Goal: Transaction & Acquisition: Purchase product/service

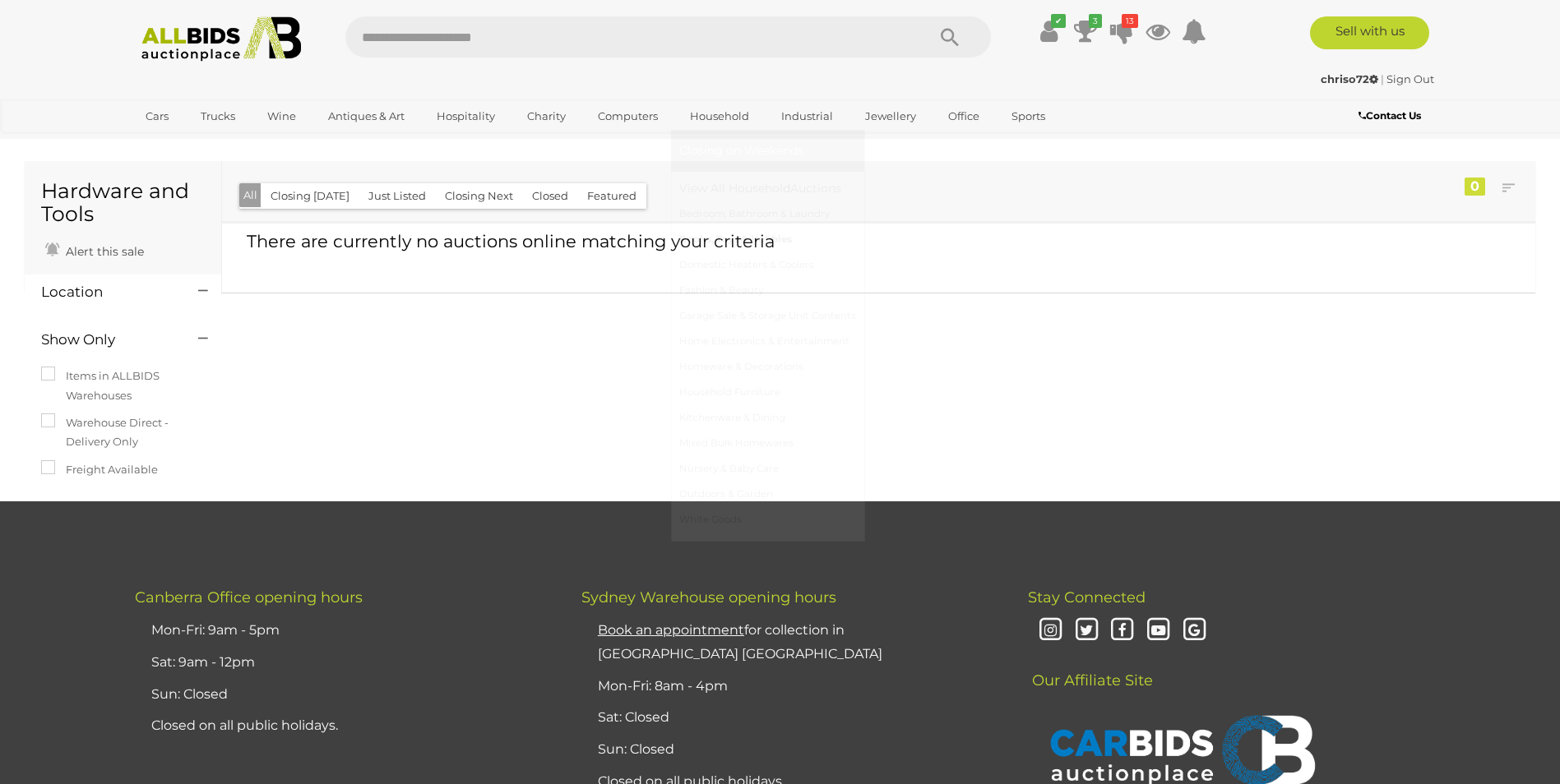
click at [758, 235] on link "Books, Toys & Hobbies" at bounding box center [768, 239] width 176 height 25
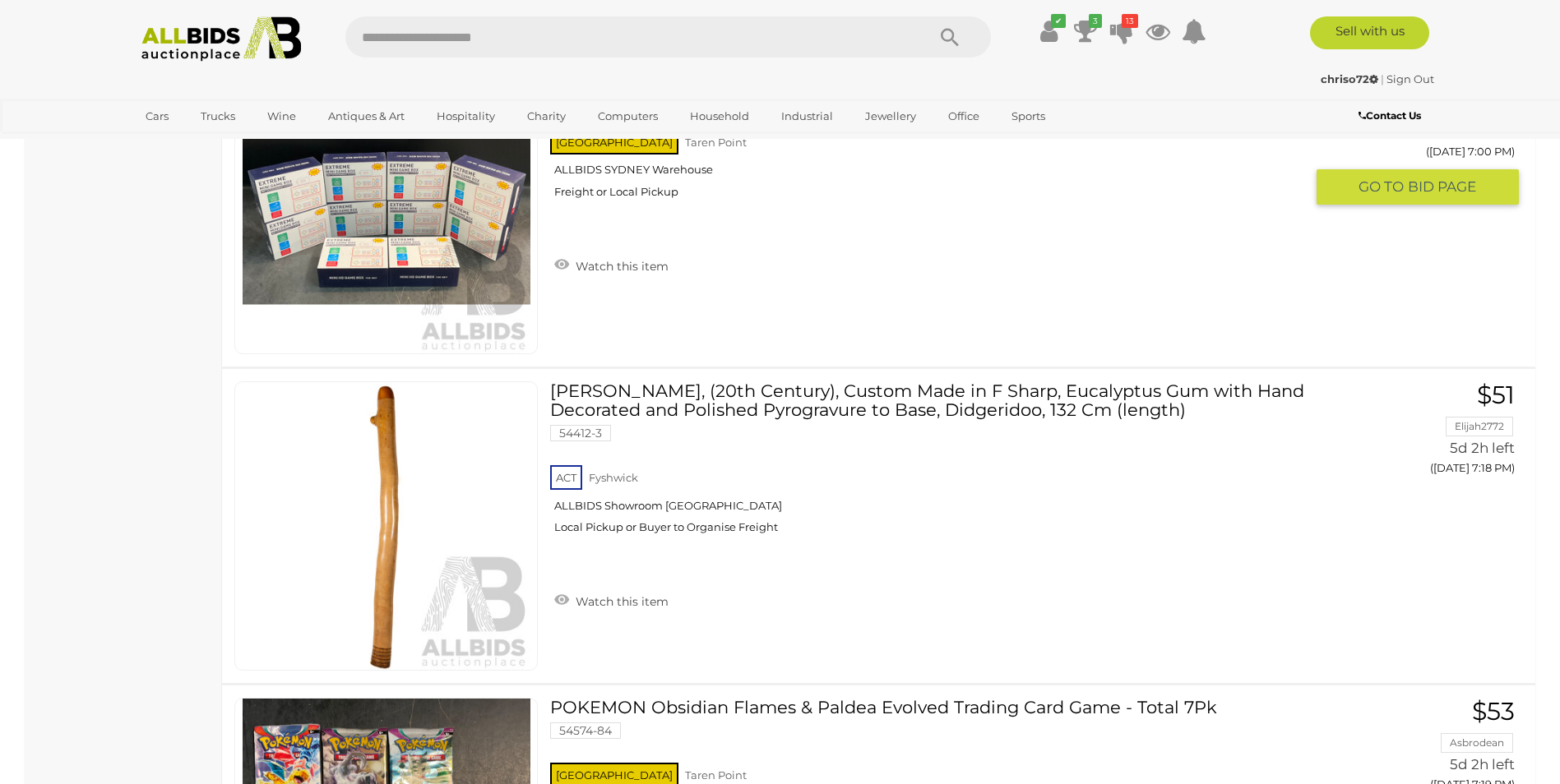
scroll to position [14471, 0]
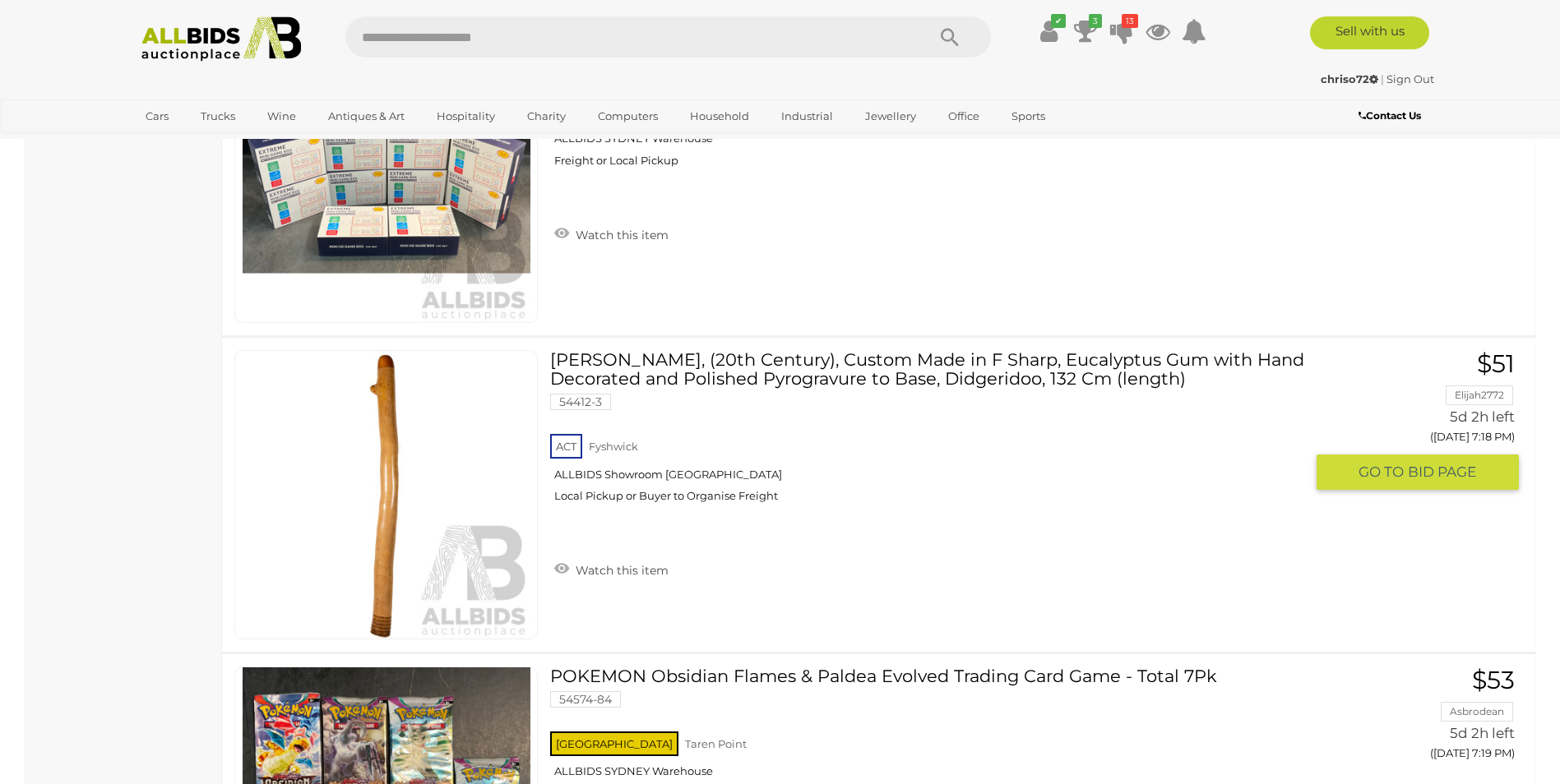
click at [394, 501] on img at bounding box center [386, 495] width 288 height 288
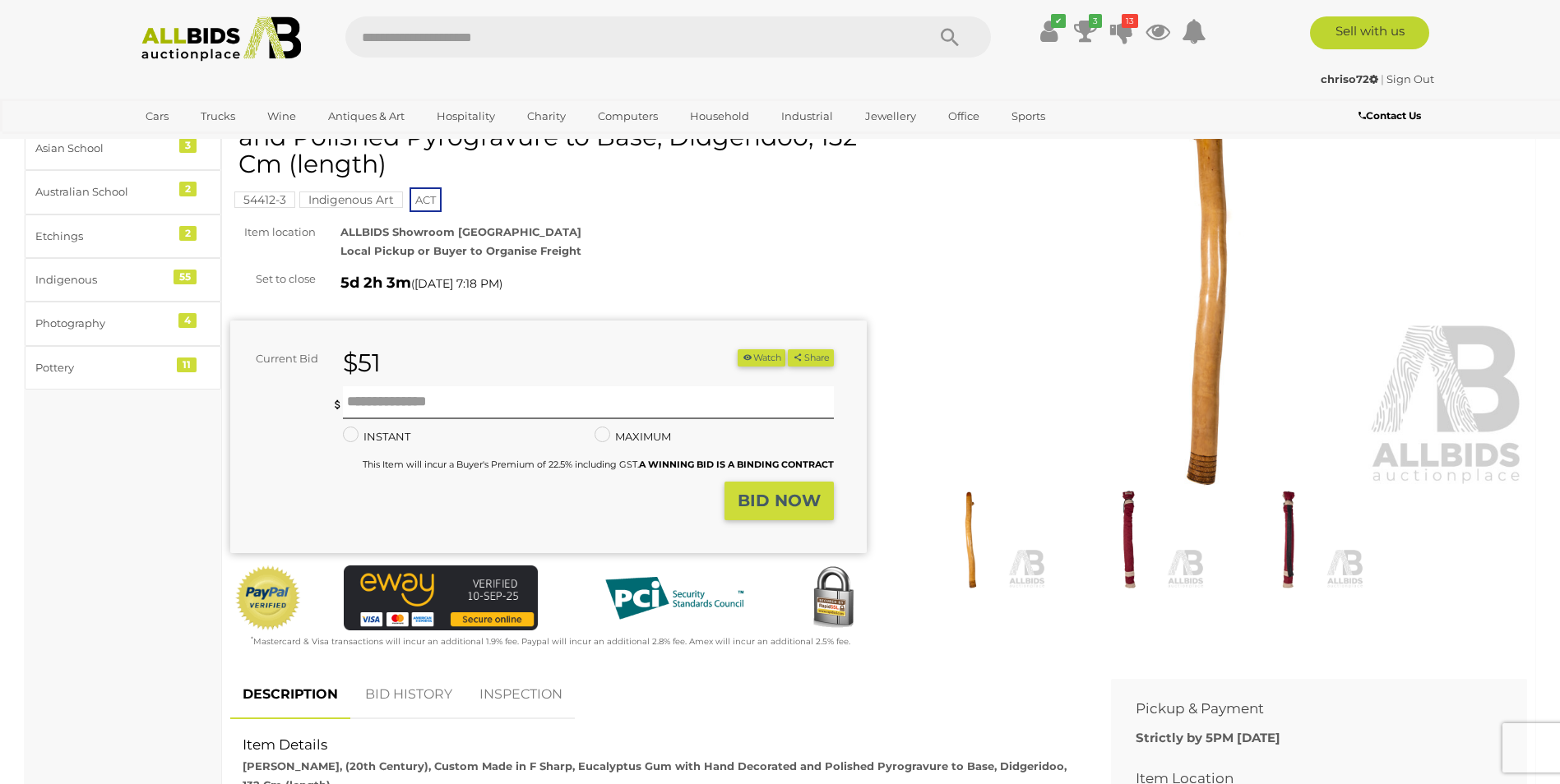
scroll to position [247, 0]
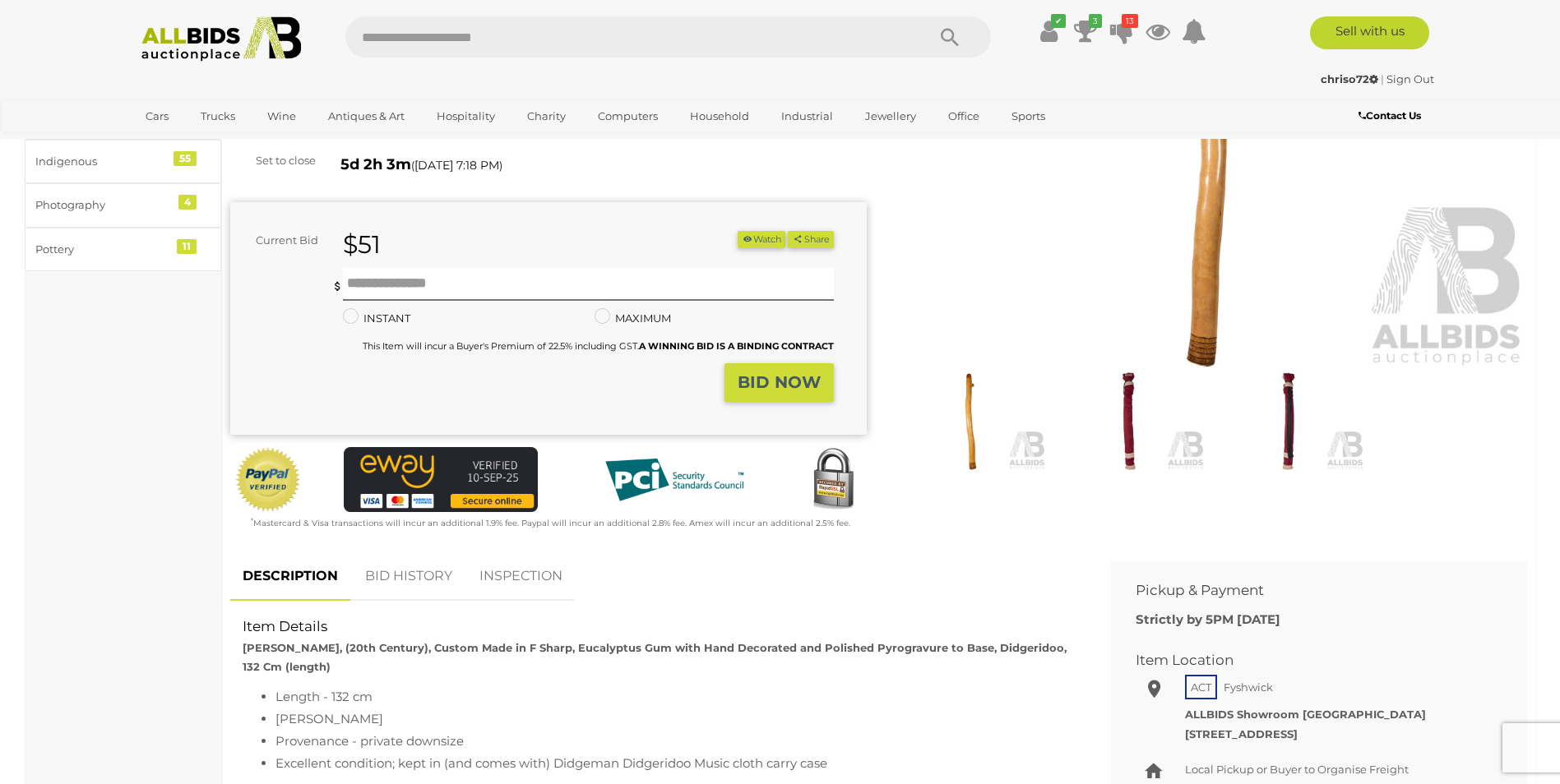
click at [1130, 428] on img at bounding box center [1129, 421] width 150 height 97
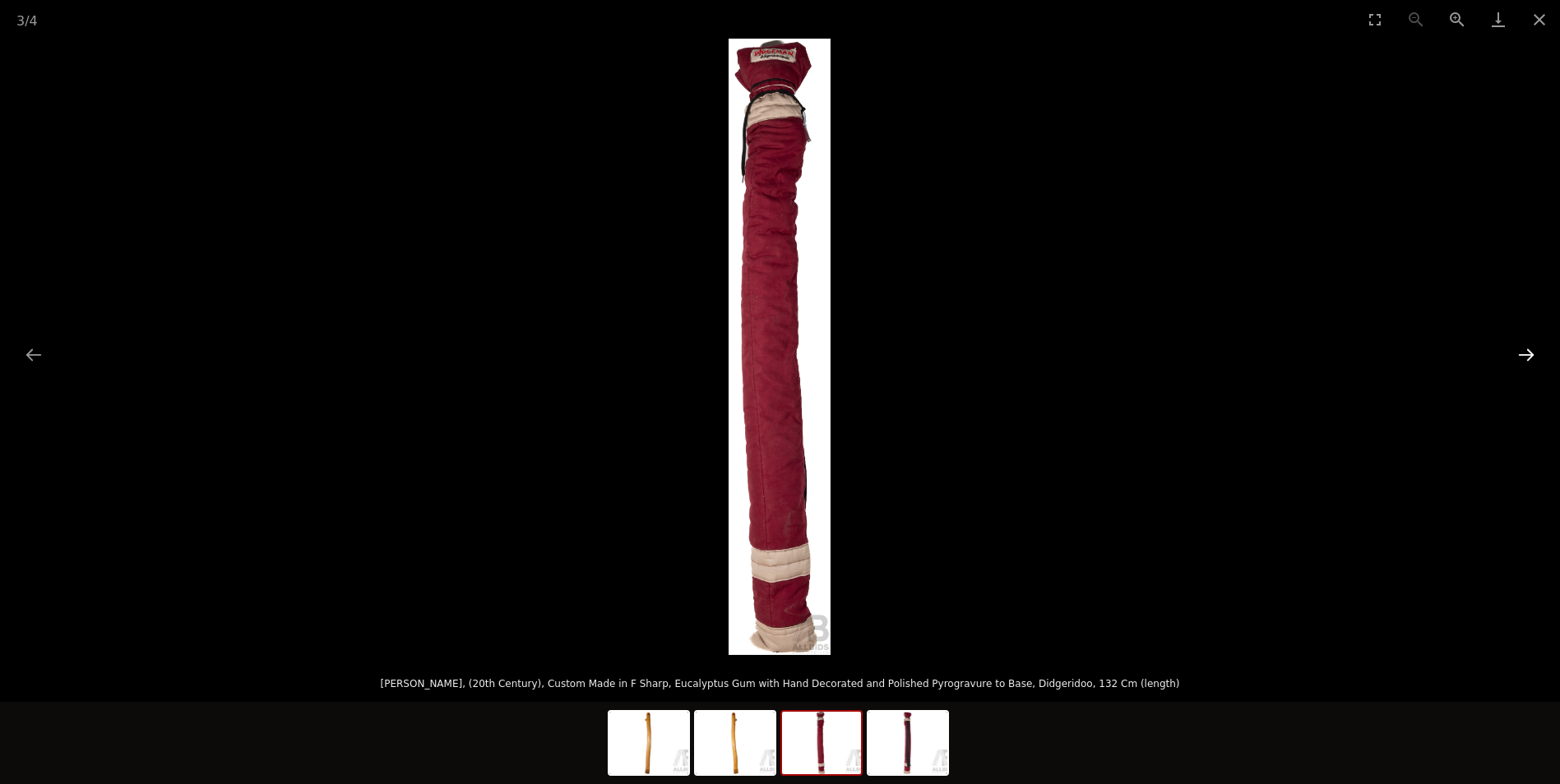
click at [1527, 355] on button "Next slide" at bounding box center [1526, 355] width 34 height 32
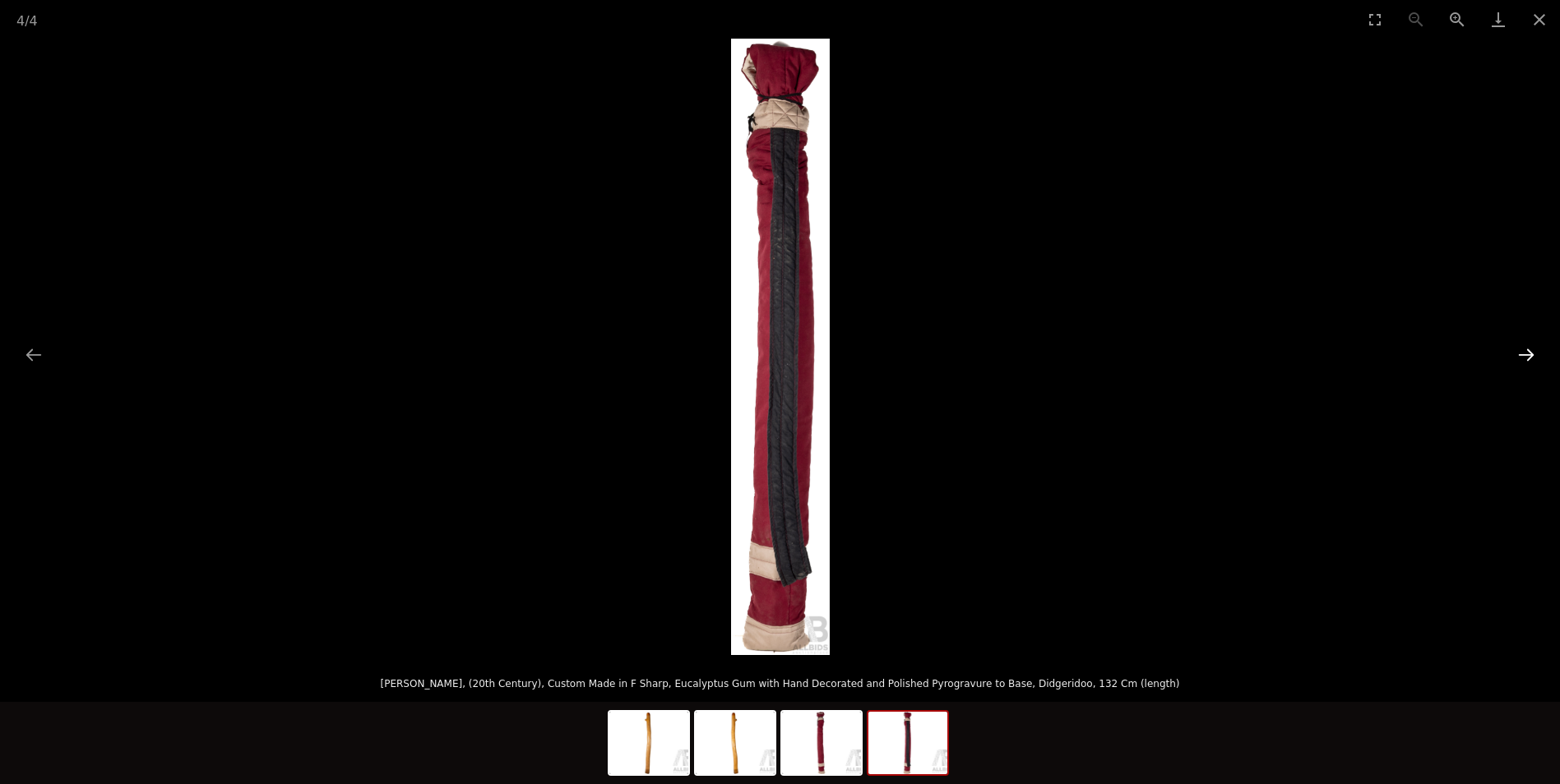
click at [1527, 355] on button "Next slide" at bounding box center [1526, 355] width 34 height 32
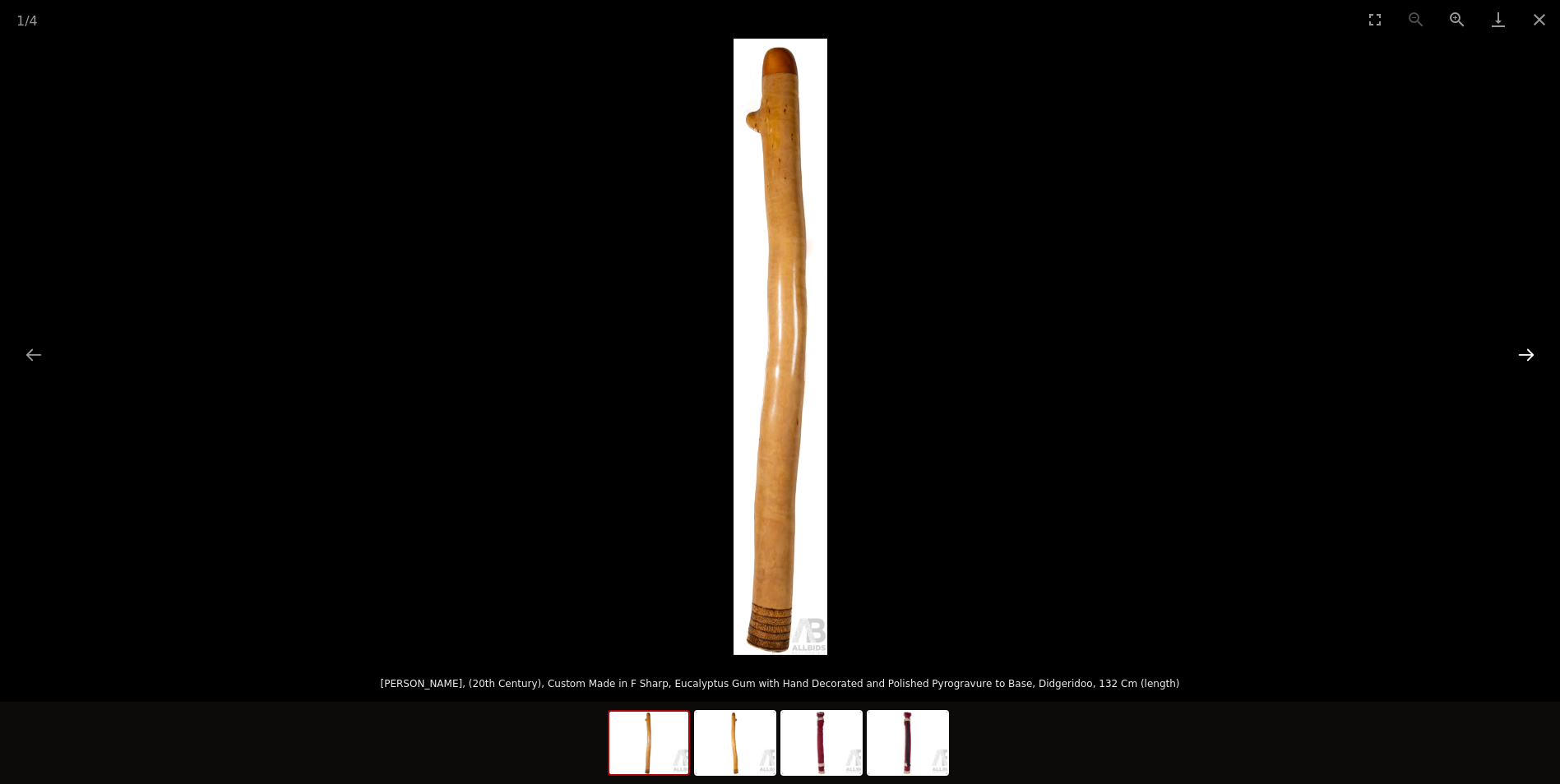
click at [1527, 355] on button "Next slide" at bounding box center [1526, 355] width 34 height 32
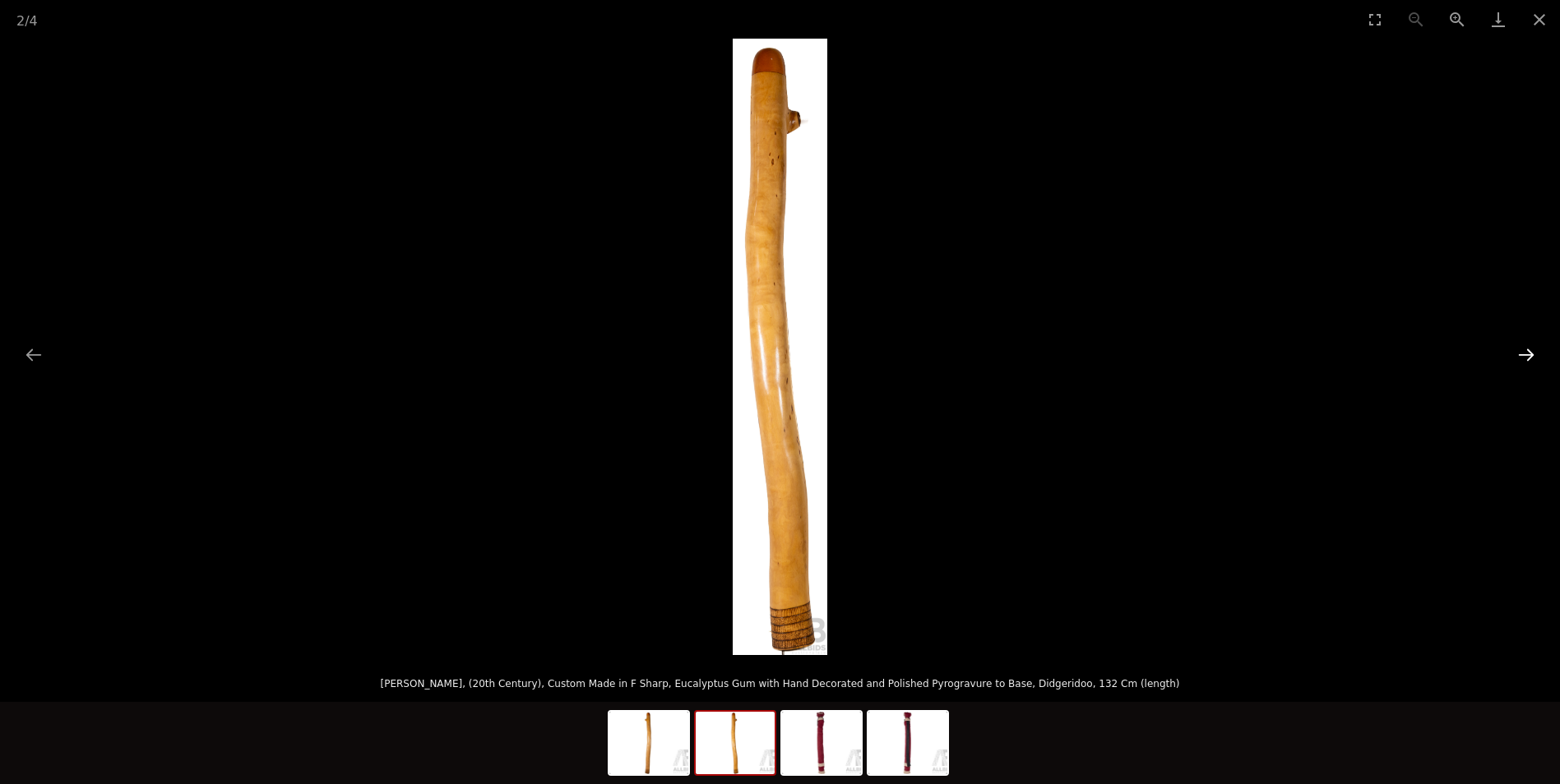
click at [1527, 355] on button "Next slide" at bounding box center [1526, 355] width 34 height 32
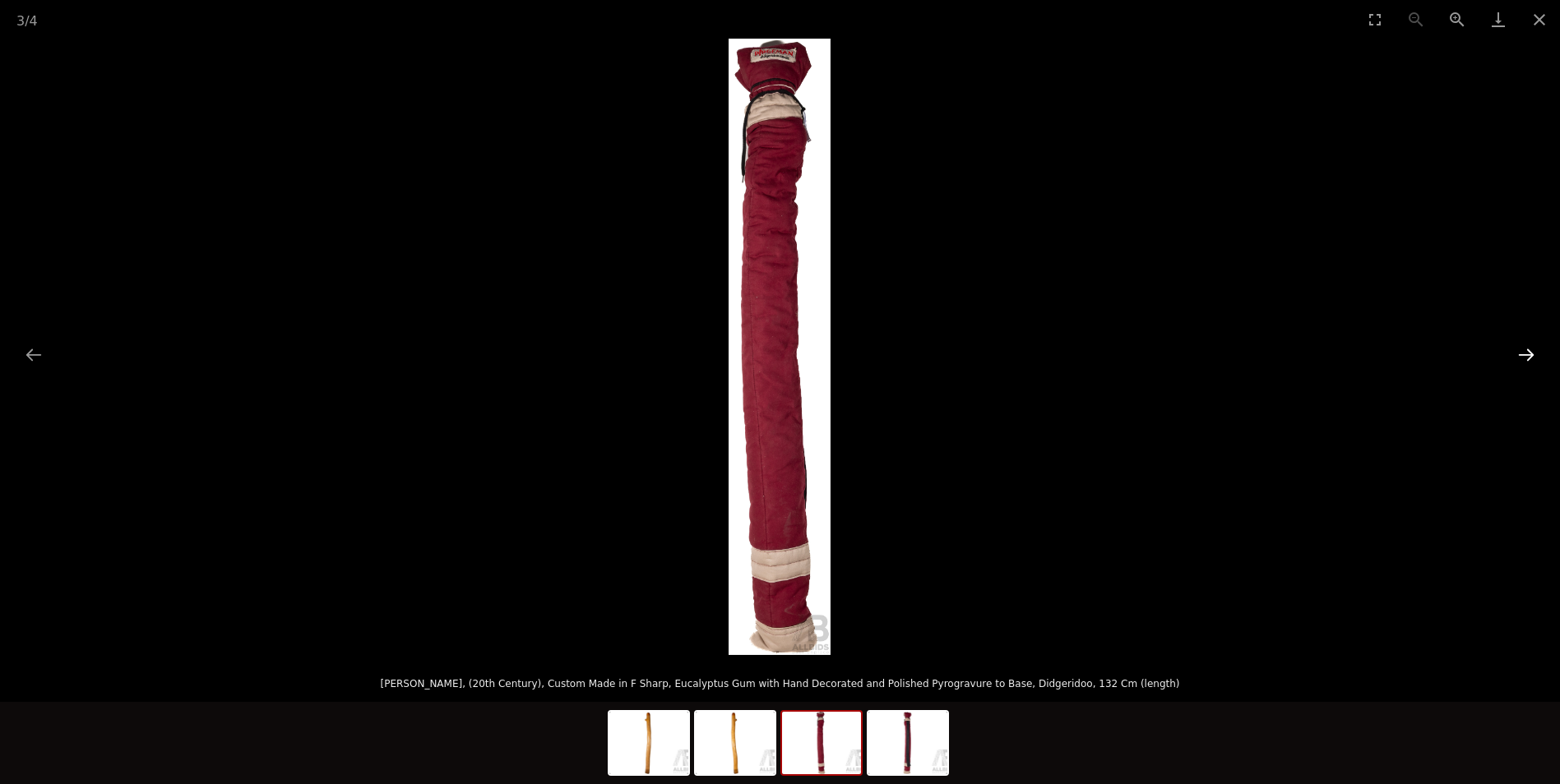
click at [1527, 355] on button "Next slide" at bounding box center [1526, 355] width 34 height 32
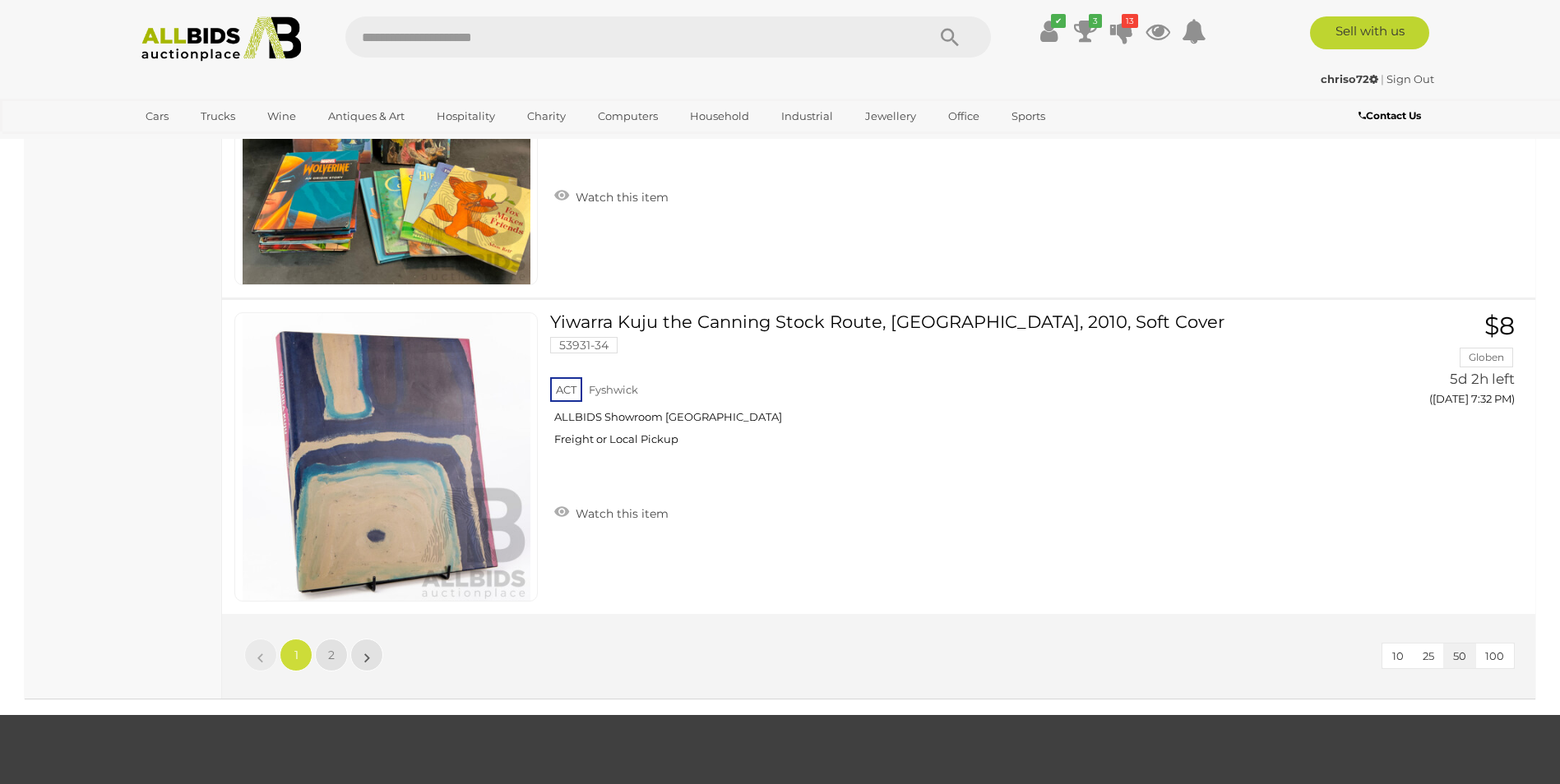
scroll to position [15463, 0]
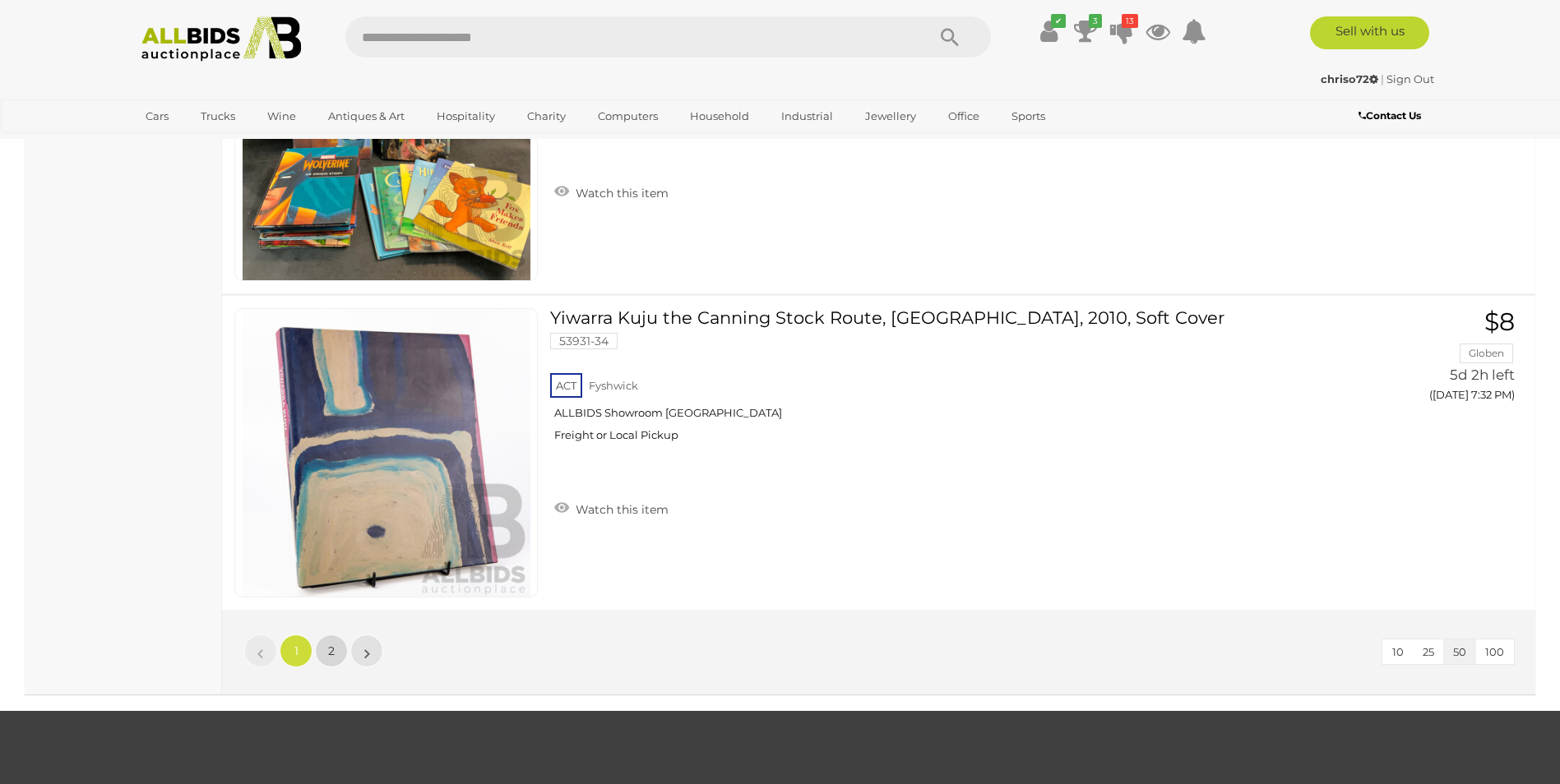
click at [333, 646] on span "2" at bounding box center [330, 651] width 6 height 14
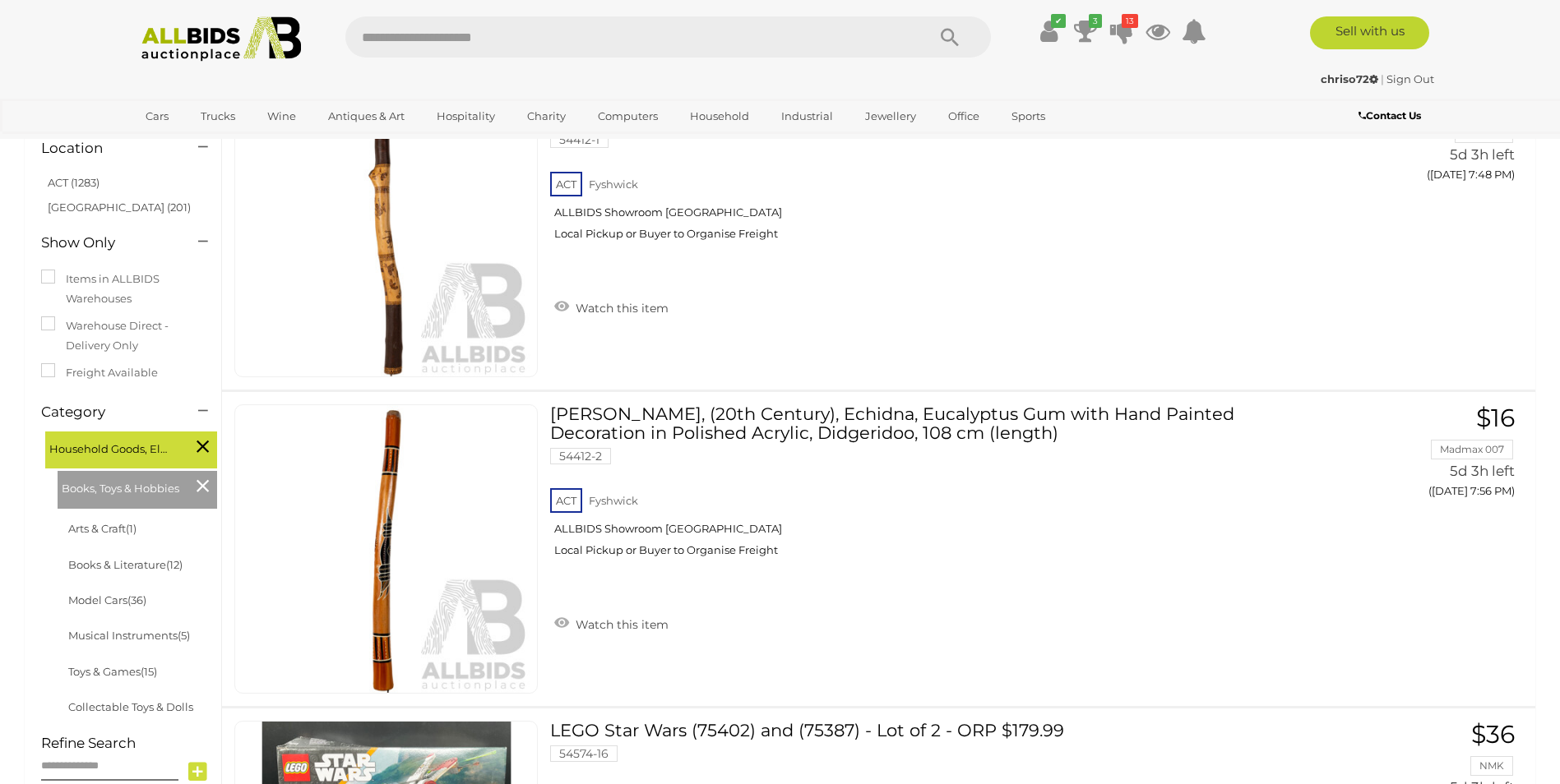
scroll to position [163, 0]
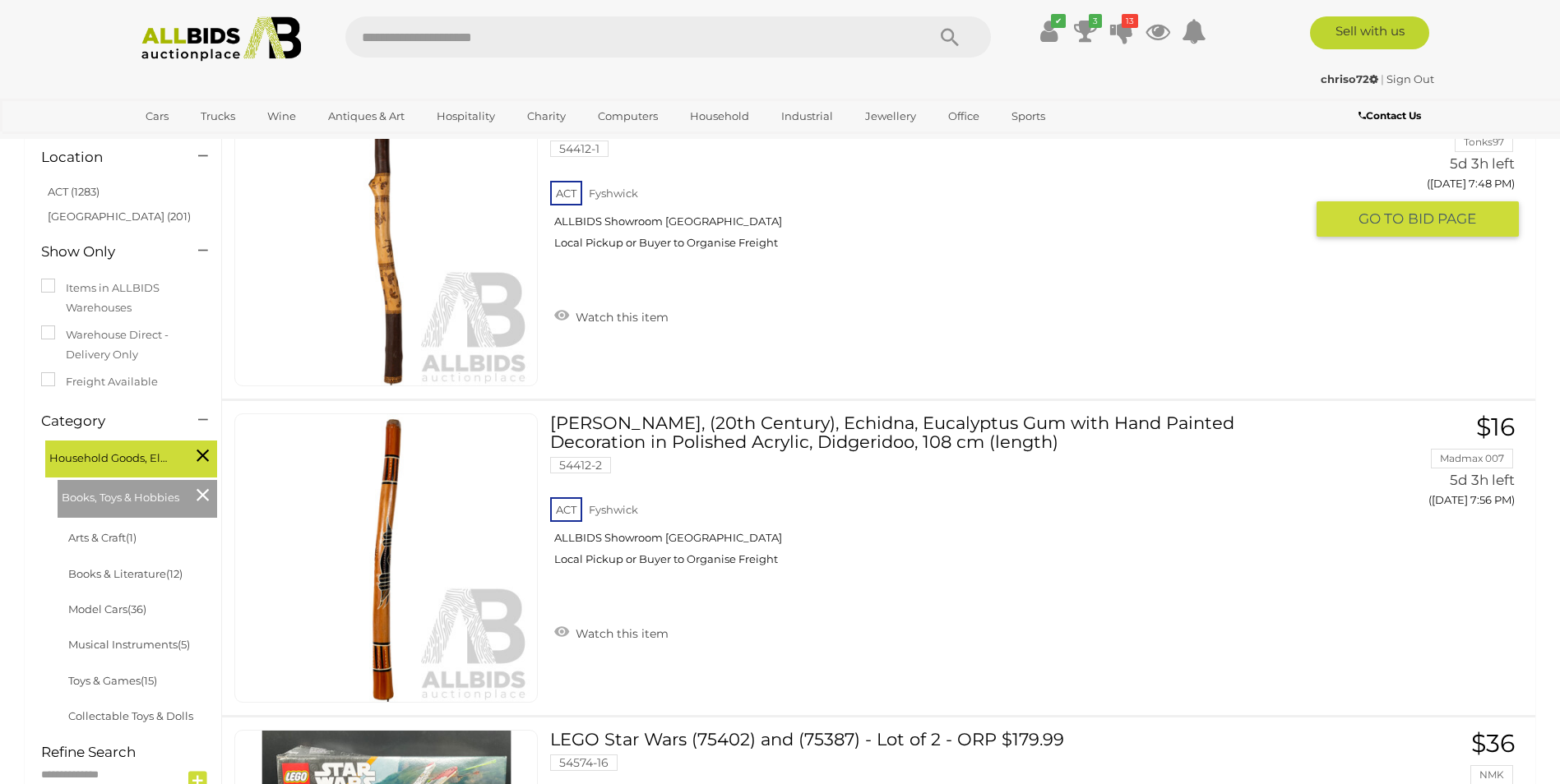
click at [466, 241] on img at bounding box center [386, 242] width 288 height 288
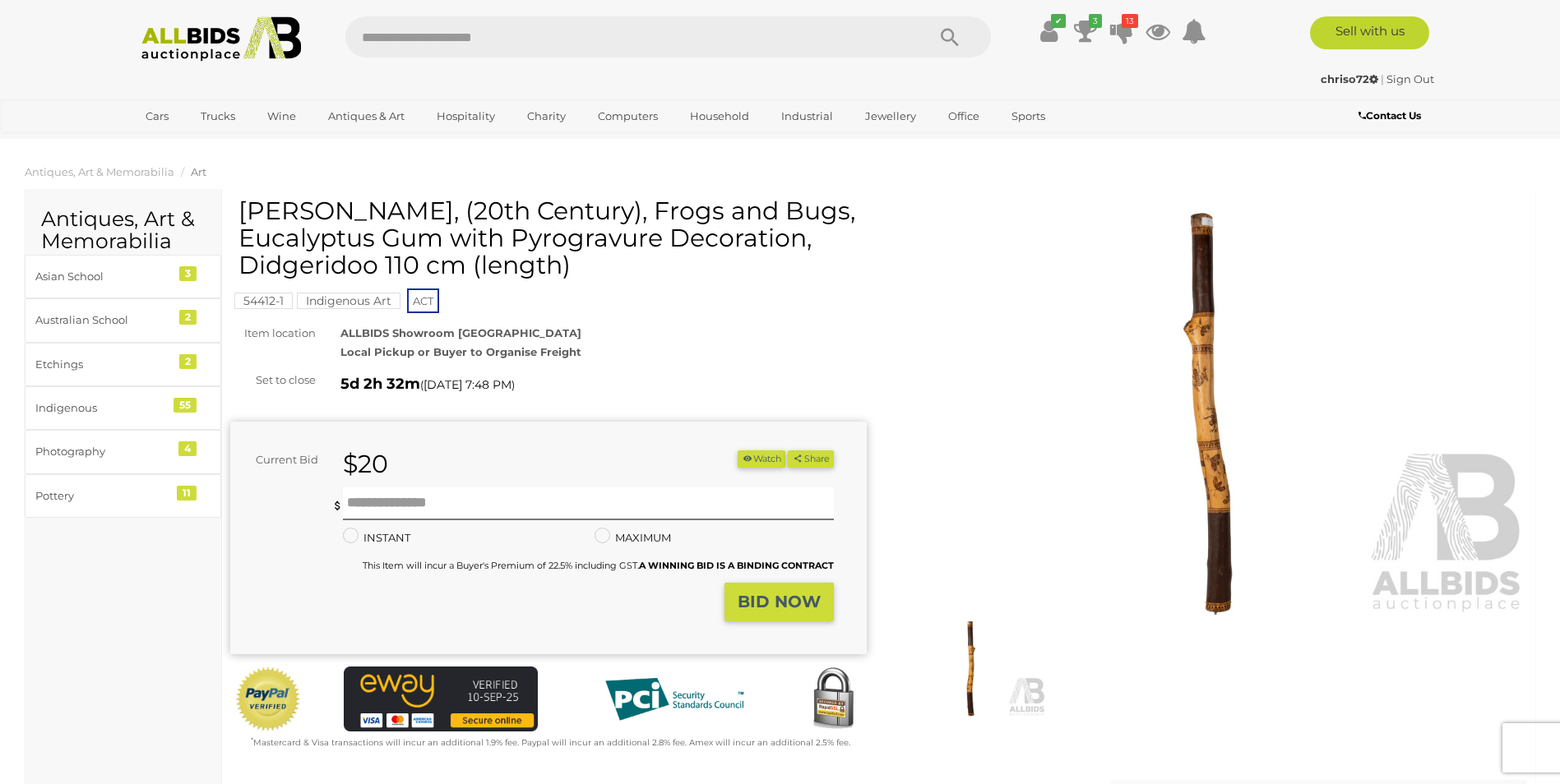
click at [1230, 471] on img at bounding box center [1209, 410] width 636 height 410
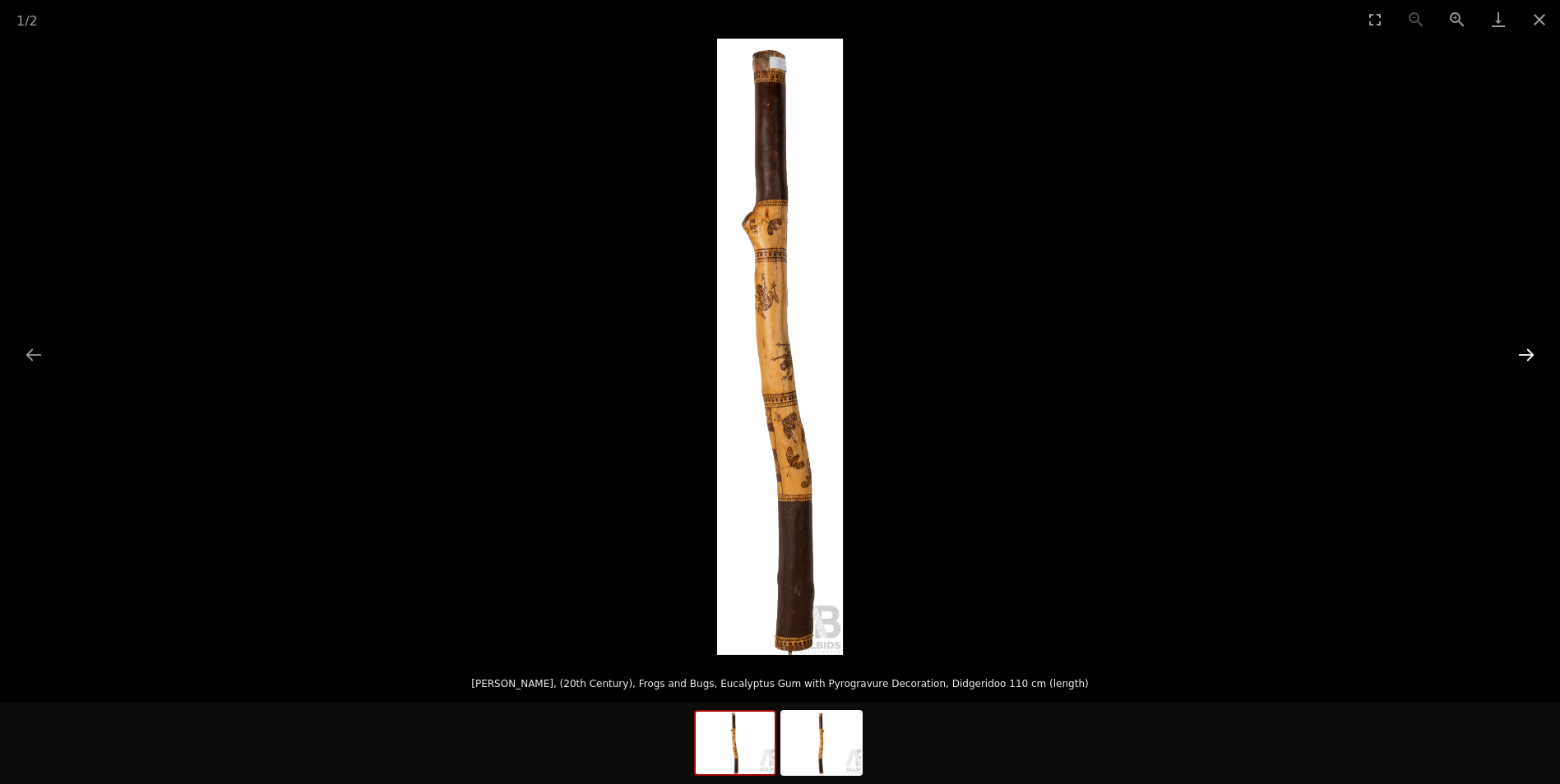
click at [1530, 356] on button "Next slide" at bounding box center [1526, 355] width 34 height 32
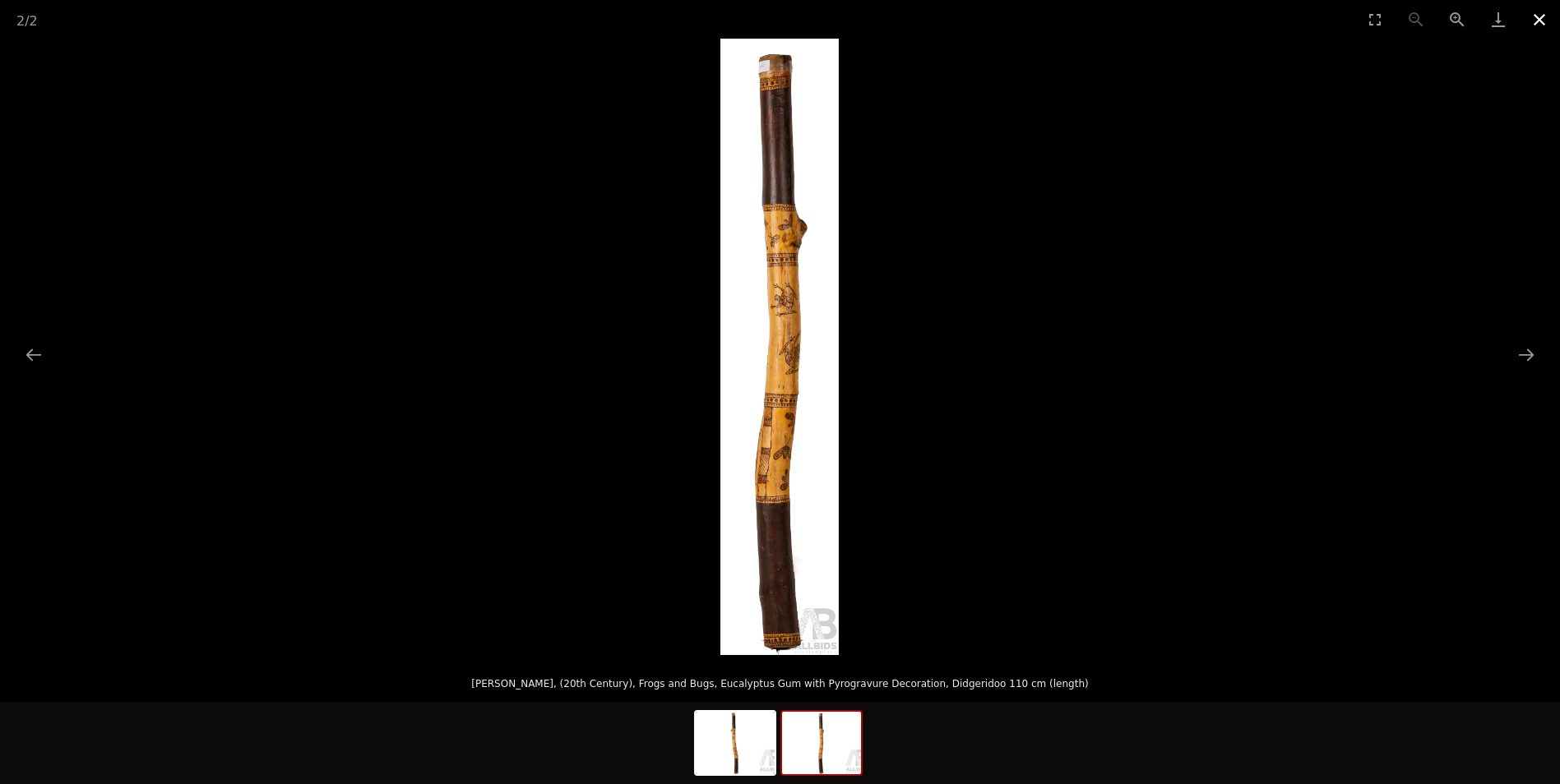
click at [1537, 14] on button "Close gallery" at bounding box center [1539, 19] width 41 height 39
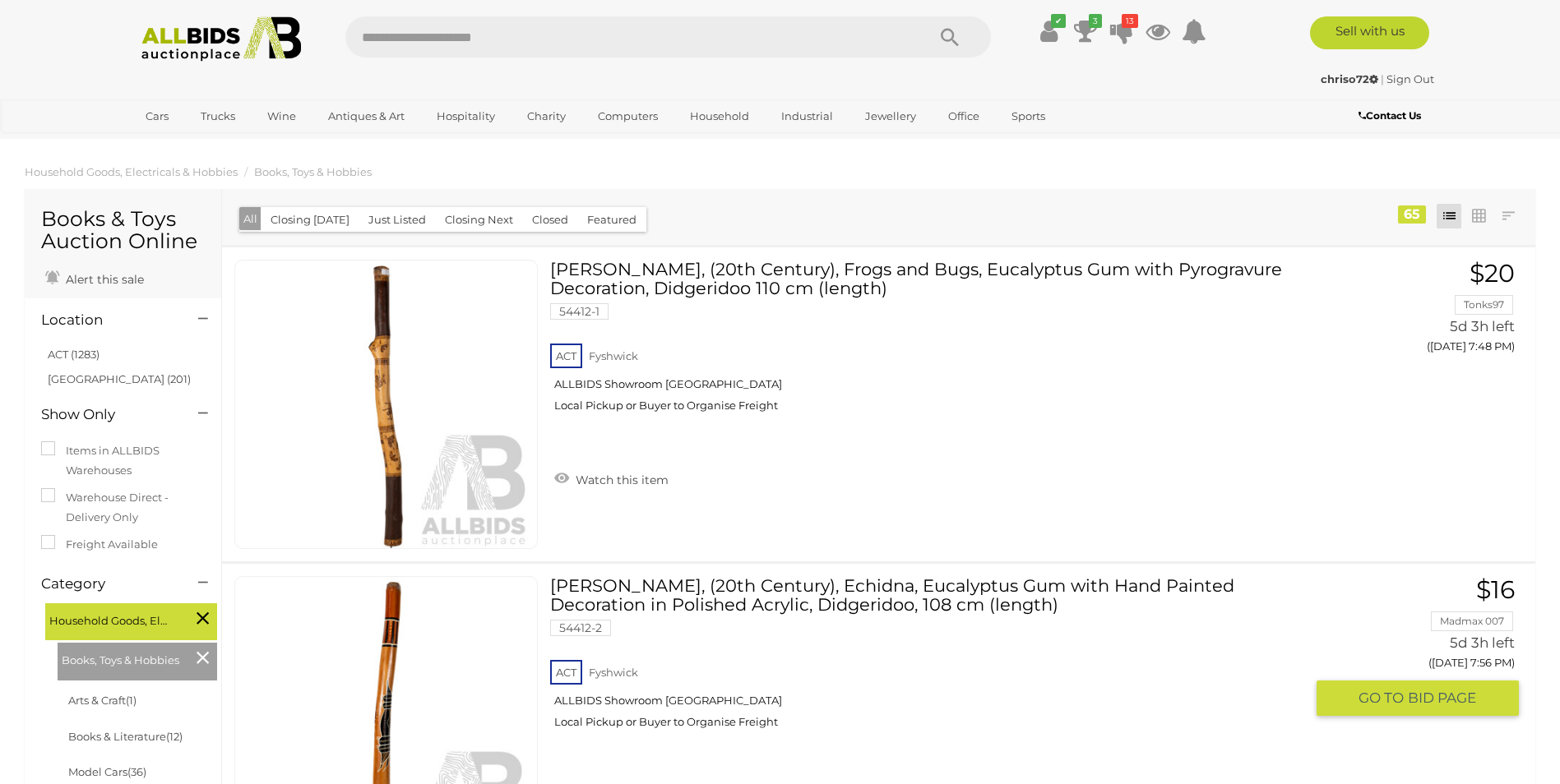
click at [442, 604] on link at bounding box center [385, 721] width 303 height 290
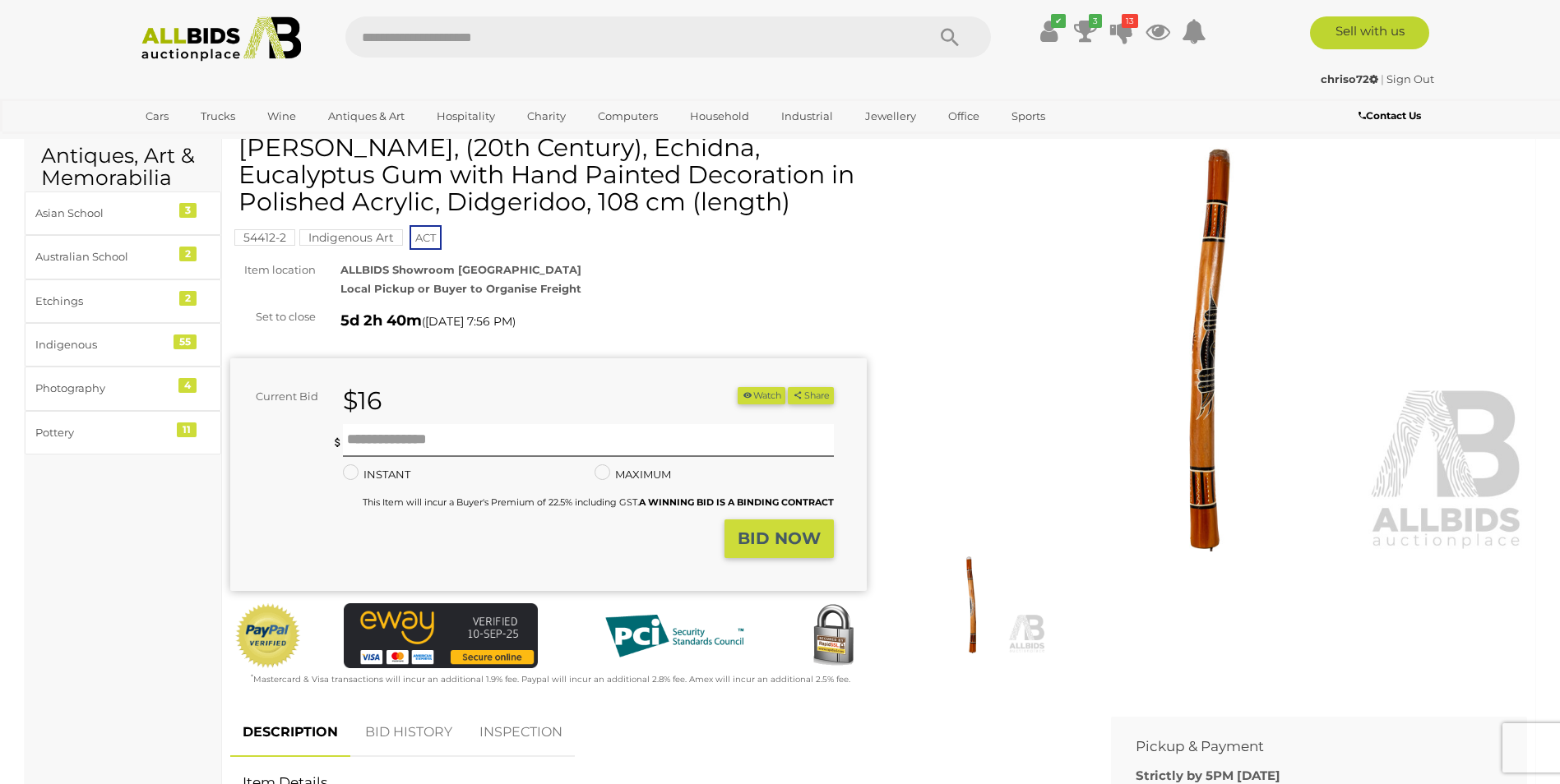
scroll to position [82, 0]
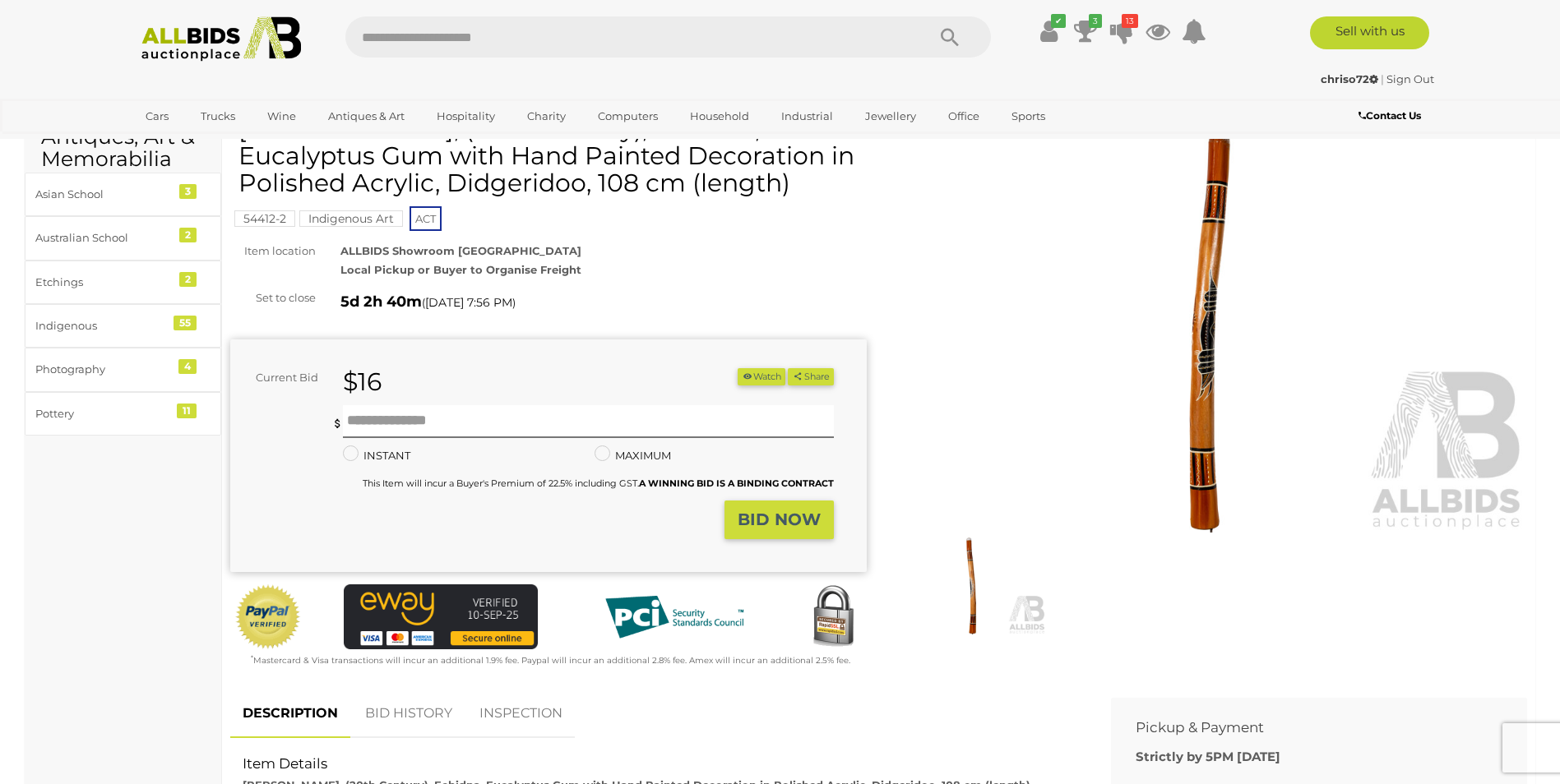
click at [1208, 396] on img at bounding box center [1209, 329] width 636 height 410
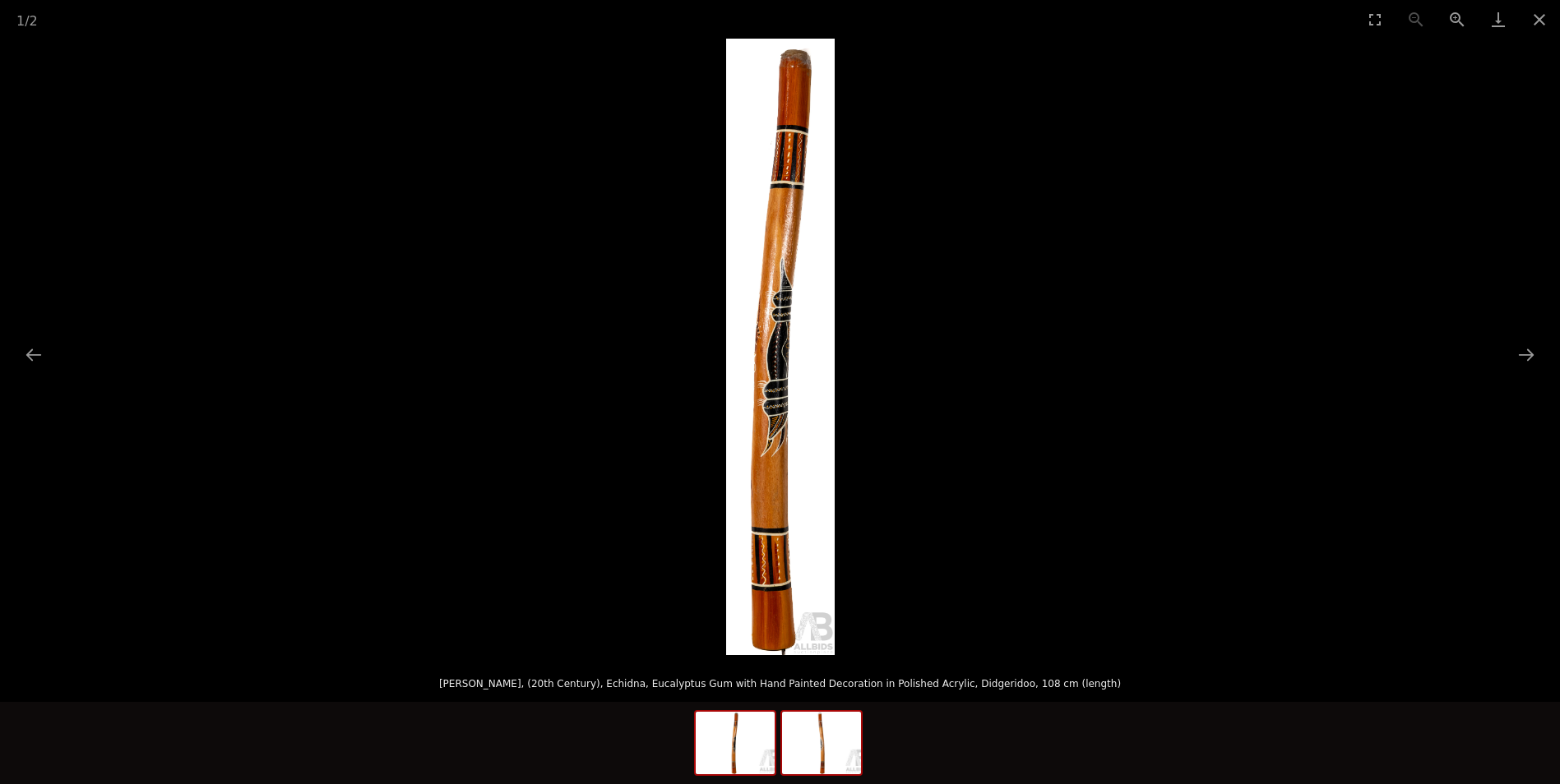
click at [814, 740] on img at bounding box center [822, 743] width 79 height 62
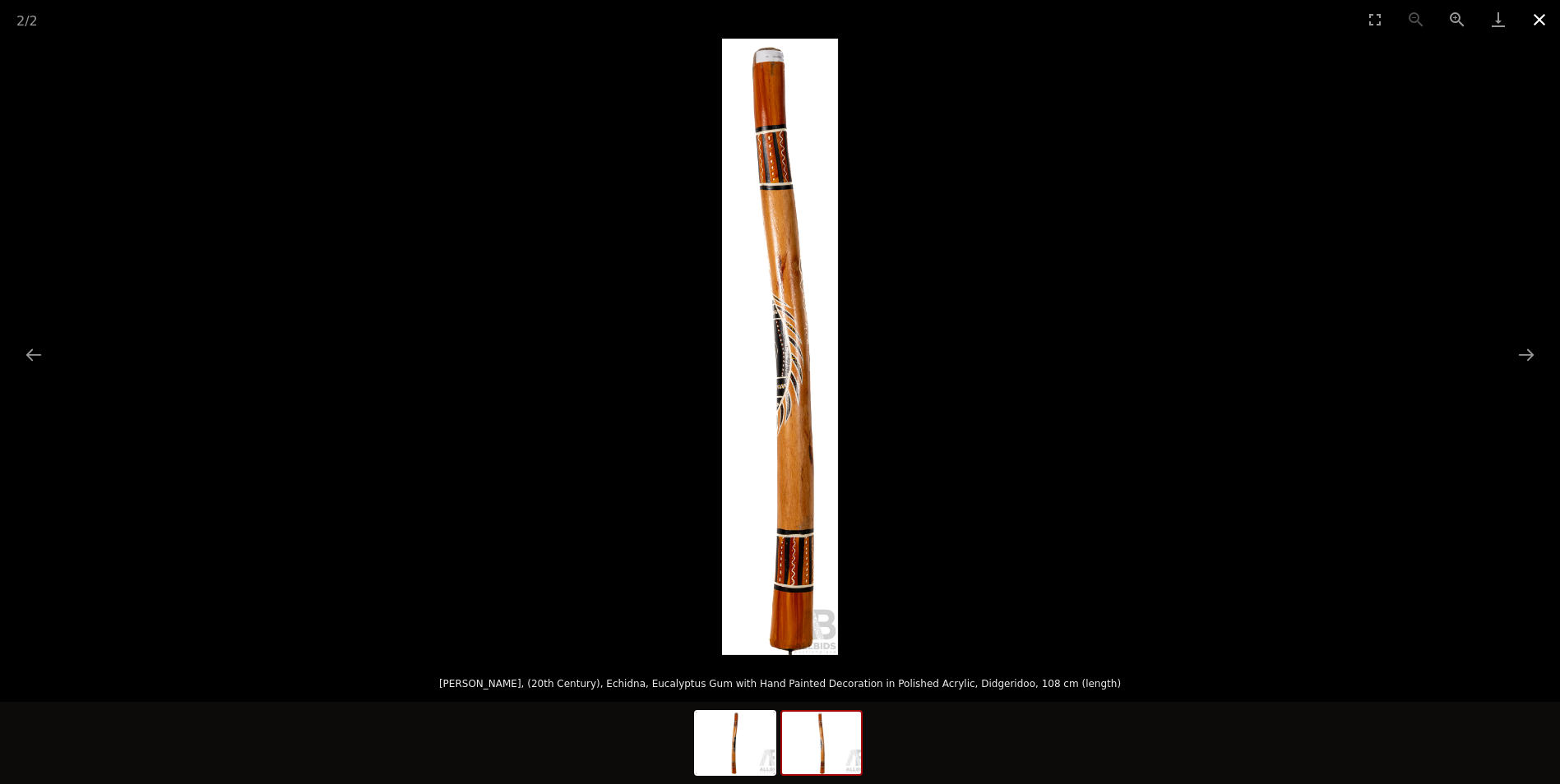
click at [1544, 16] on button "Close gallery" at bounding box center [1539, 19] width 41 height 39
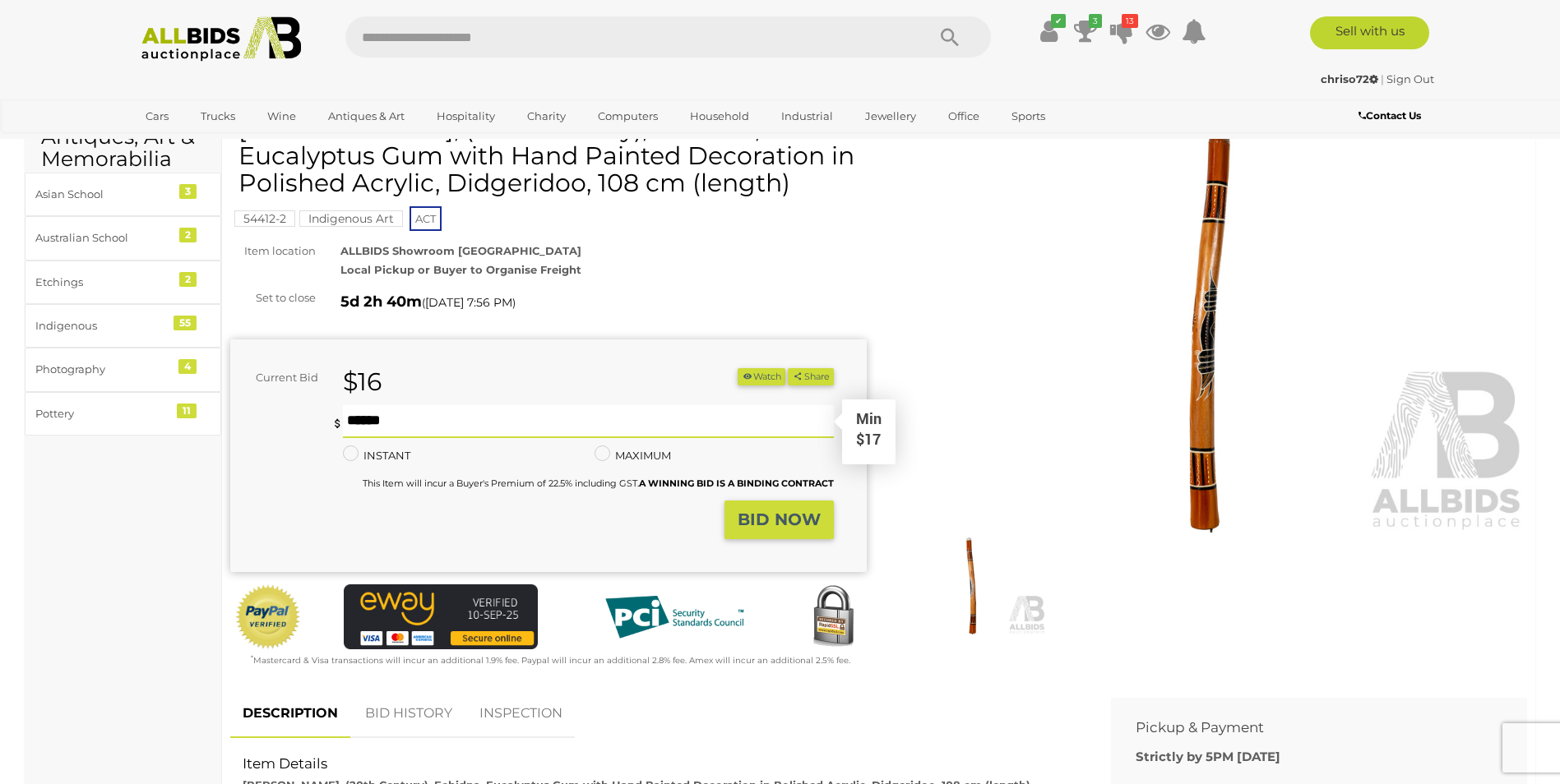
click at [399, 419] on input "text" at bounding box center [588, 421] width 490 height 33
type input "**"
click at [746, 516] on strong "BID NOW" at bounding box center [779, 519] width 83 height 20
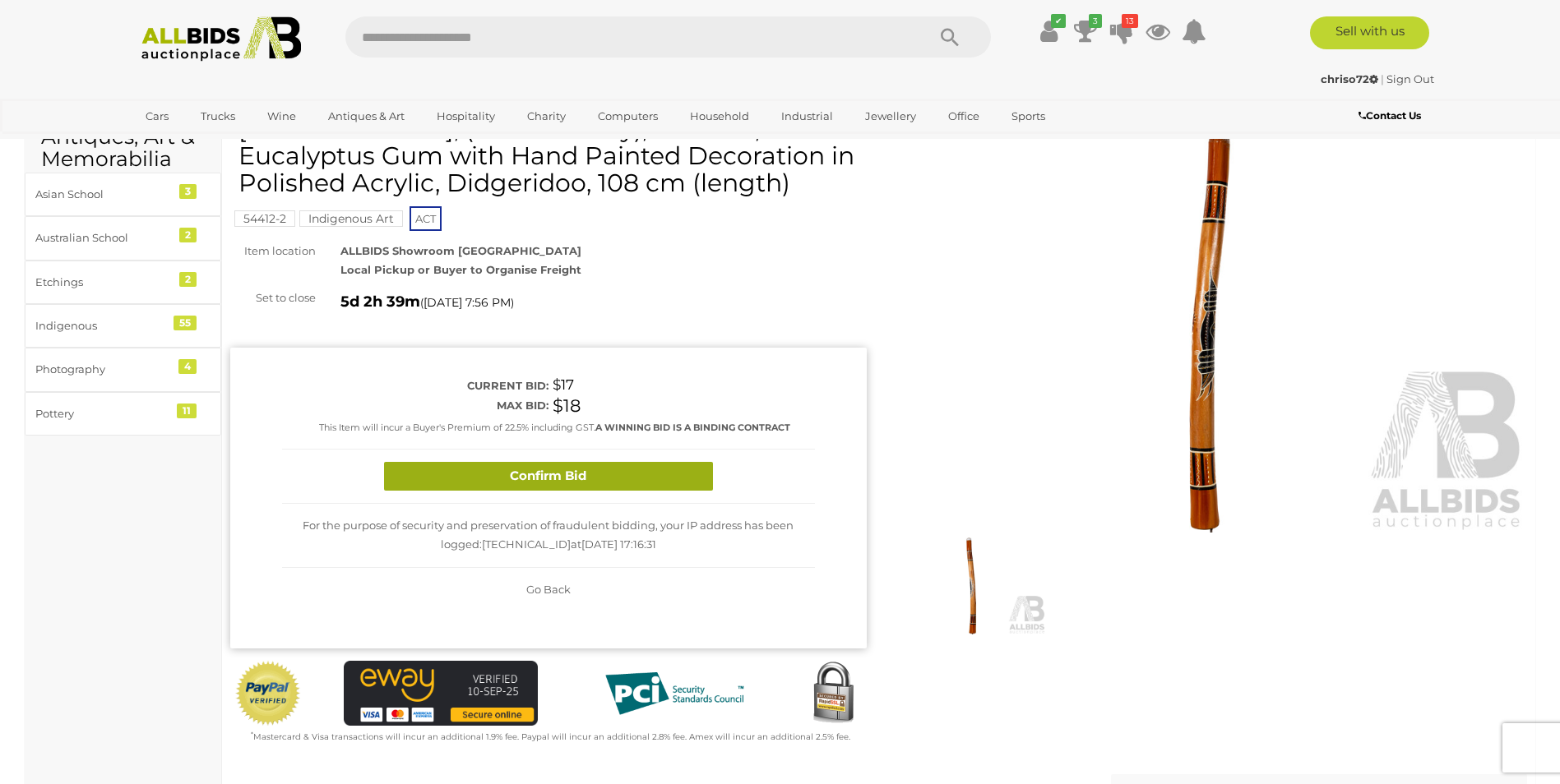
click at [641, 469] on button "Confirm Bid" at bounding box center [548, 476] width 329 height 29
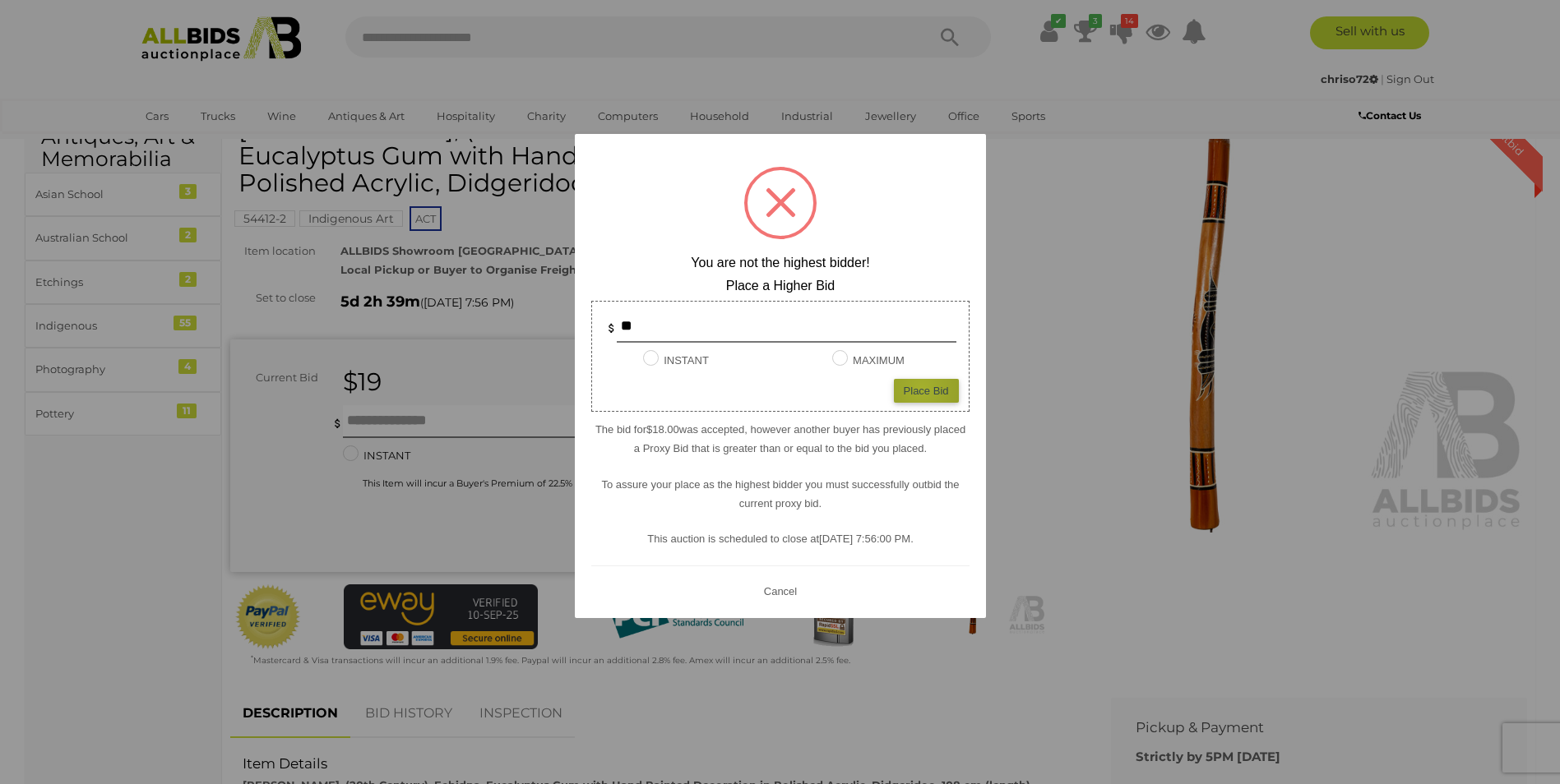
click at [922, 388] on div "Place Bid" at bounding box center [926, 391] width 65 height 23
type input "**"
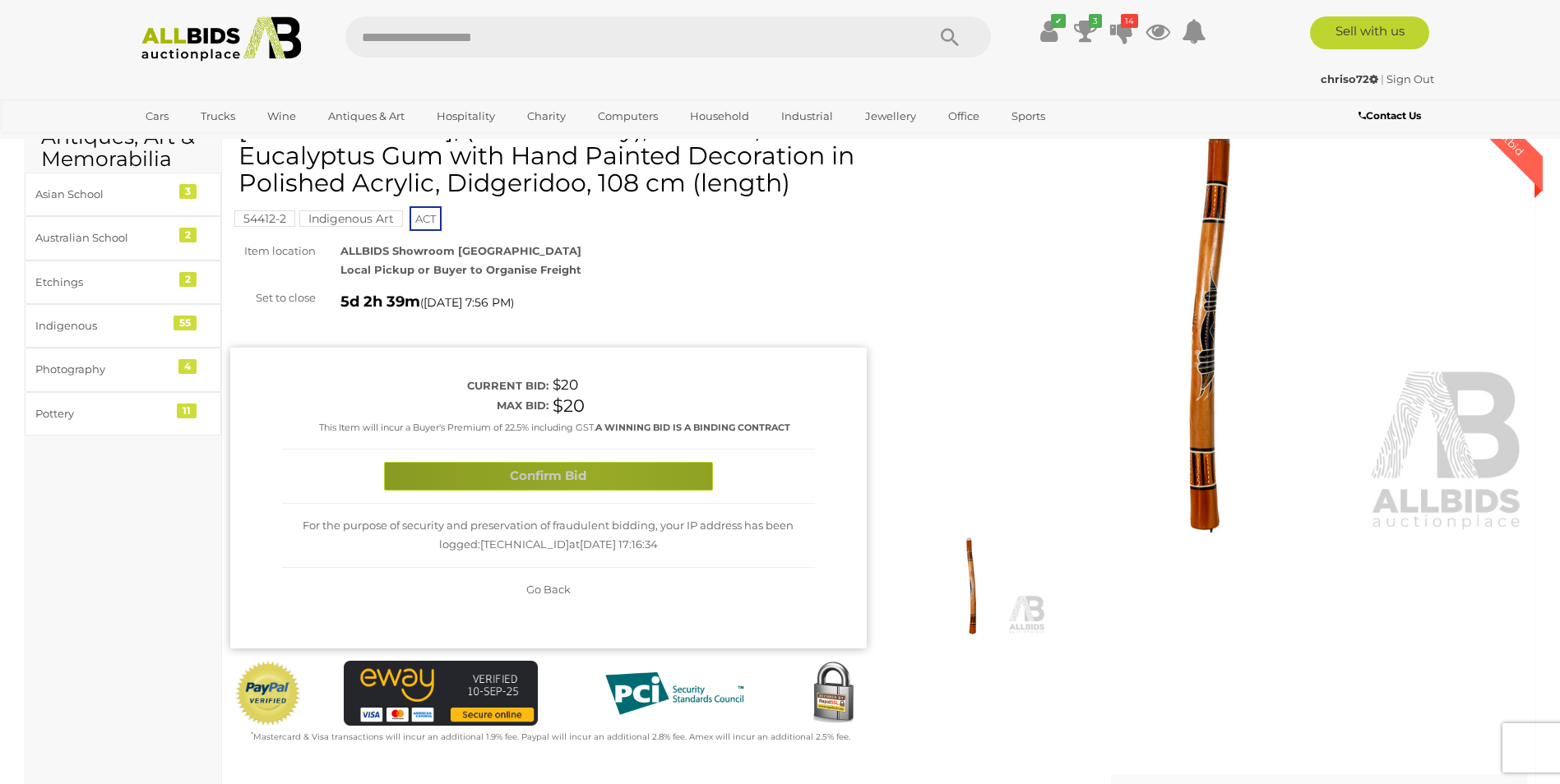
click at [594, 471] on button "Confirm Bid" at bounding box center [548, 476] width 329 height 29
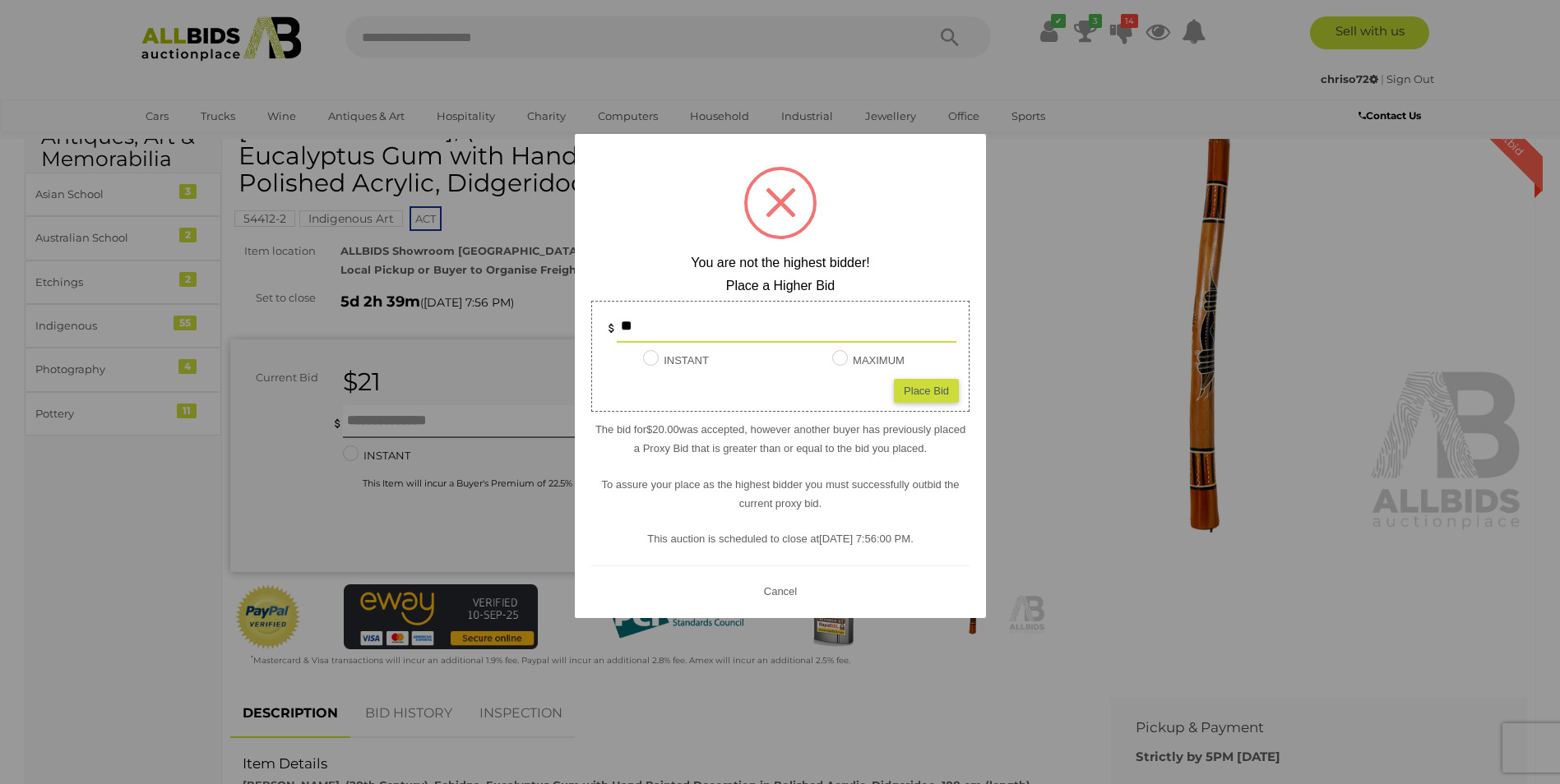
click at [924, 389] on div "Place Bid" at bounding box center [926, 391] width 65 height 23
type input "**"
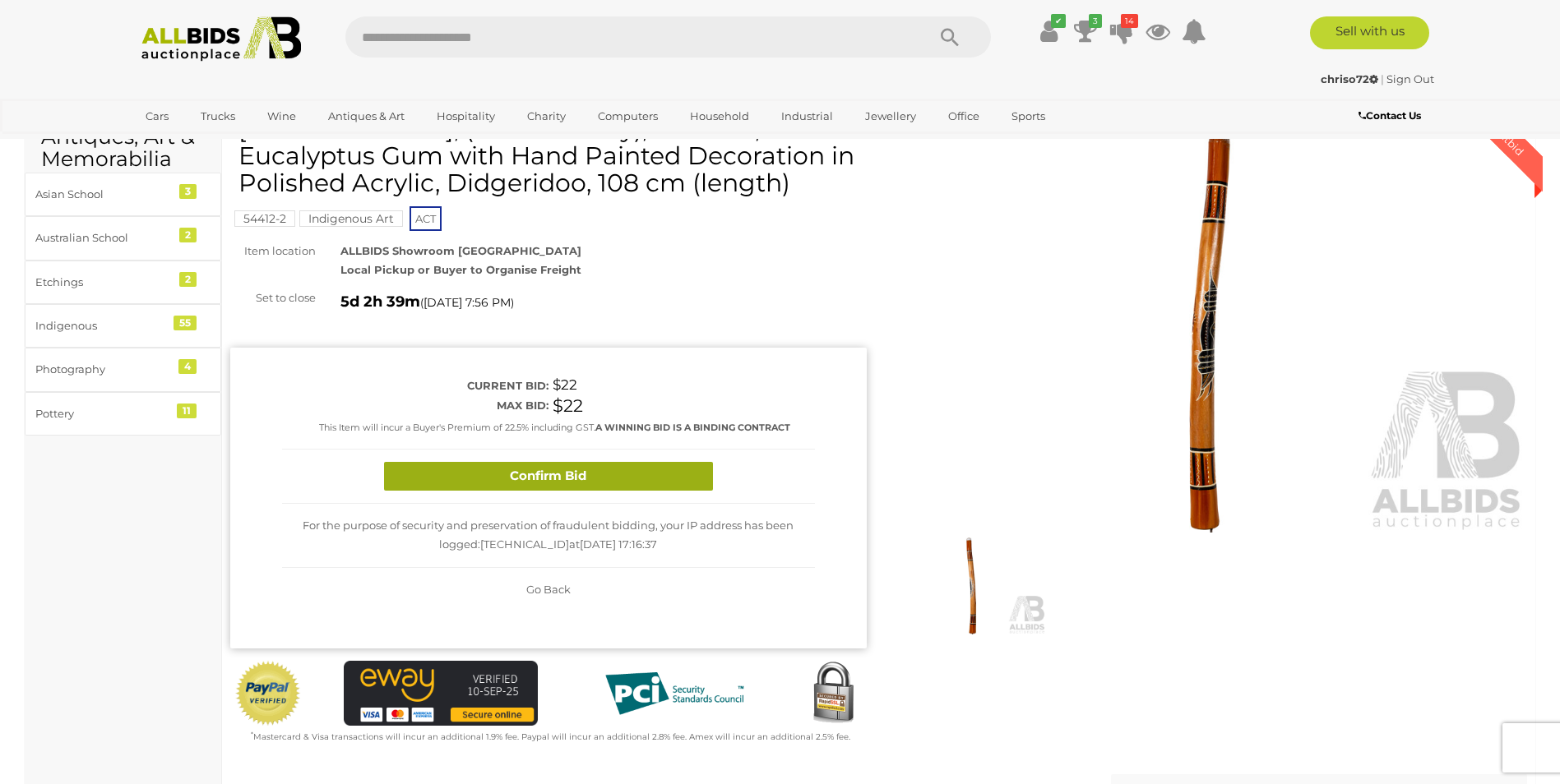
click at [535, 467] on button "Confirm Bid" at bounding box center [548, 476] width 329 height 29
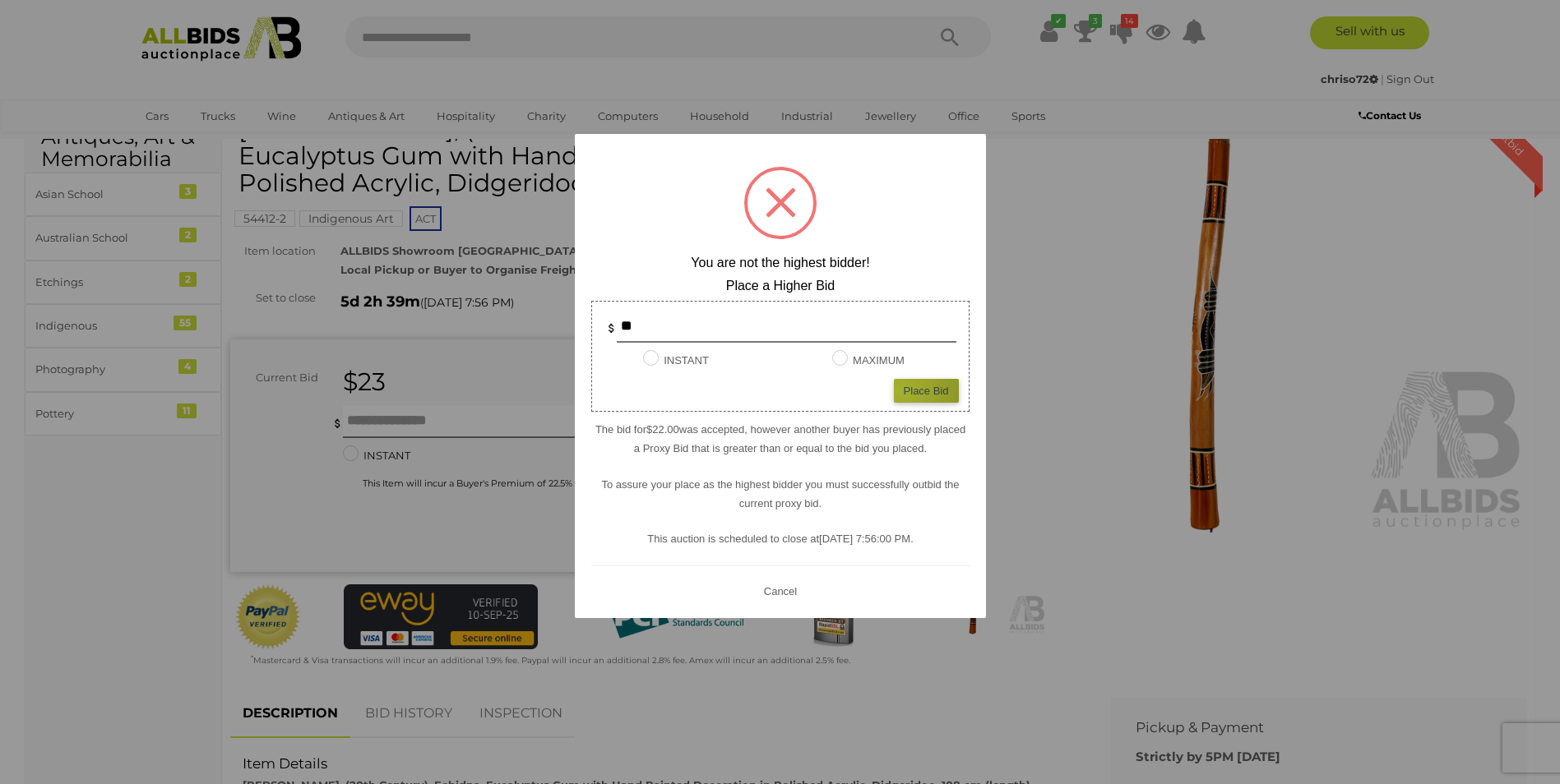
click at [901, 392] on div "Place Bid" at bounding box center [926, 391] width 65 height 23
type input "**"
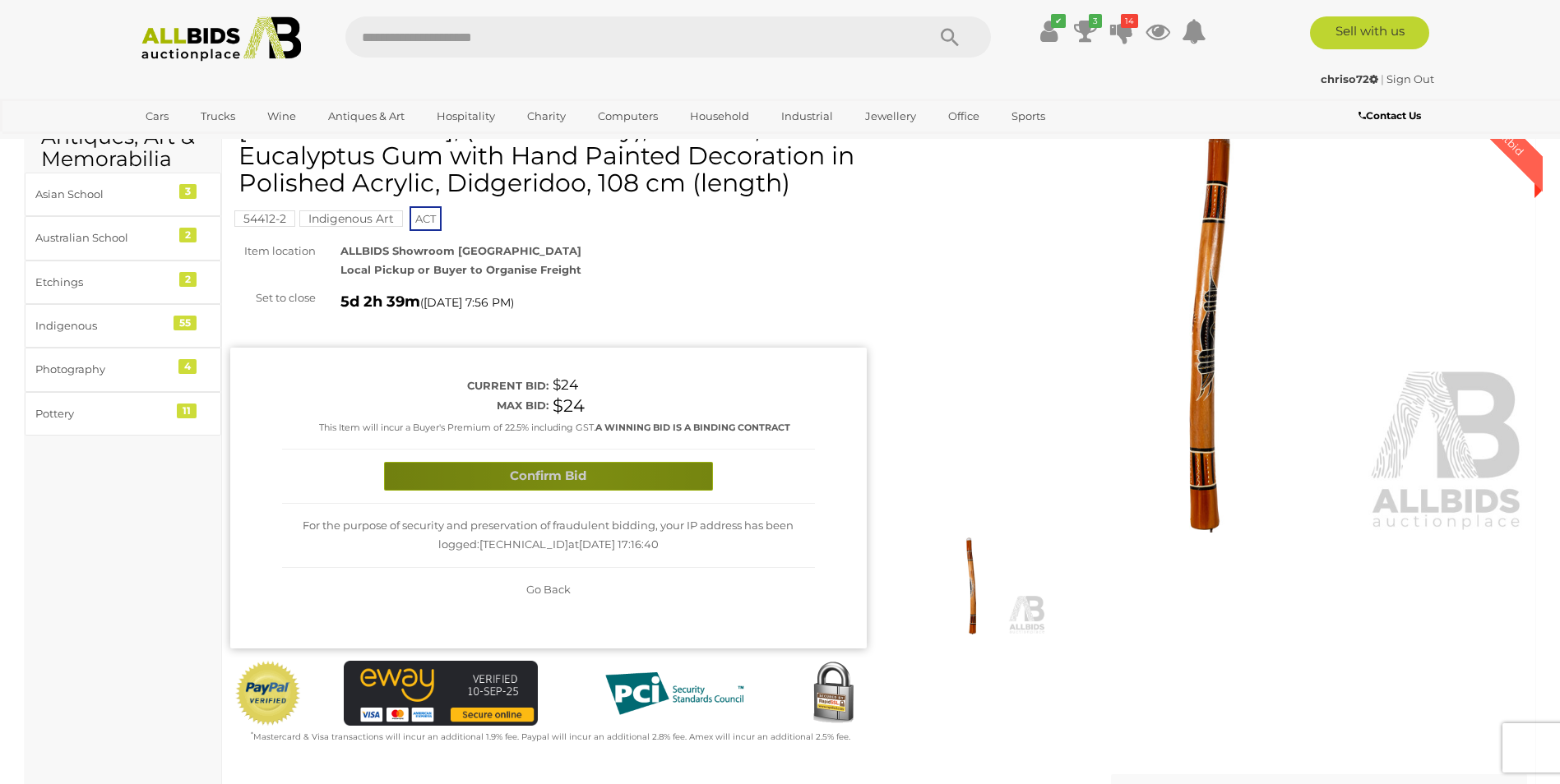
click at [587, 478] on button "Confirm Bid" at bounding box center [548, 476] width 329 height 29
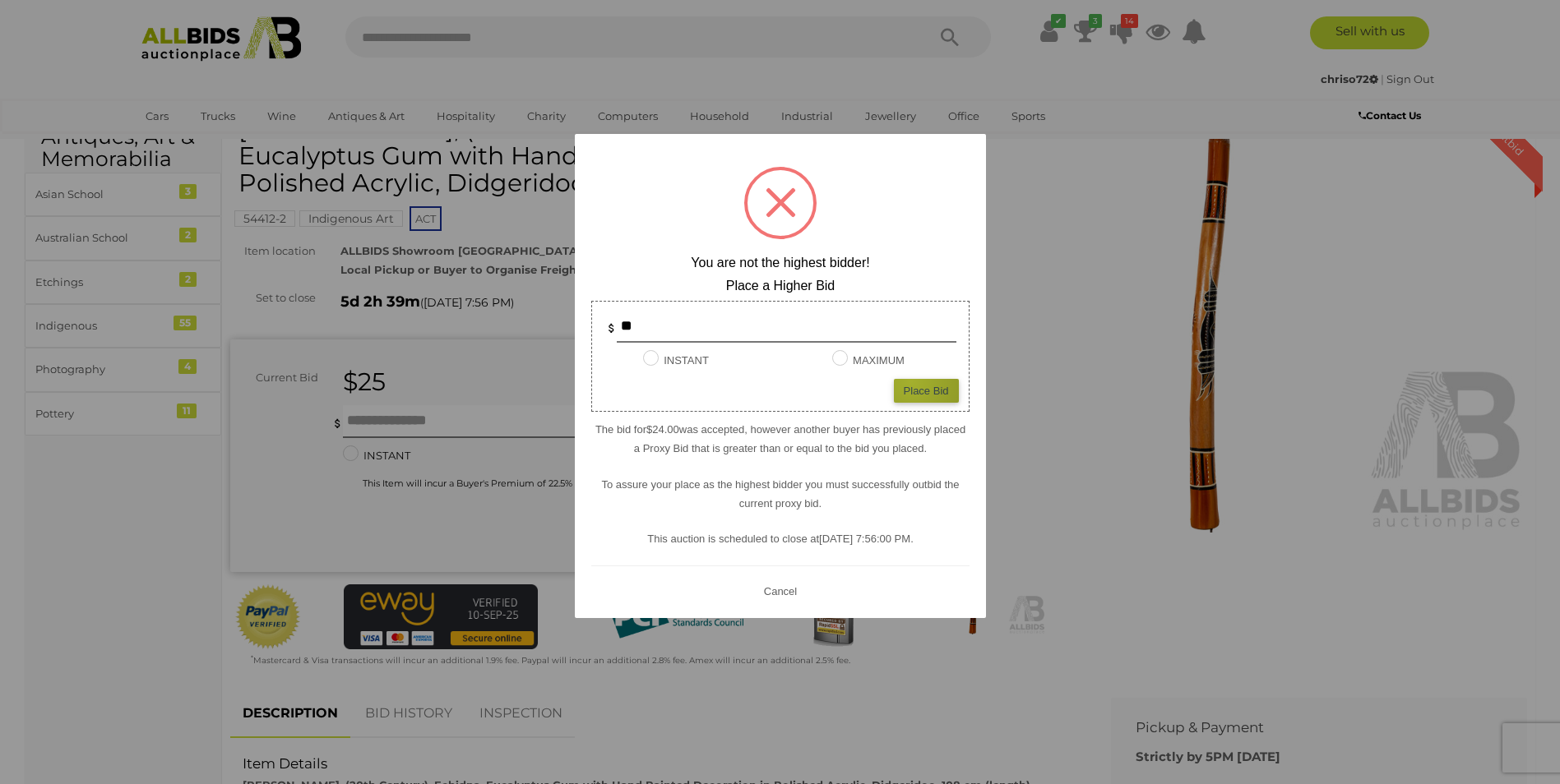
click at [911, 382] on div "Place Bid" at bounding box center [926, 391] width 65 height 23
type input "**"
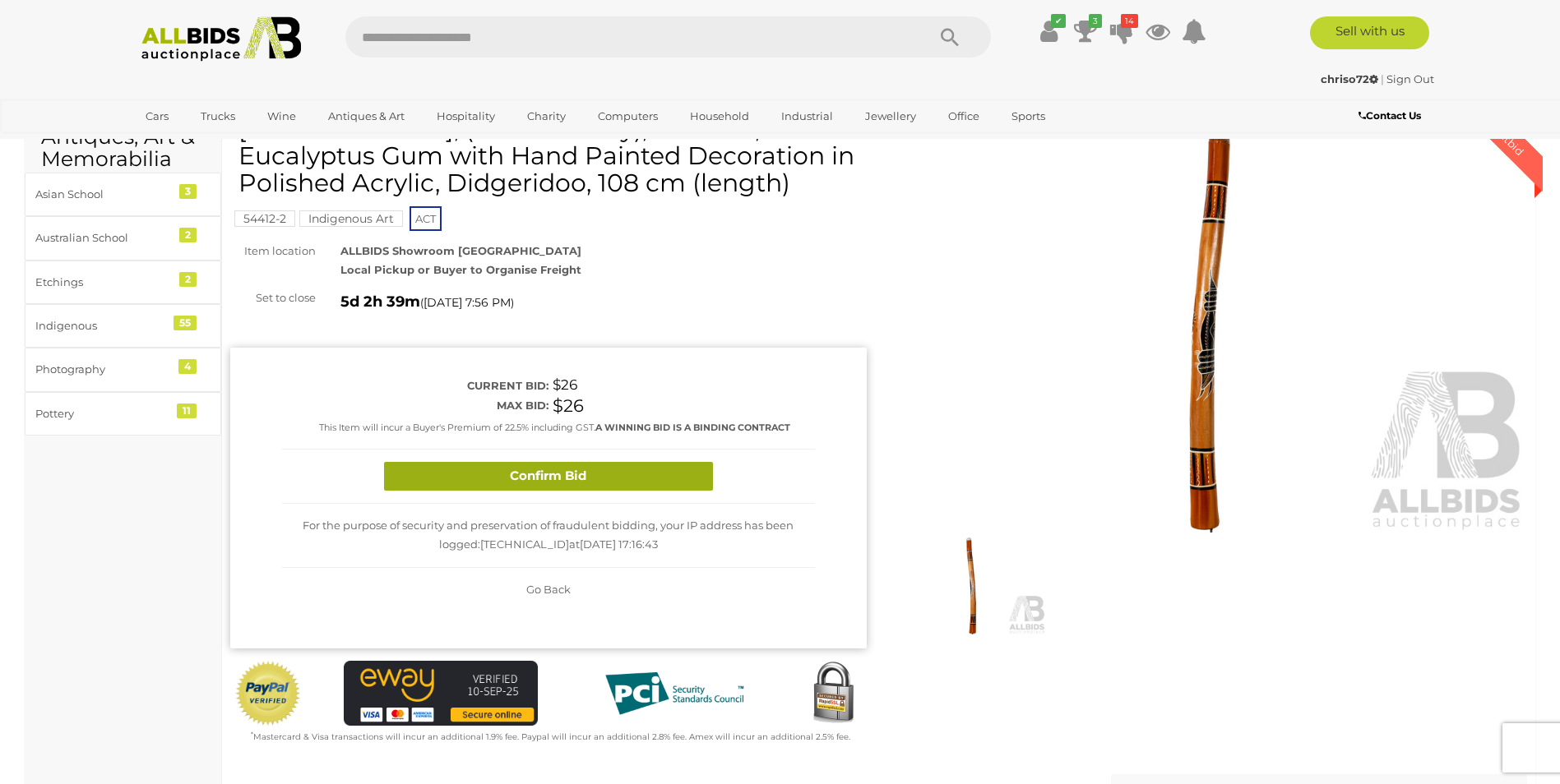
click at [601, 481] on button "Confirm Bid" at bounding box center [548, 476] width 329 height 29
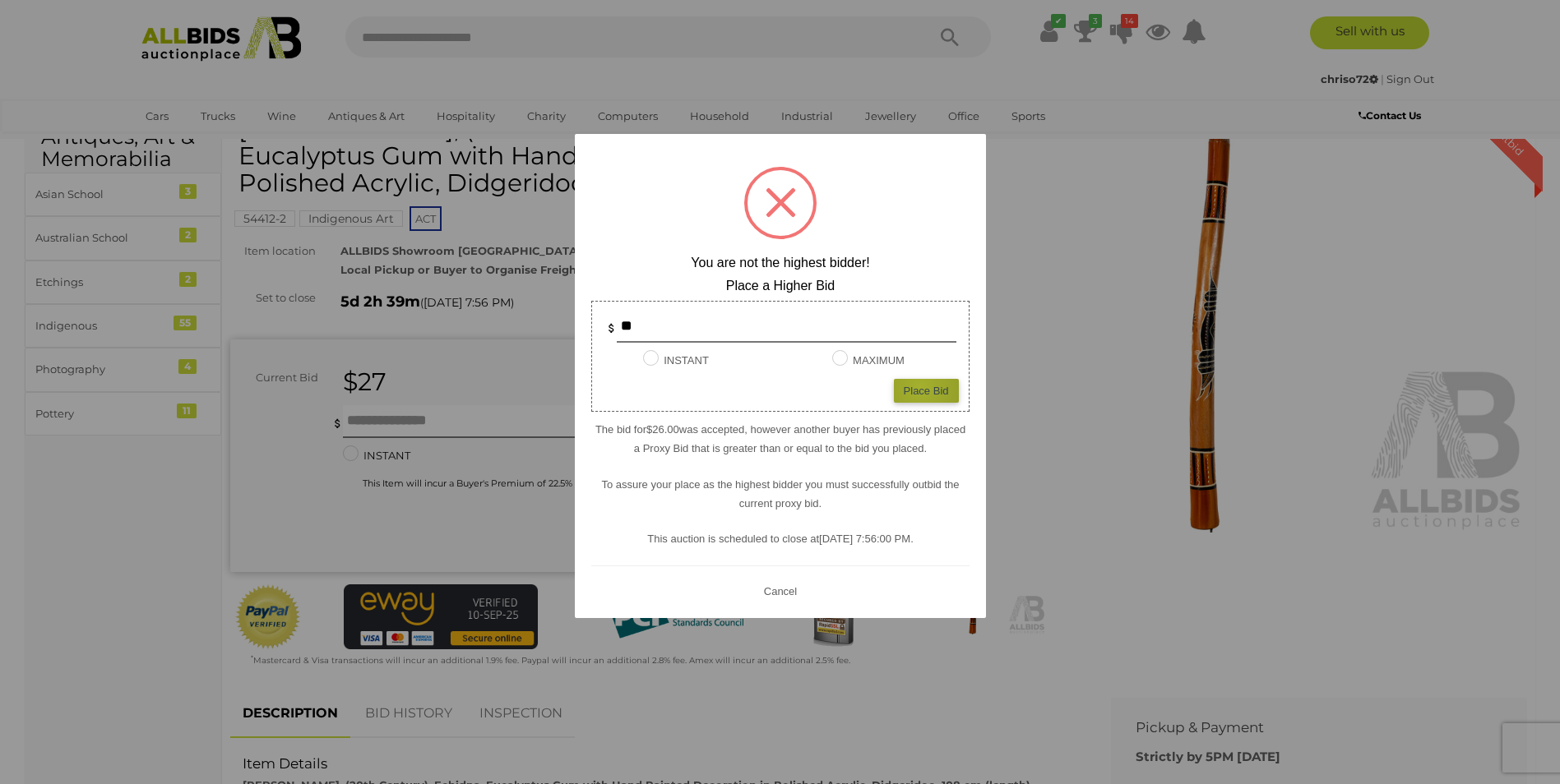
click at [920, 387] on div "Place Bid" at bounding box center [926, 391] width 65 height 23
type input "**"
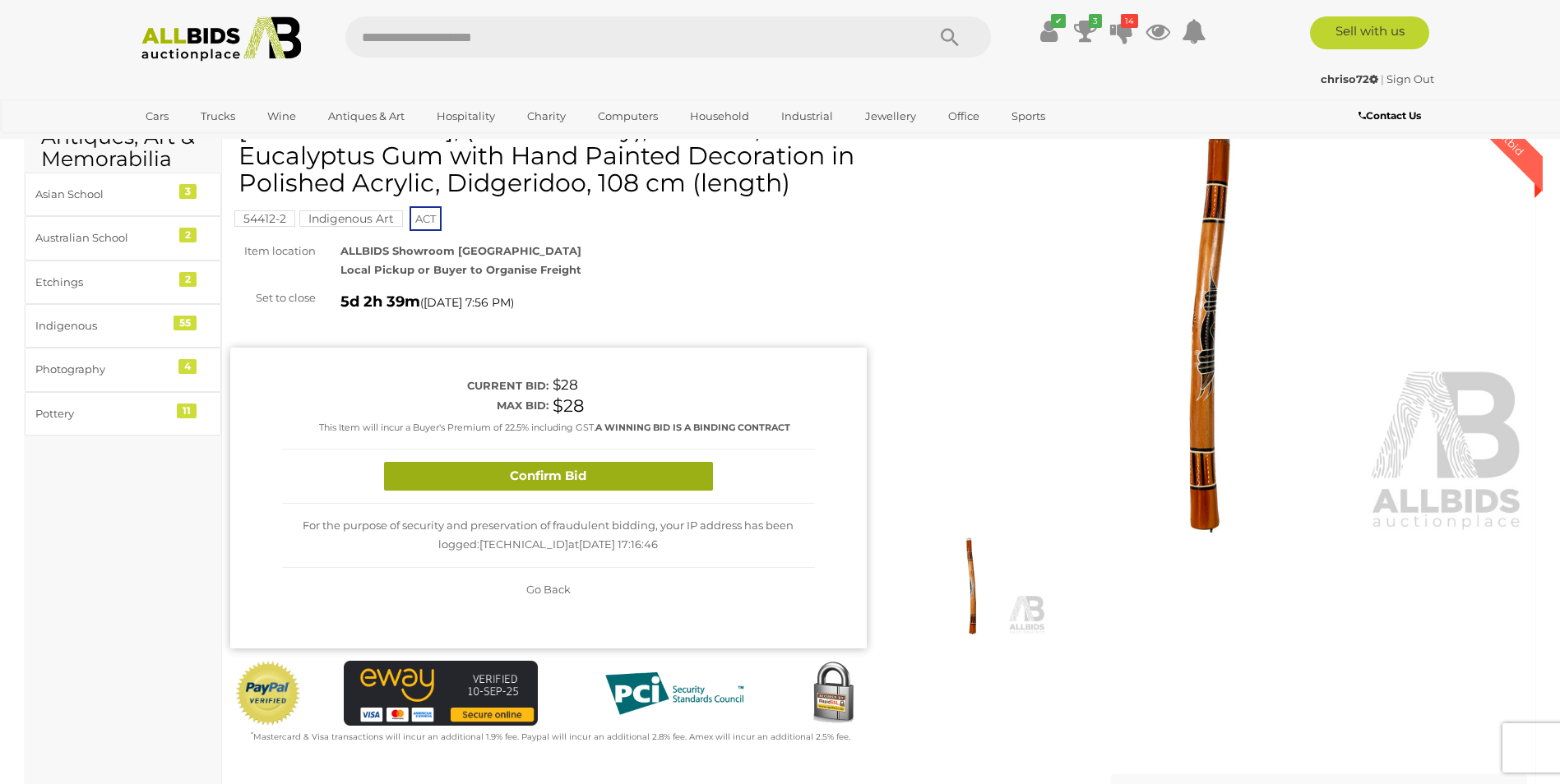
click at [539, 480] on button "Confirm Bid" at bounding box center [548, 476] width 329 height 29
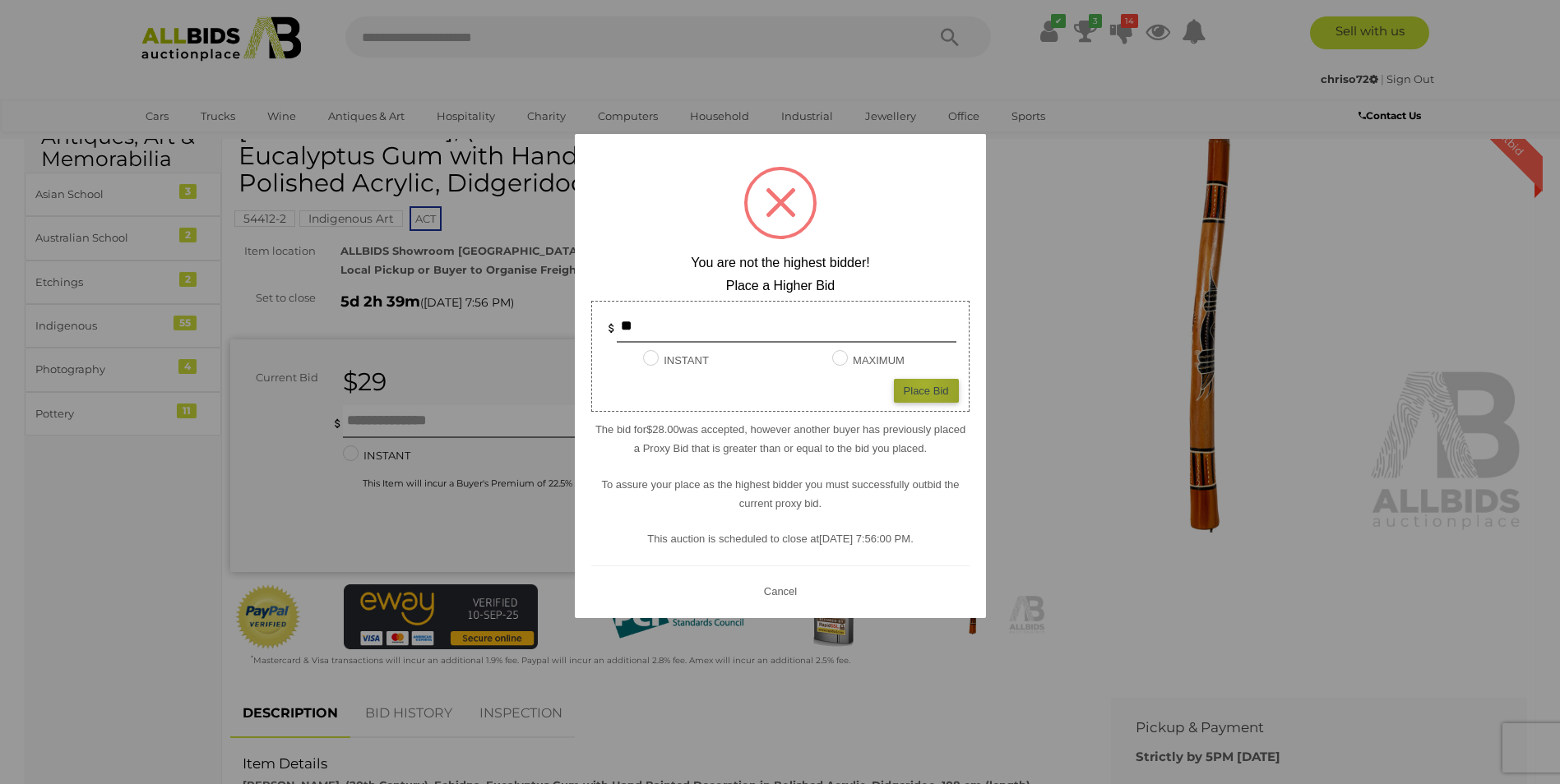
click at [923, 385] on div "Place Bid" at bounding box center [926, 391] width 65 height 23
type input "**"
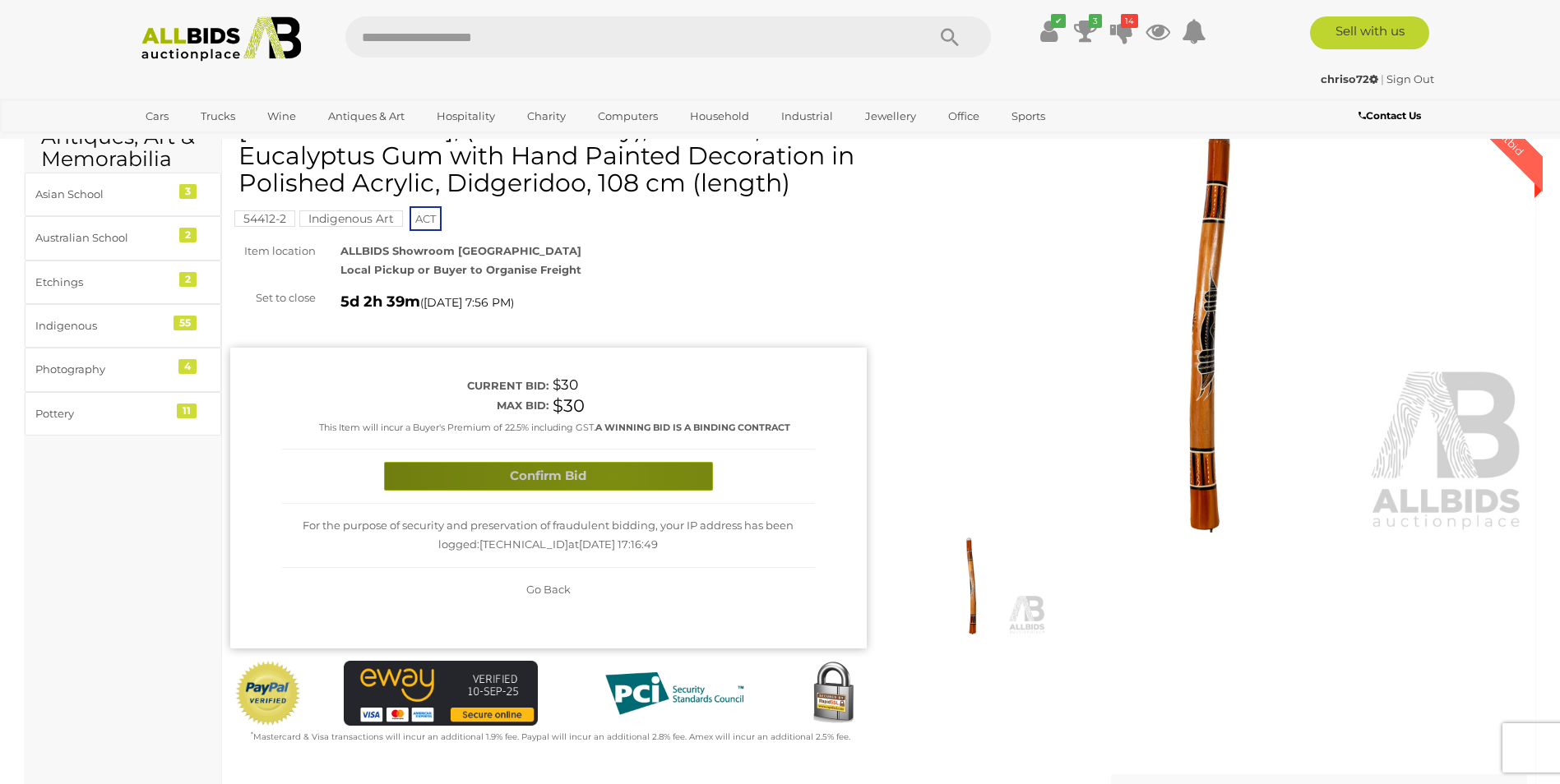
click at [612, 475] on button "Confirm Bid" at bounding box center [548, 476] width 329 height 29
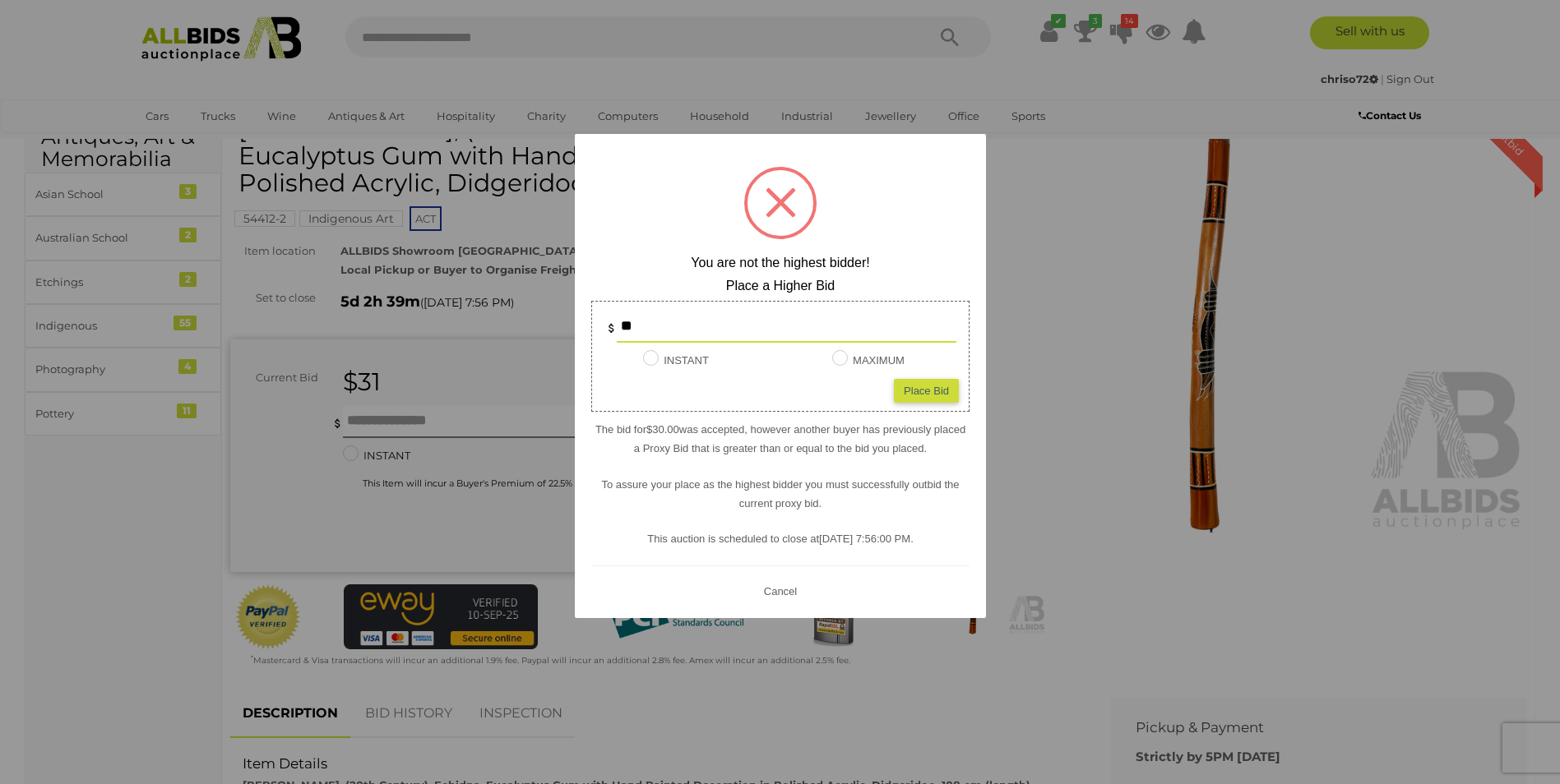
click at [428, 362] on div at bounding box center [780, 392] width 1560 height 784
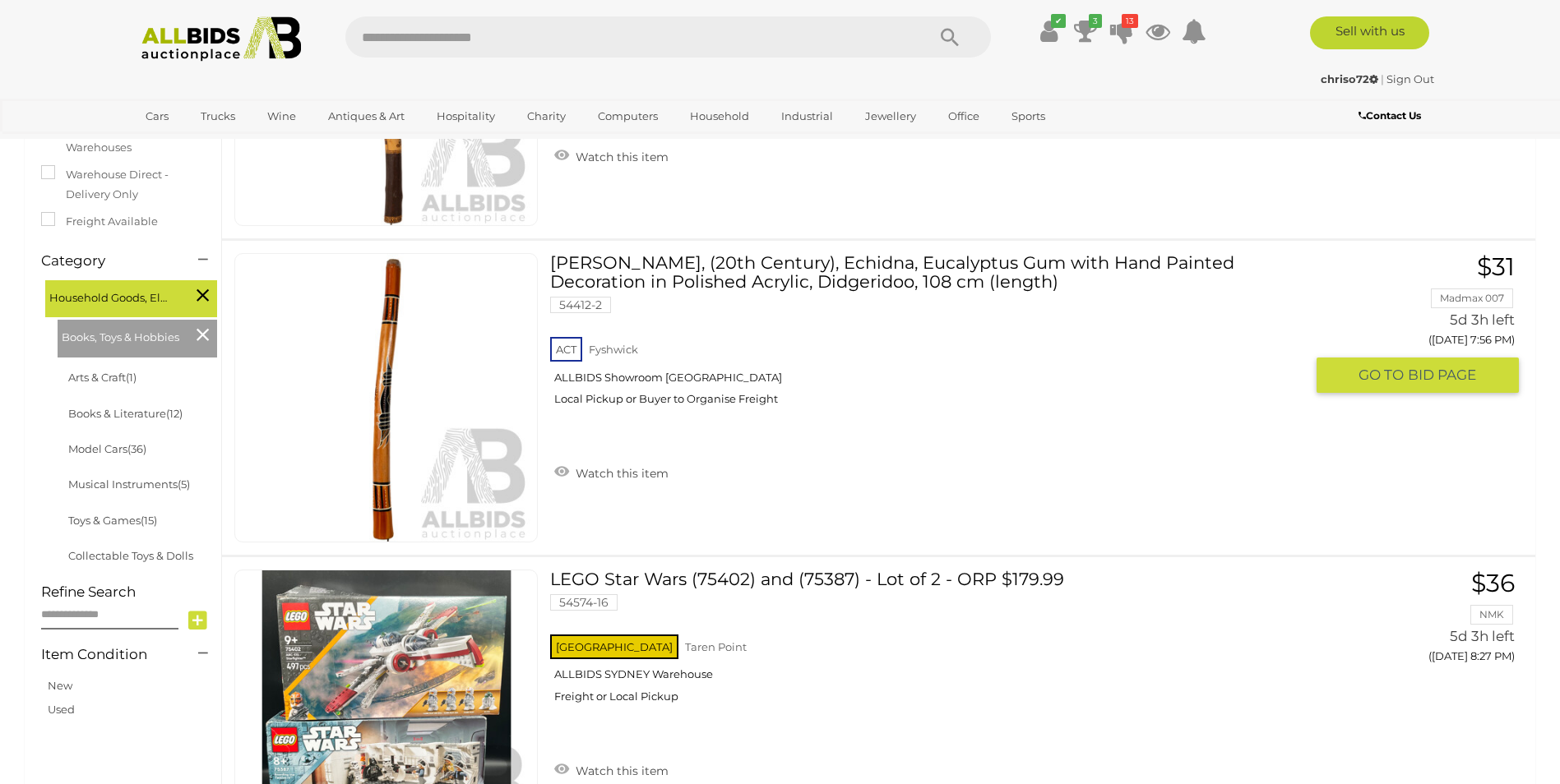
scroll to position [313, 0]
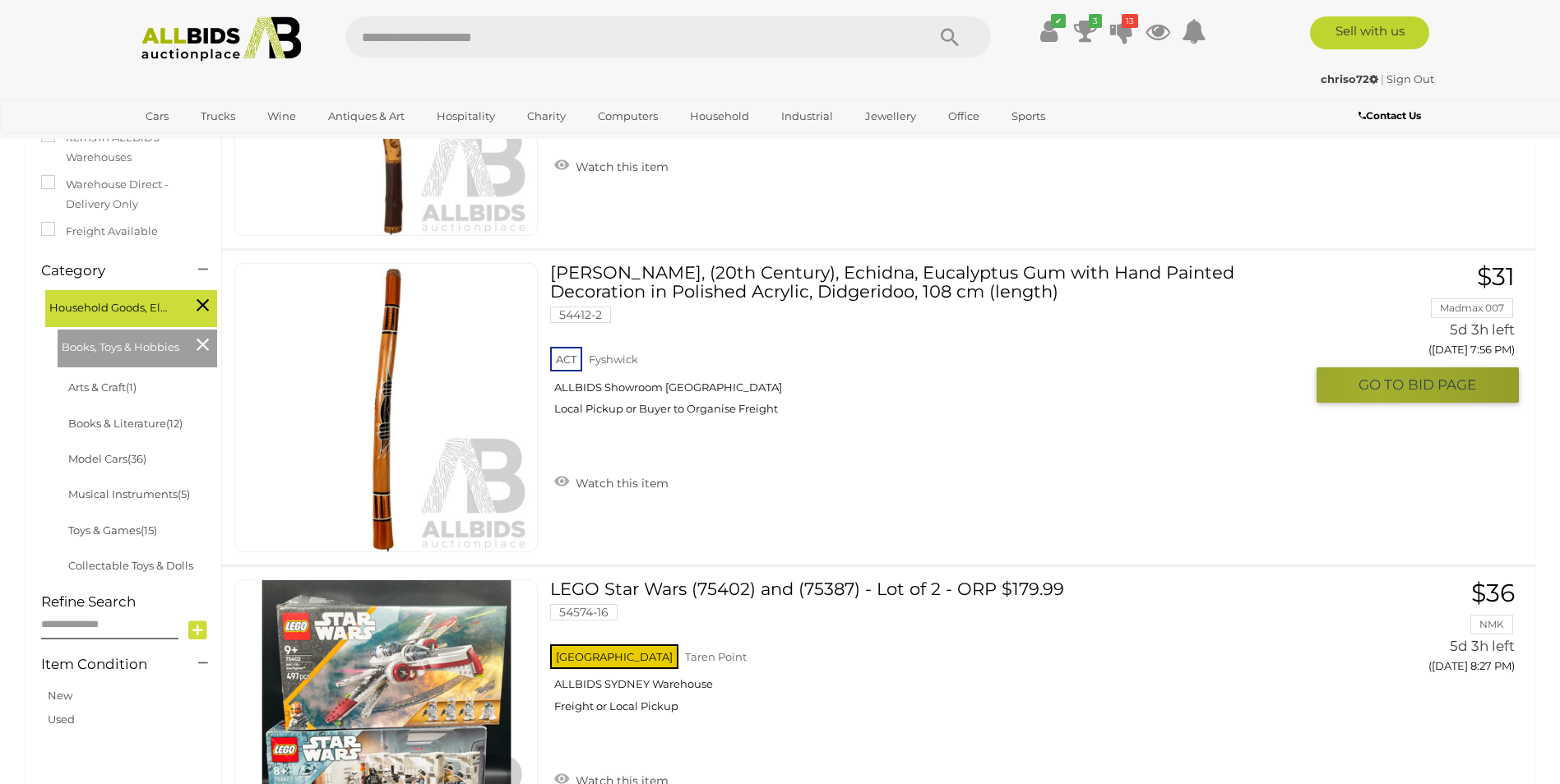
click at [1380, 391] on span "GO TO" at bounding box center [1383, 384] width 50 height 19
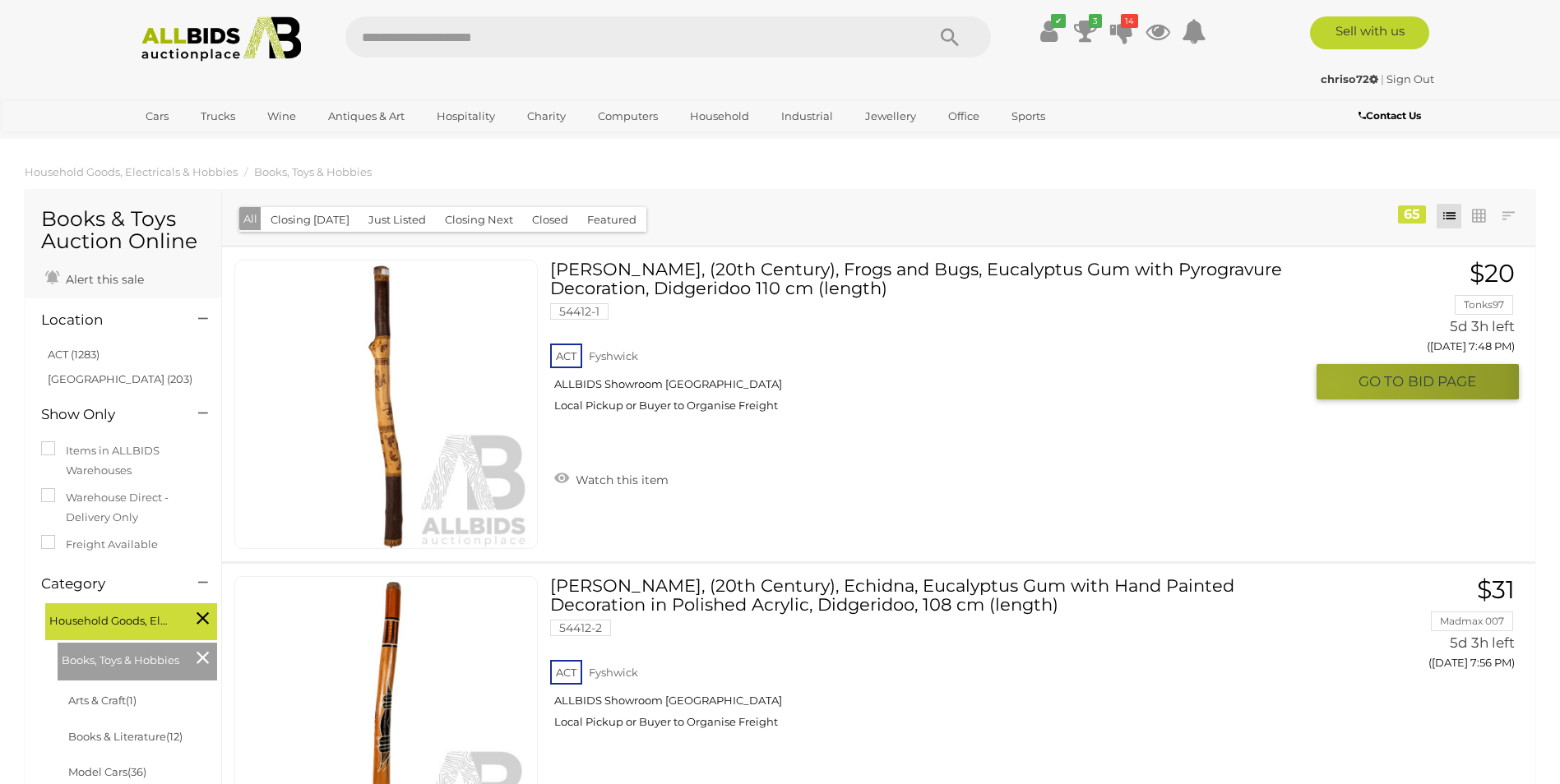
click at [1333, 385] on button "GO TO BID PAGE" at bounding box center [1418, 382] width 203 height 35
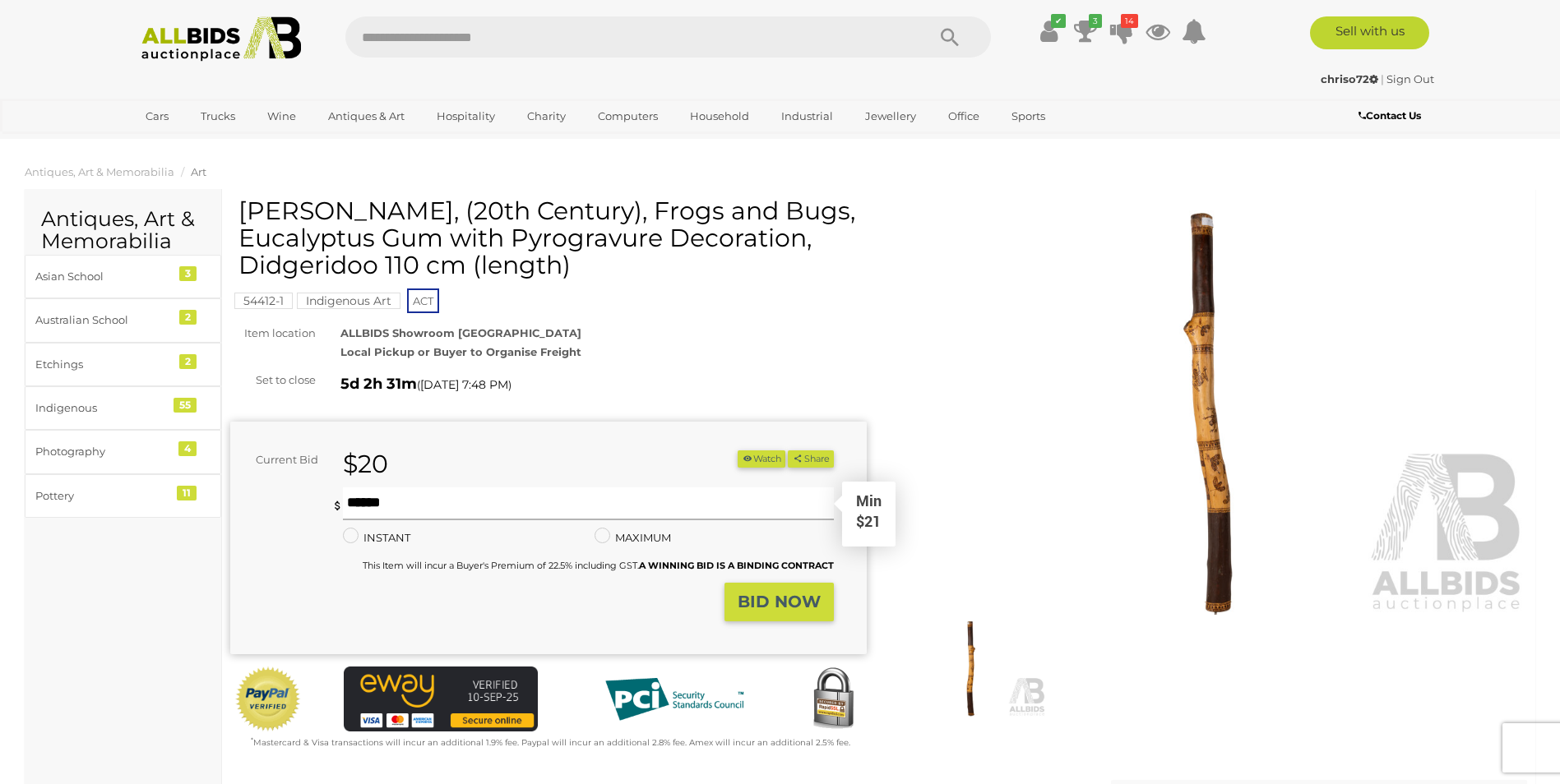
click at [355, 507] on input "text" at bounding box center [588, 504] width 490 height 33
type input "**"
click at [750, 599] on strong "BID NOW" at bounding box center [779, 602] width 83 height 20
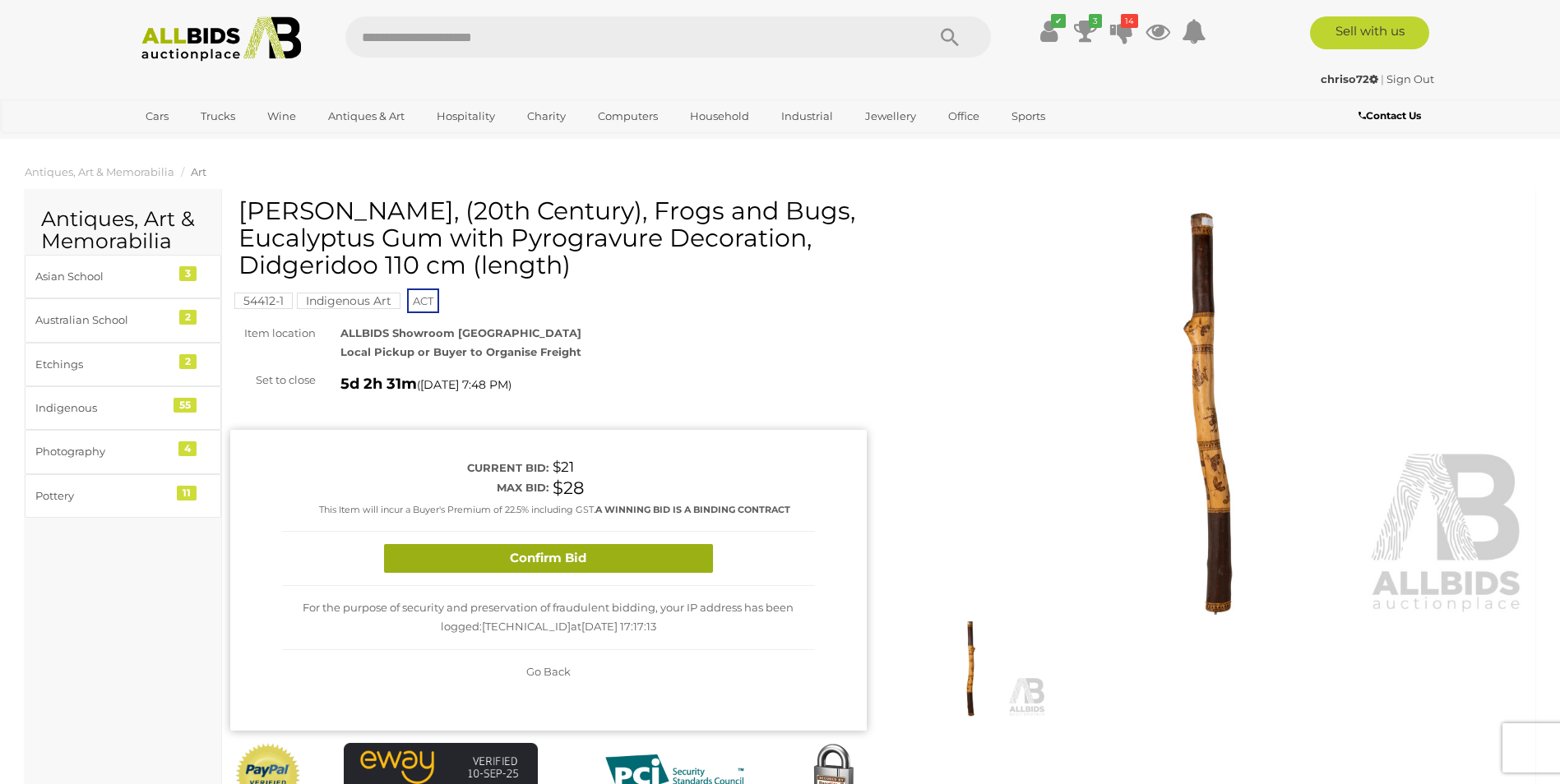
click at [622, 562] on button "Confirm Bid" at bounding box center [548, 559] width 329 height 29
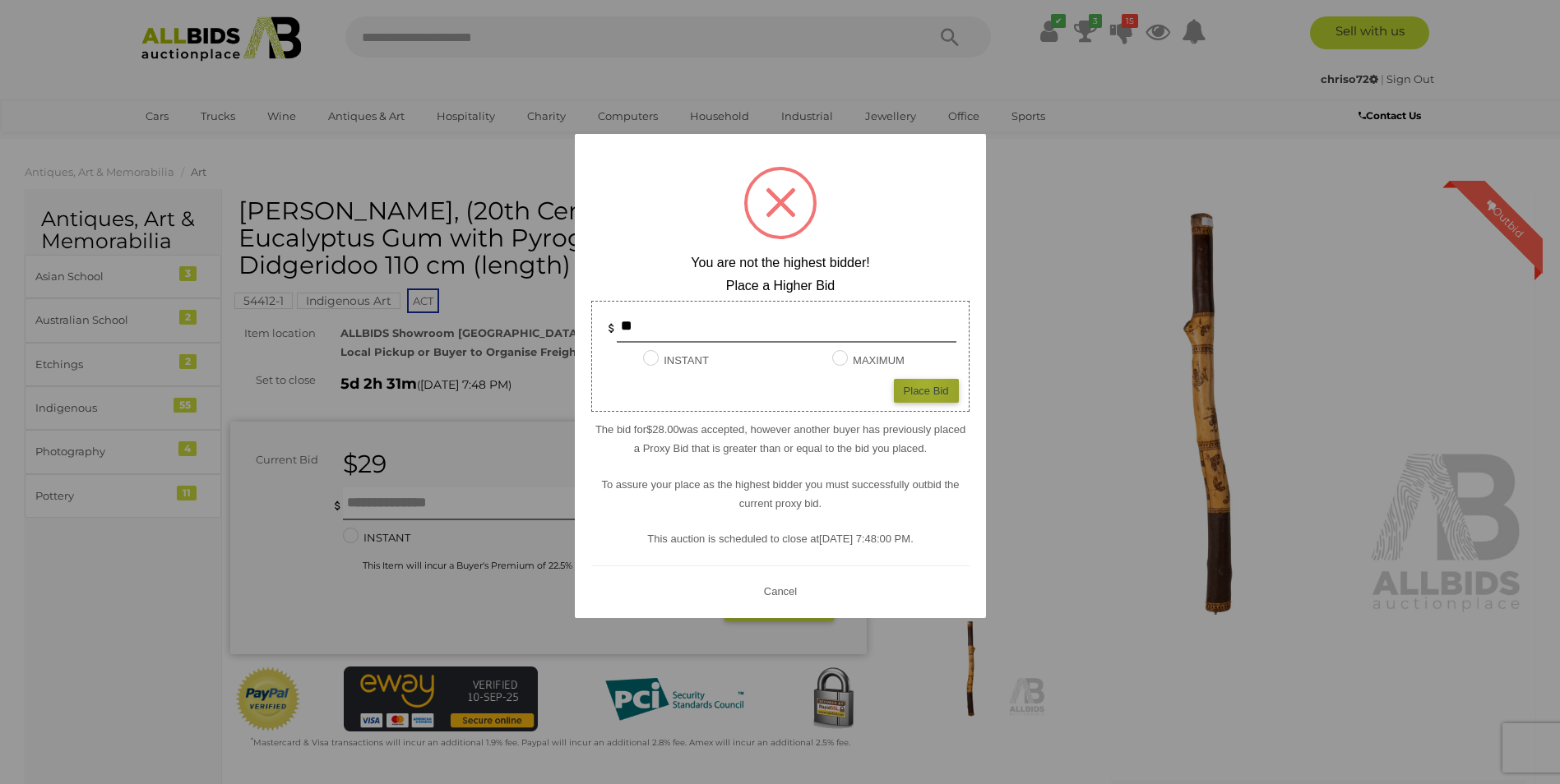
click at [925, 384] on div "Place Bid" at bounding box center [926, 391] width 65 height 23
type input "**"
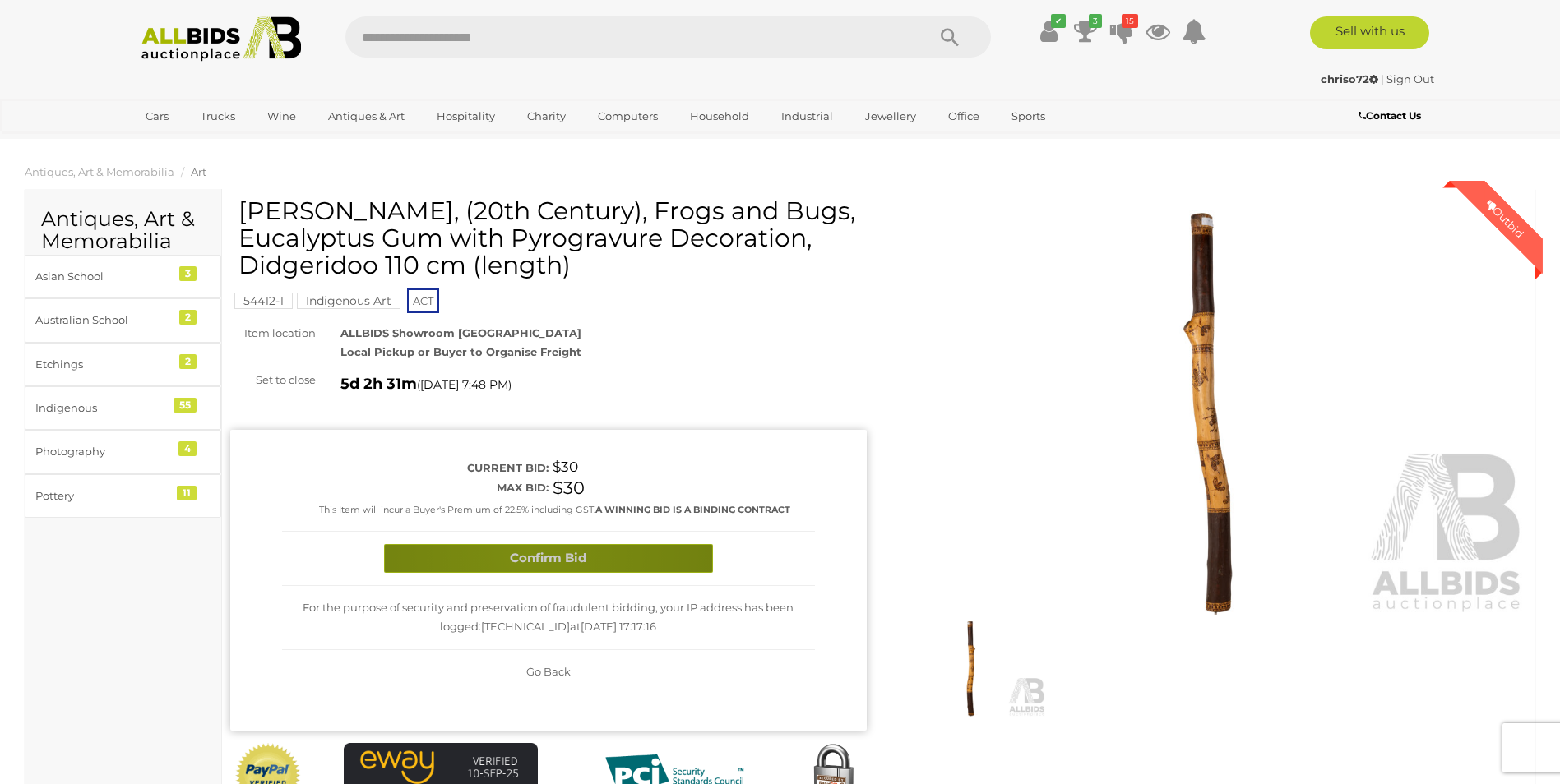
click at [528, 556] on button "Confirm Bid" at bounding box center [548, 559] width 329 height 29
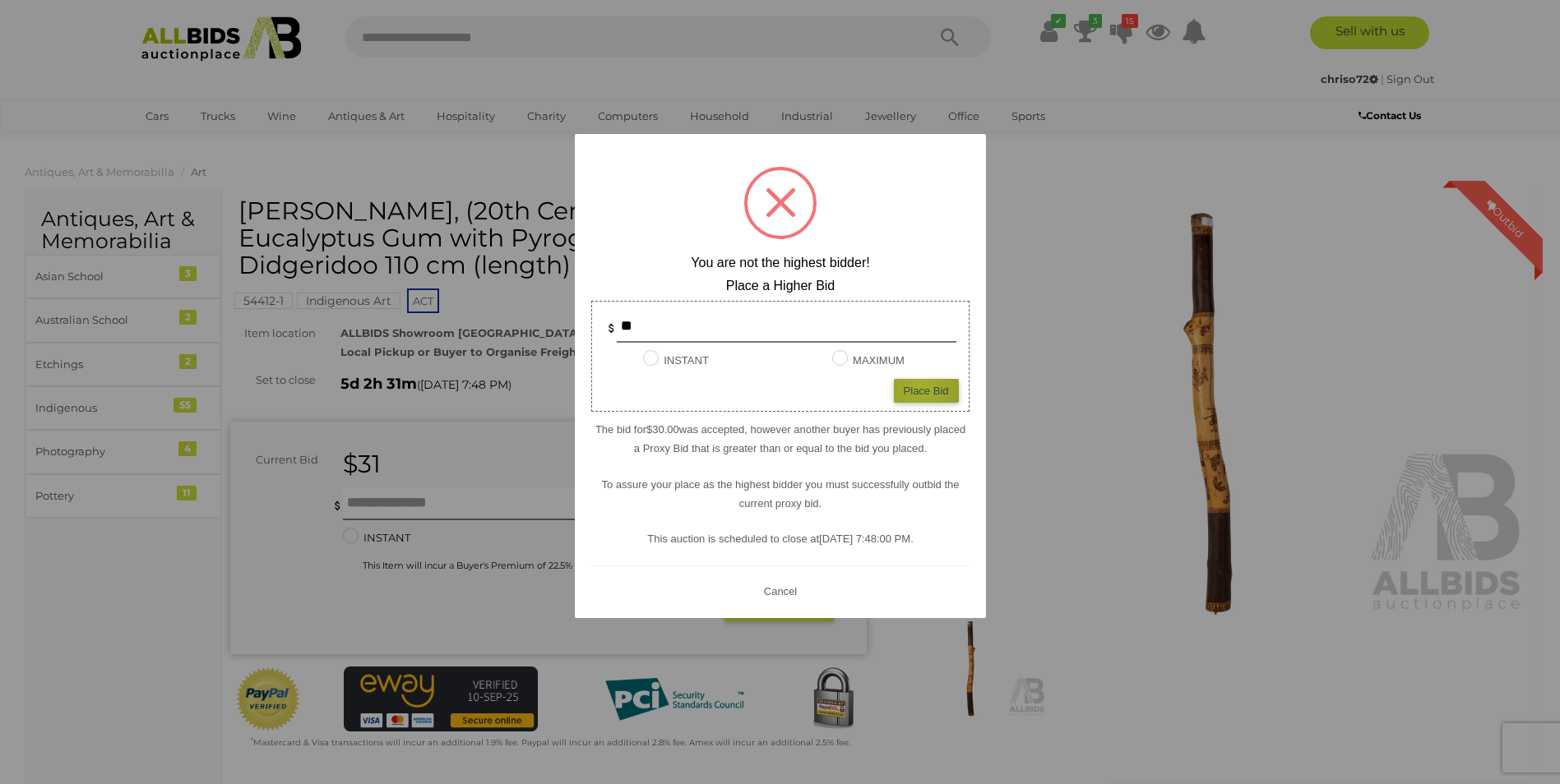
click at [920, 385] on div "Place Bid" at bounding box center [926, 391] width 65 height 23
type input "**"
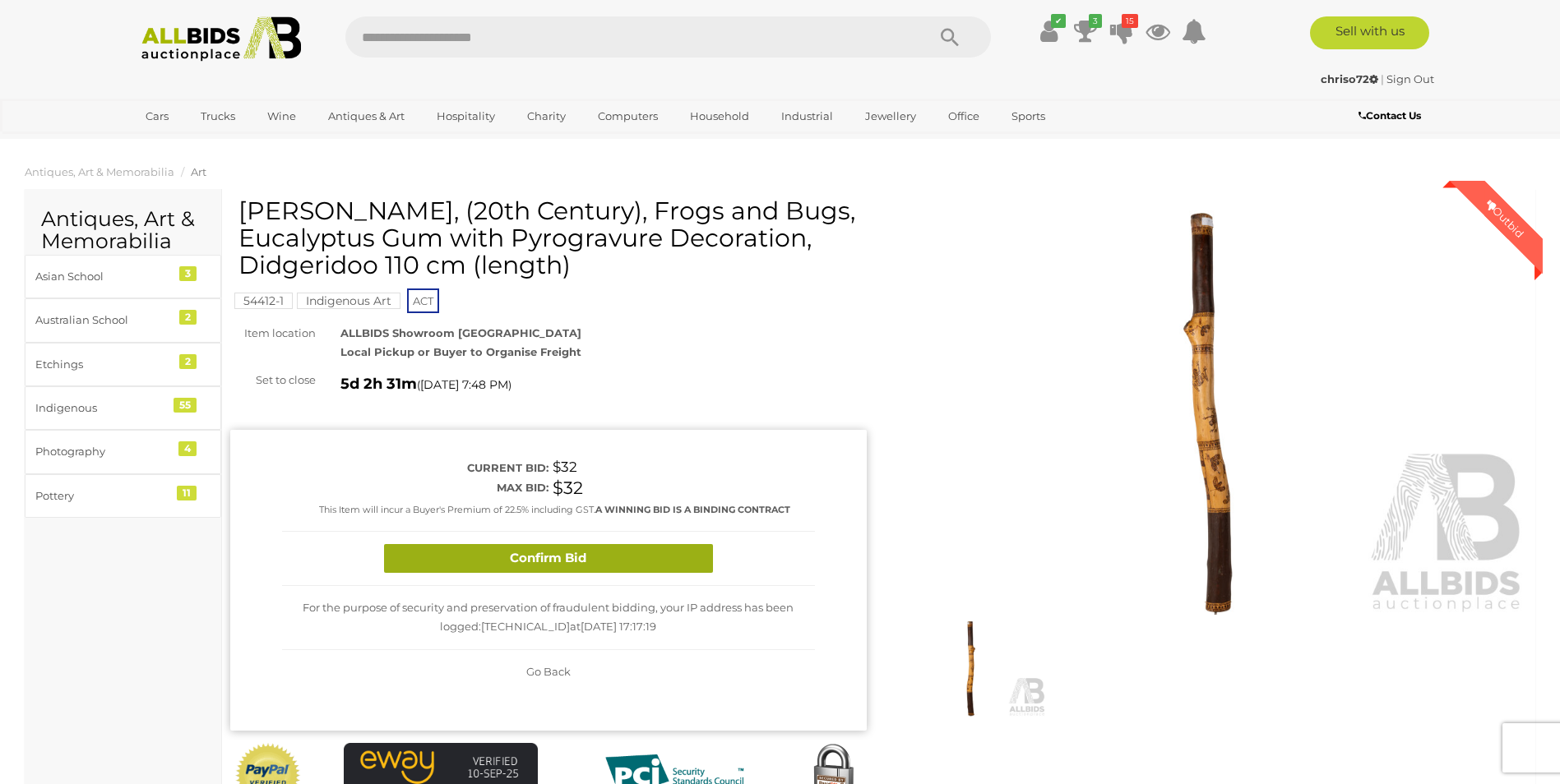
click at [575, 555] on button "Confirm Bid" at bounding box center [548, 559] width 329 height 29
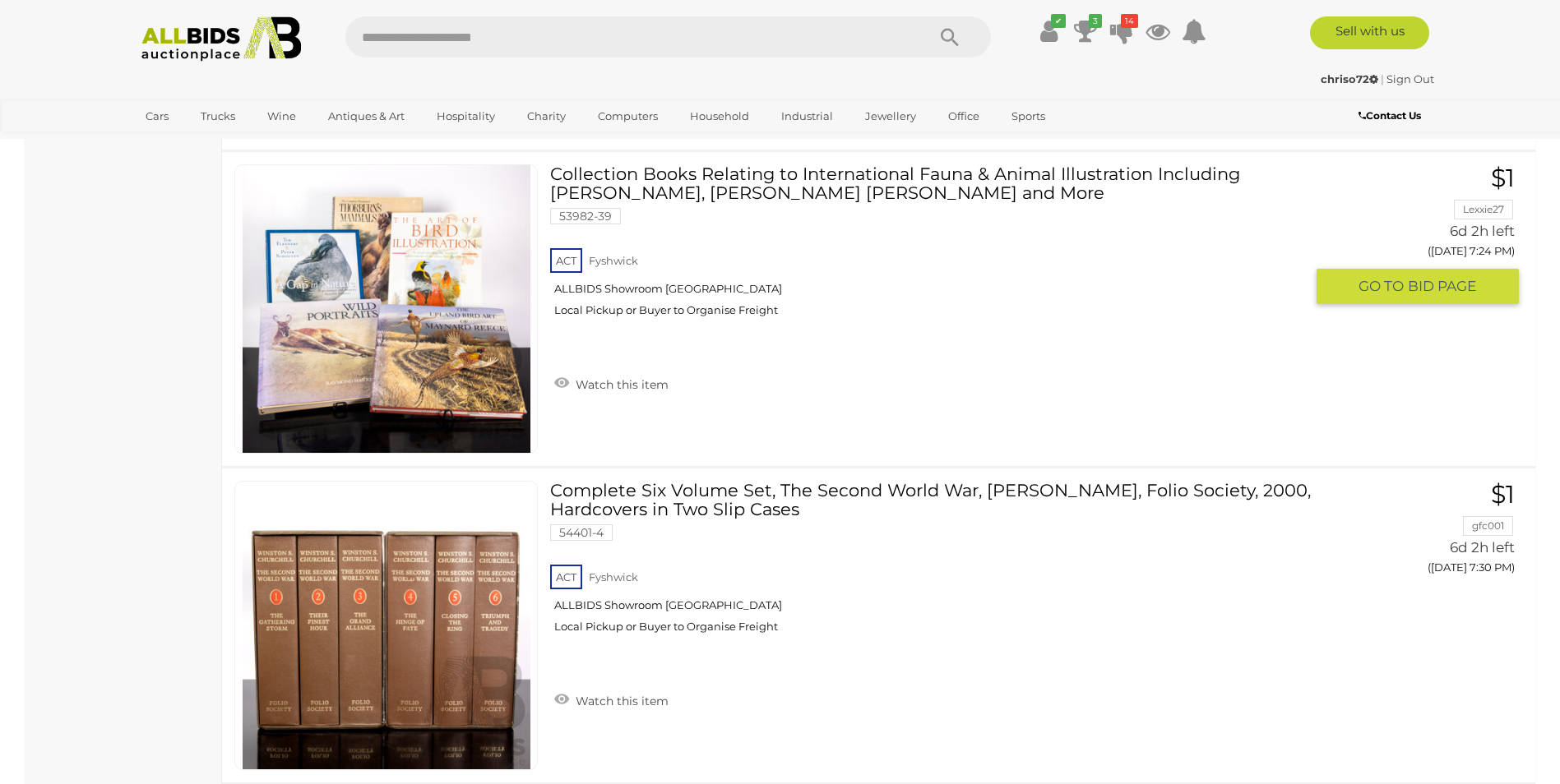
scroll to position [2286, 0]
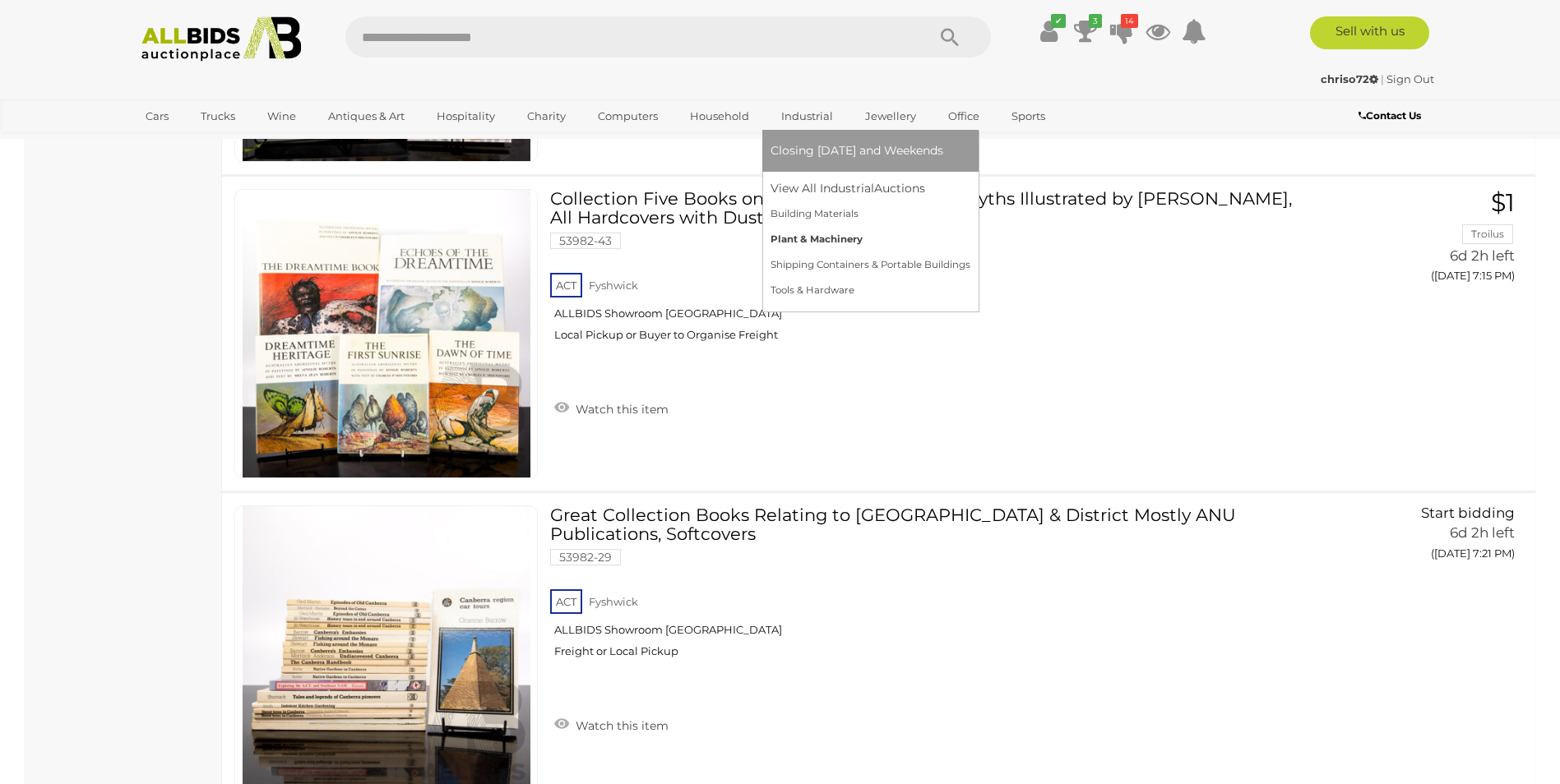
click at [781, 233] on link "Plant & Machinery" at bounding box center [870, 239] width 200 height 25
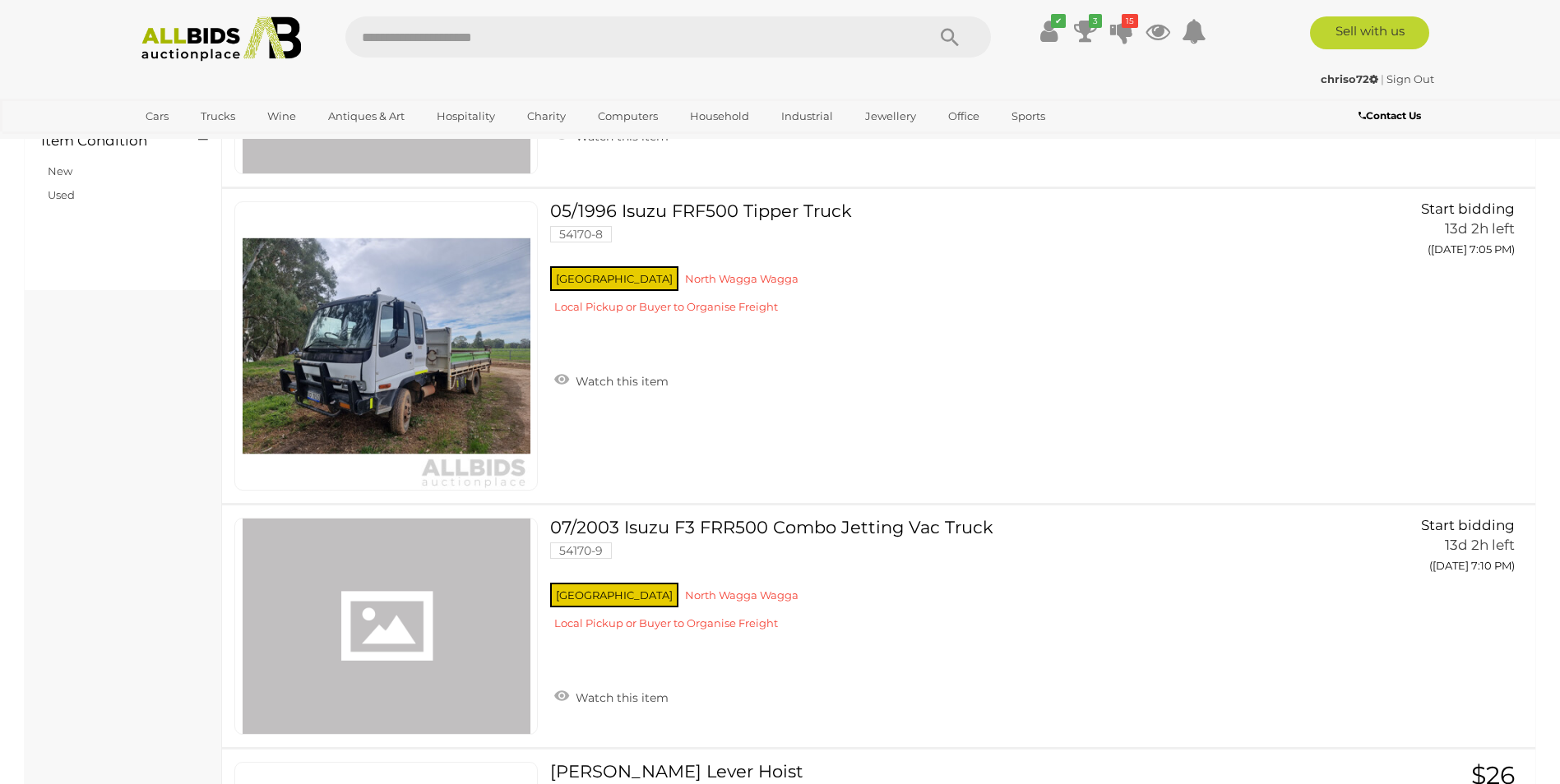
scroll to position [411, 0]
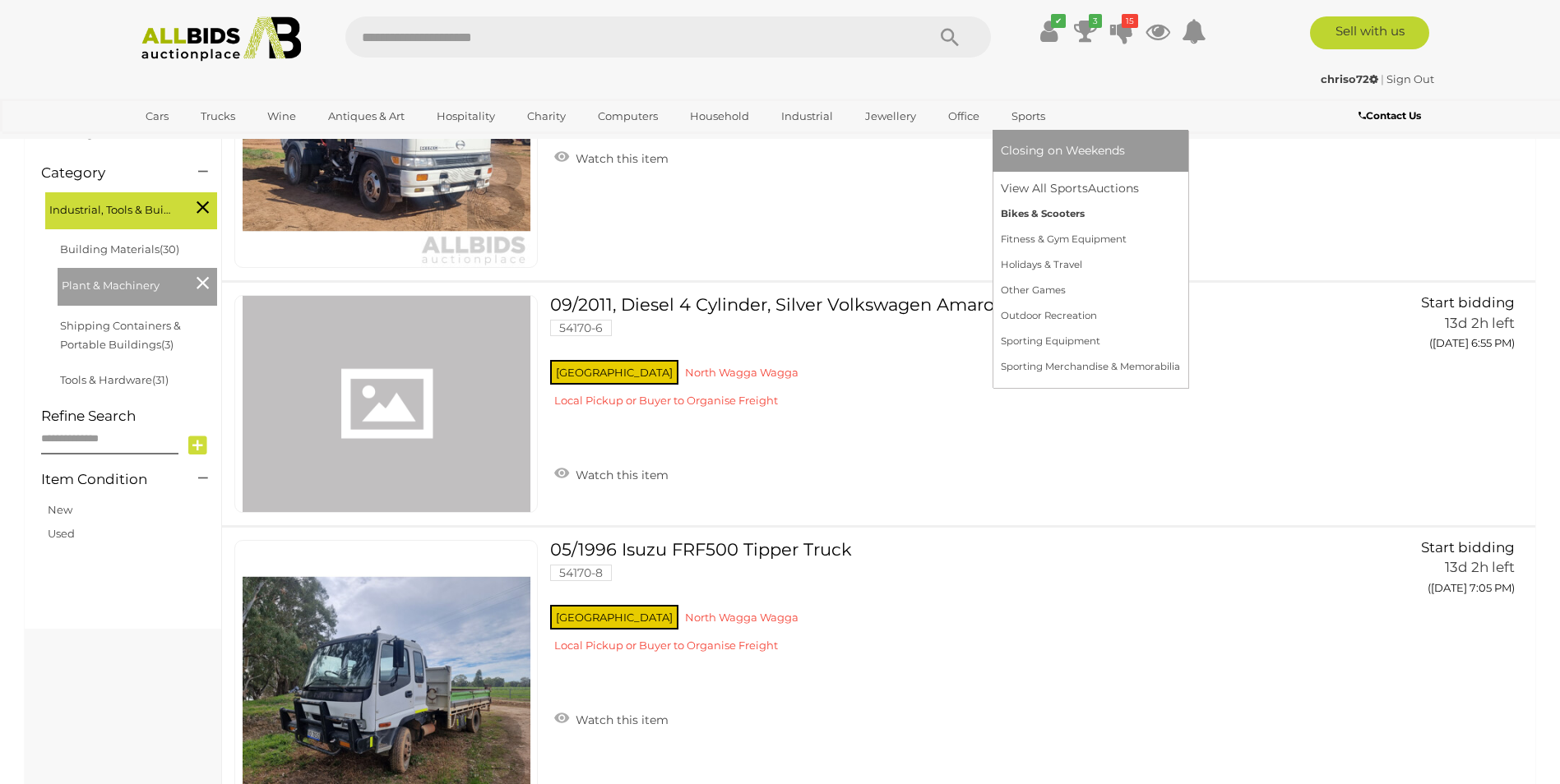
click at [1022, 209] on link "Bikes & Scooters" at bounding box center [1090, 214] width 179 height 25
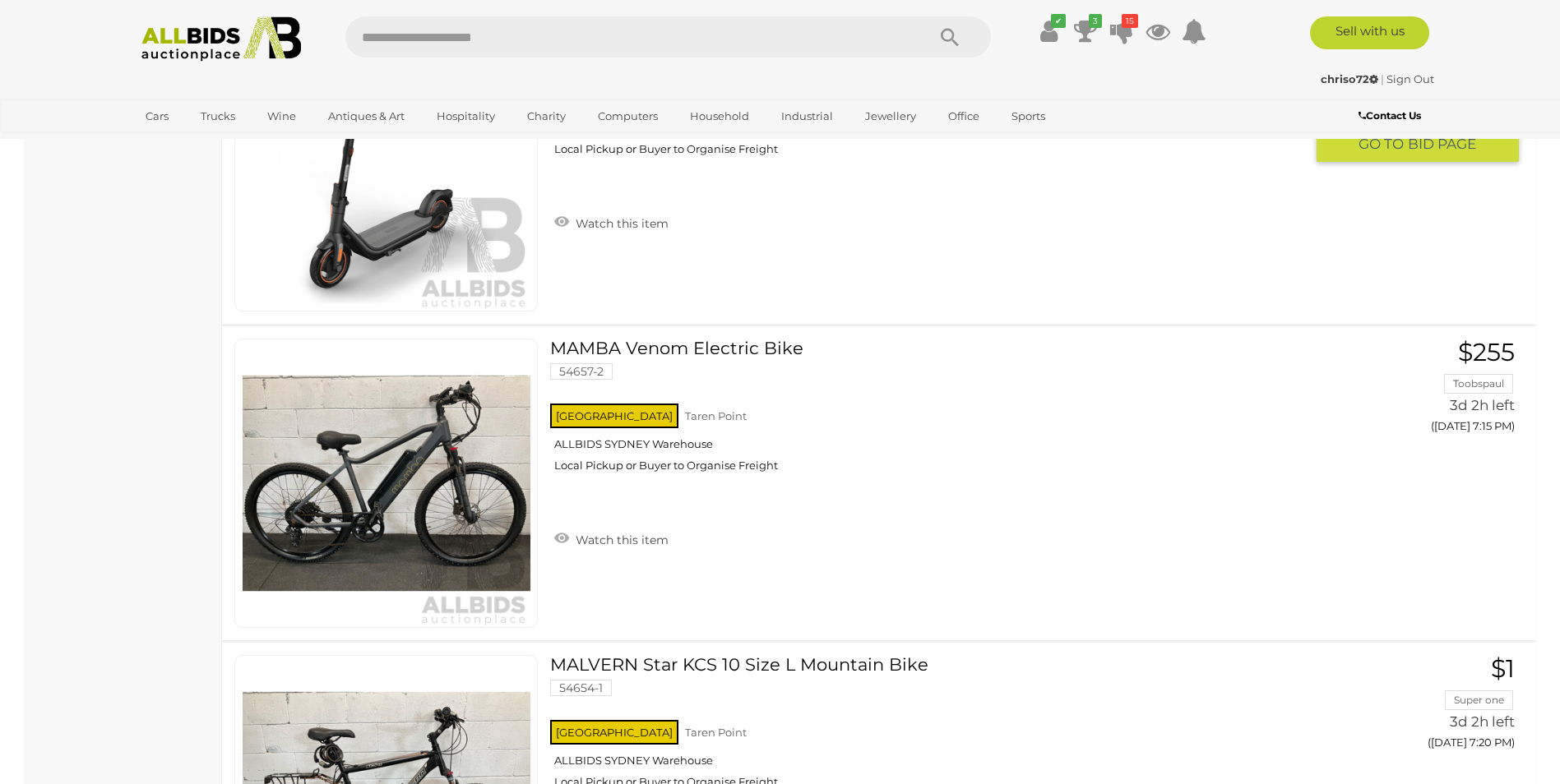
scroll to position [2302, 0]
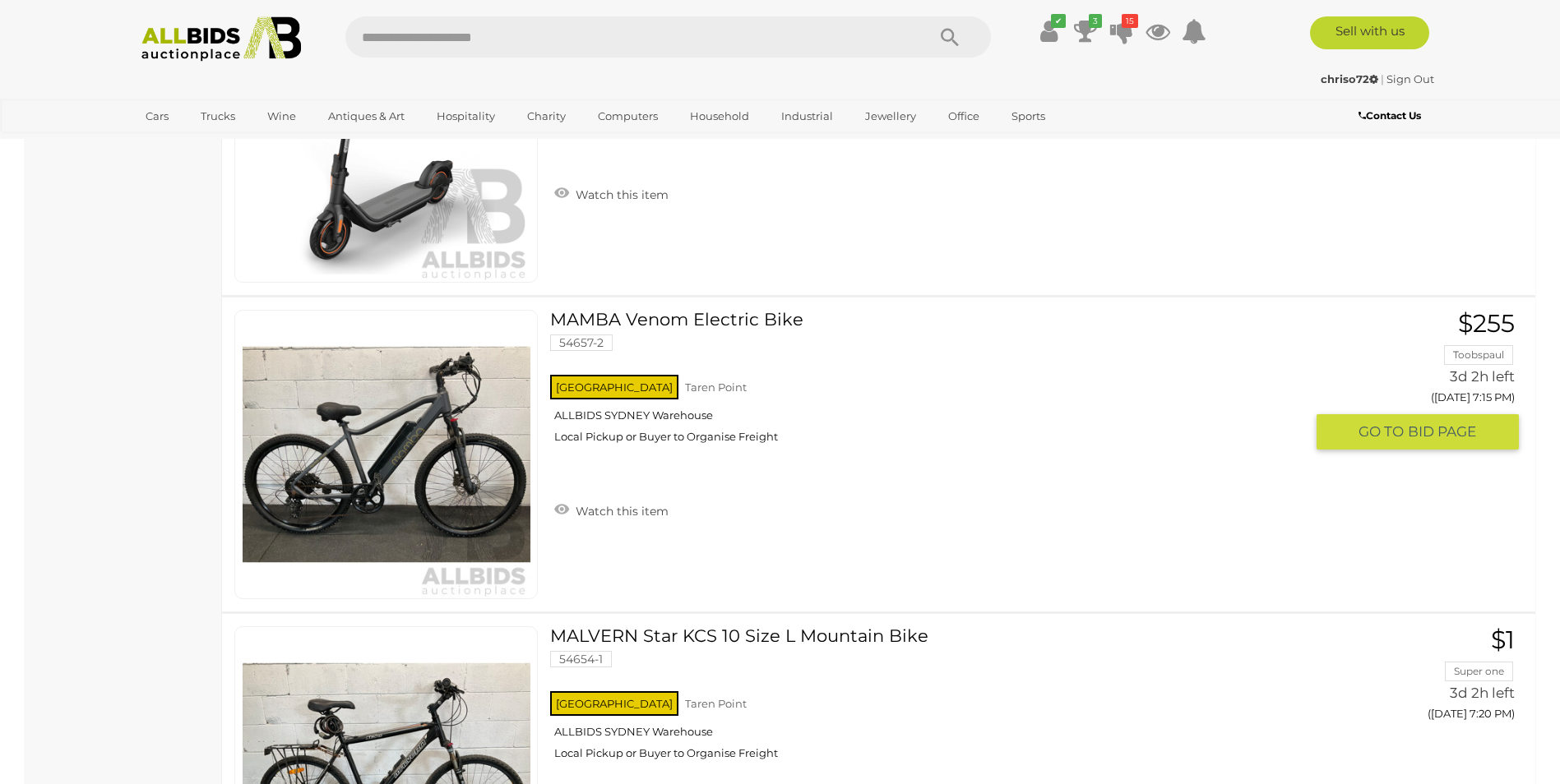
click at [695, 328] on link "MAMBA Venom Electric Bike 54657-2 [GEOGRAPHIC_DATA] [GEOGRAPHIC_DATA] ALLBIDS […" at bounding box center [933, 383] width 742 height 147
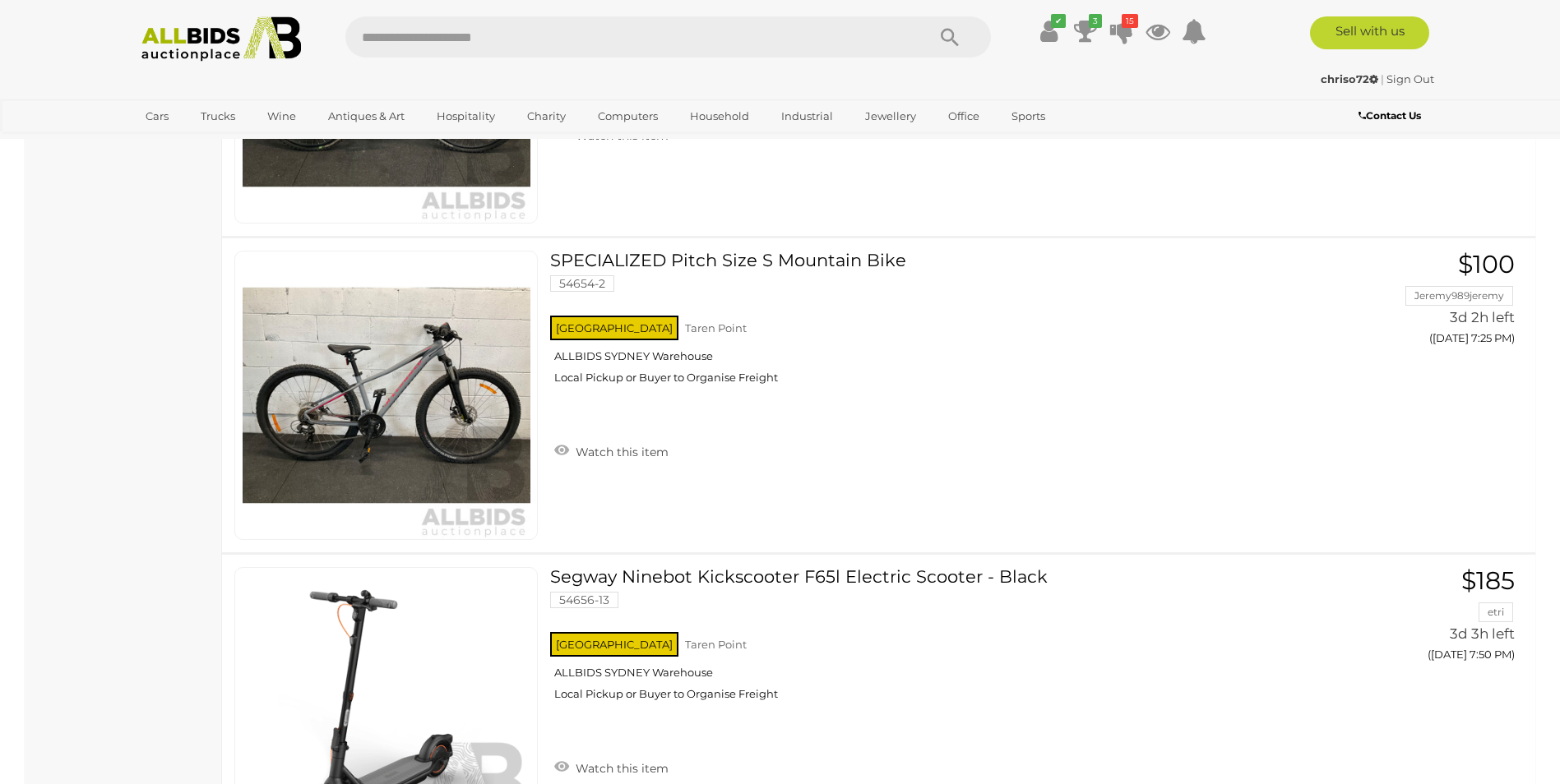
scroll to position [3007, 0]
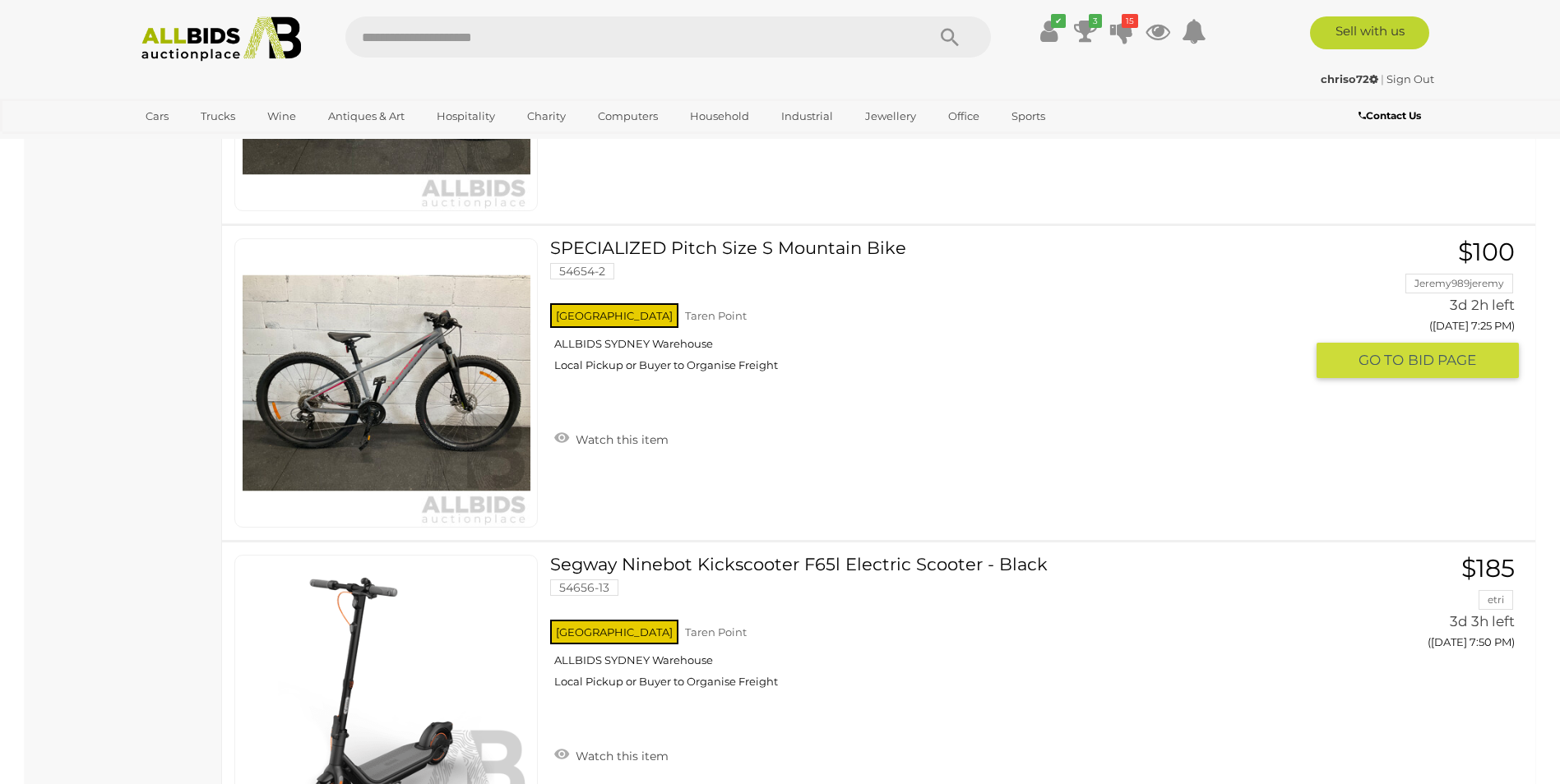
click at [603, 366] on div "NSW Taren Point ALLBIDS SYDNEY Warehouse Local Pickup or Buyer to Organise Frei…" at bounding box center [927, 342] width 754 height 85
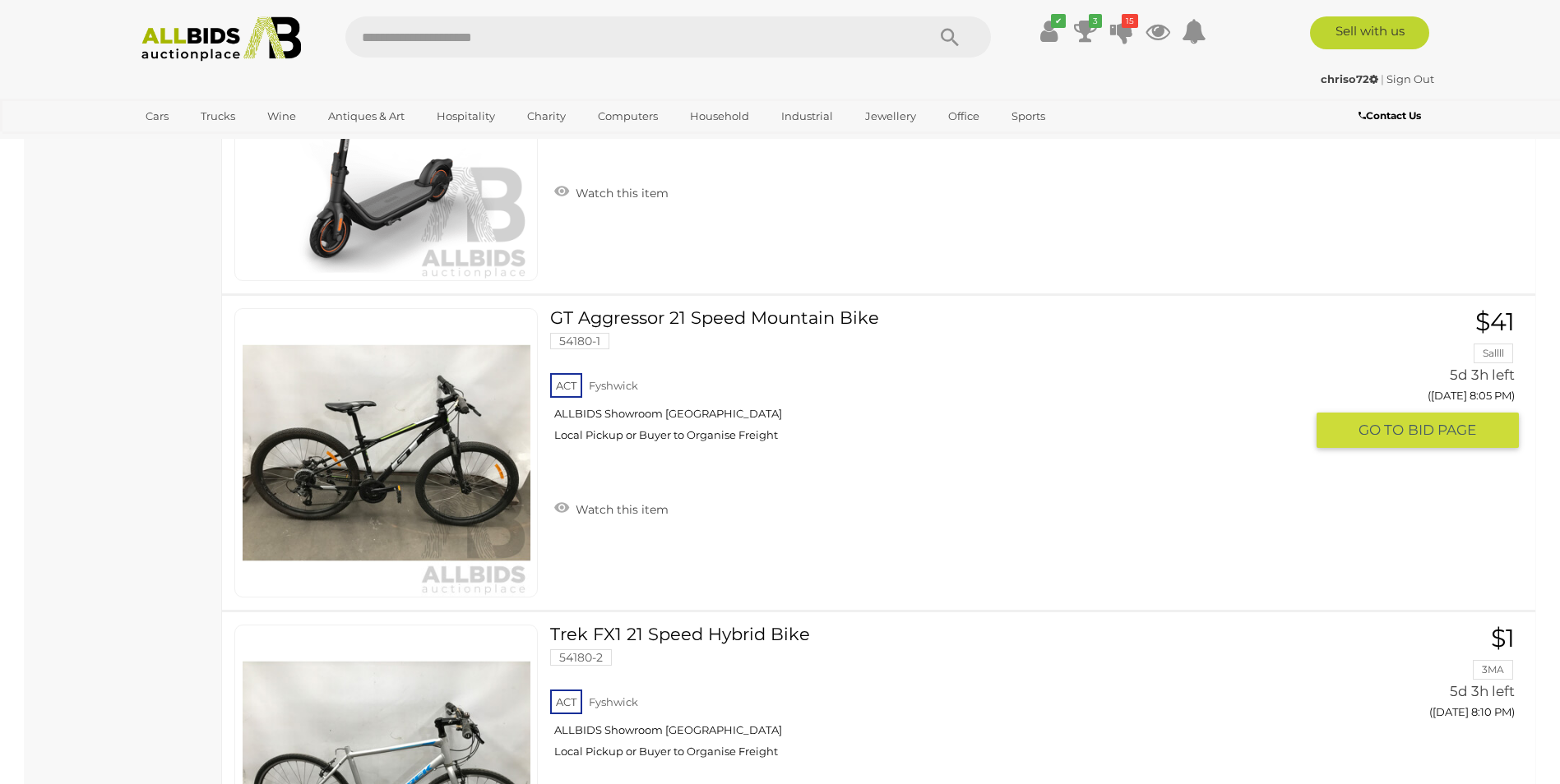
scroll to position [3312, 0]
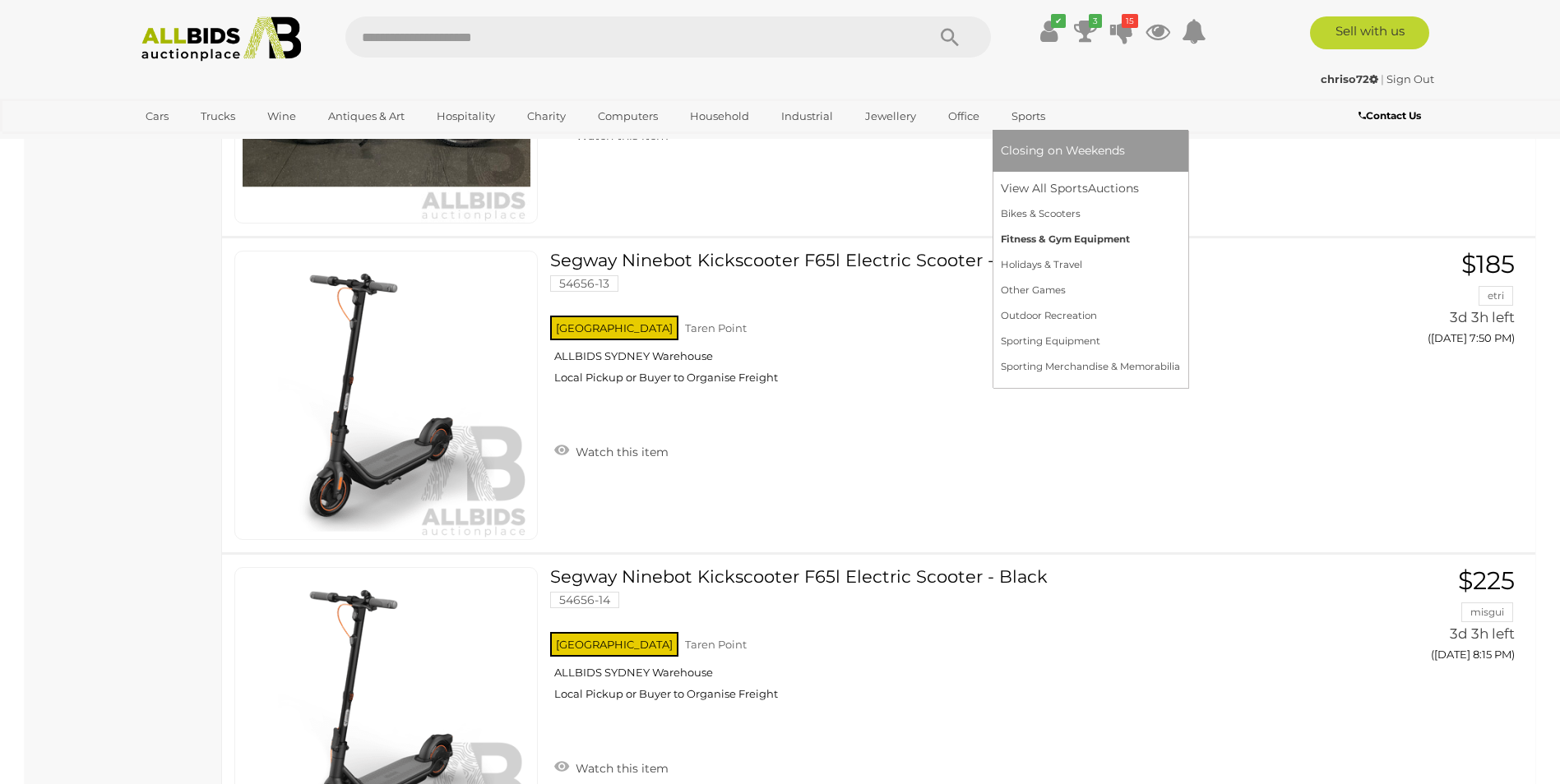
click at [1050, 235] on link "Fitness & Gym Equipment" at bounding box center [1090, 239] width 179 height 25
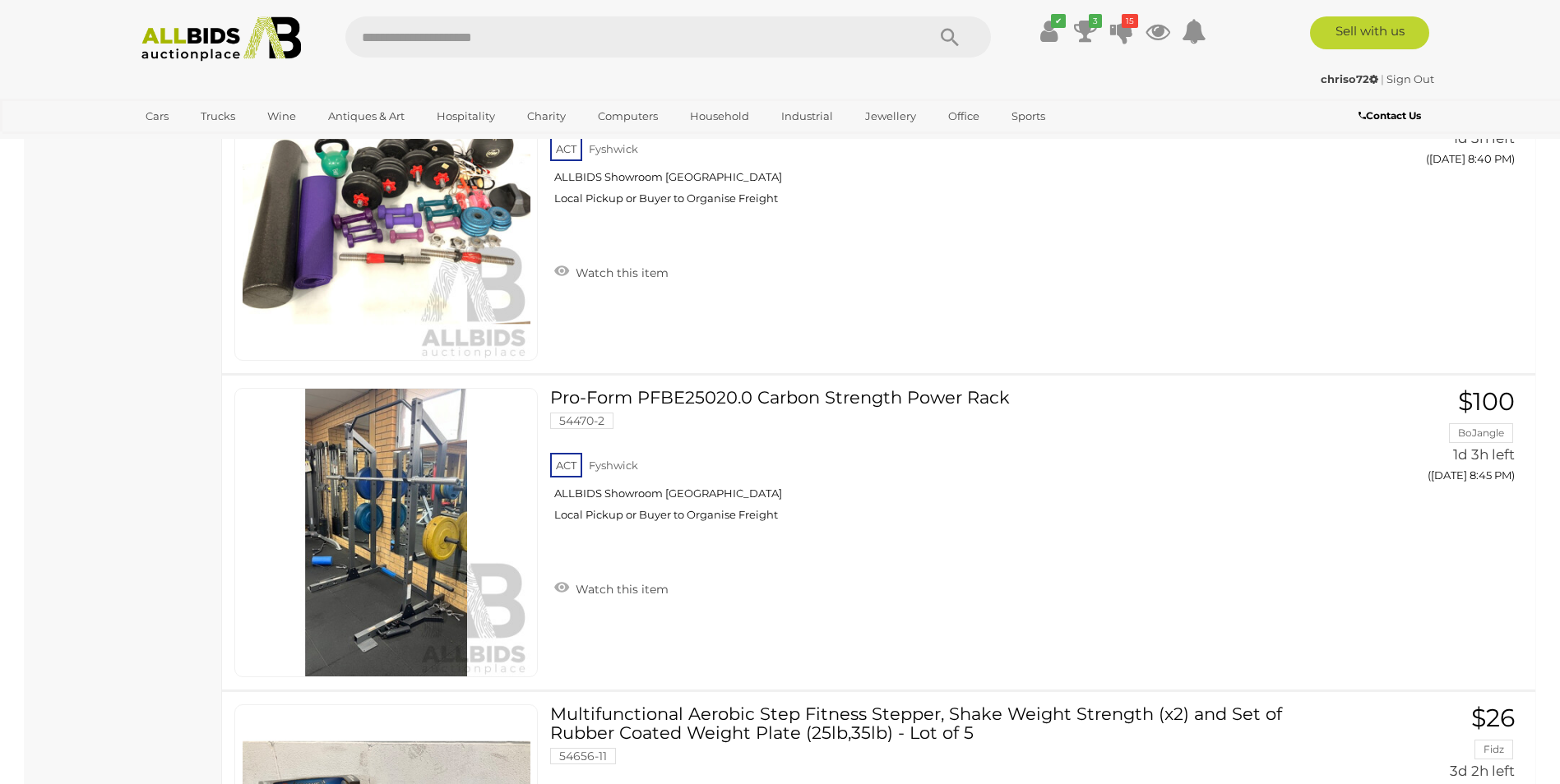
scroll to position [2631, 0]
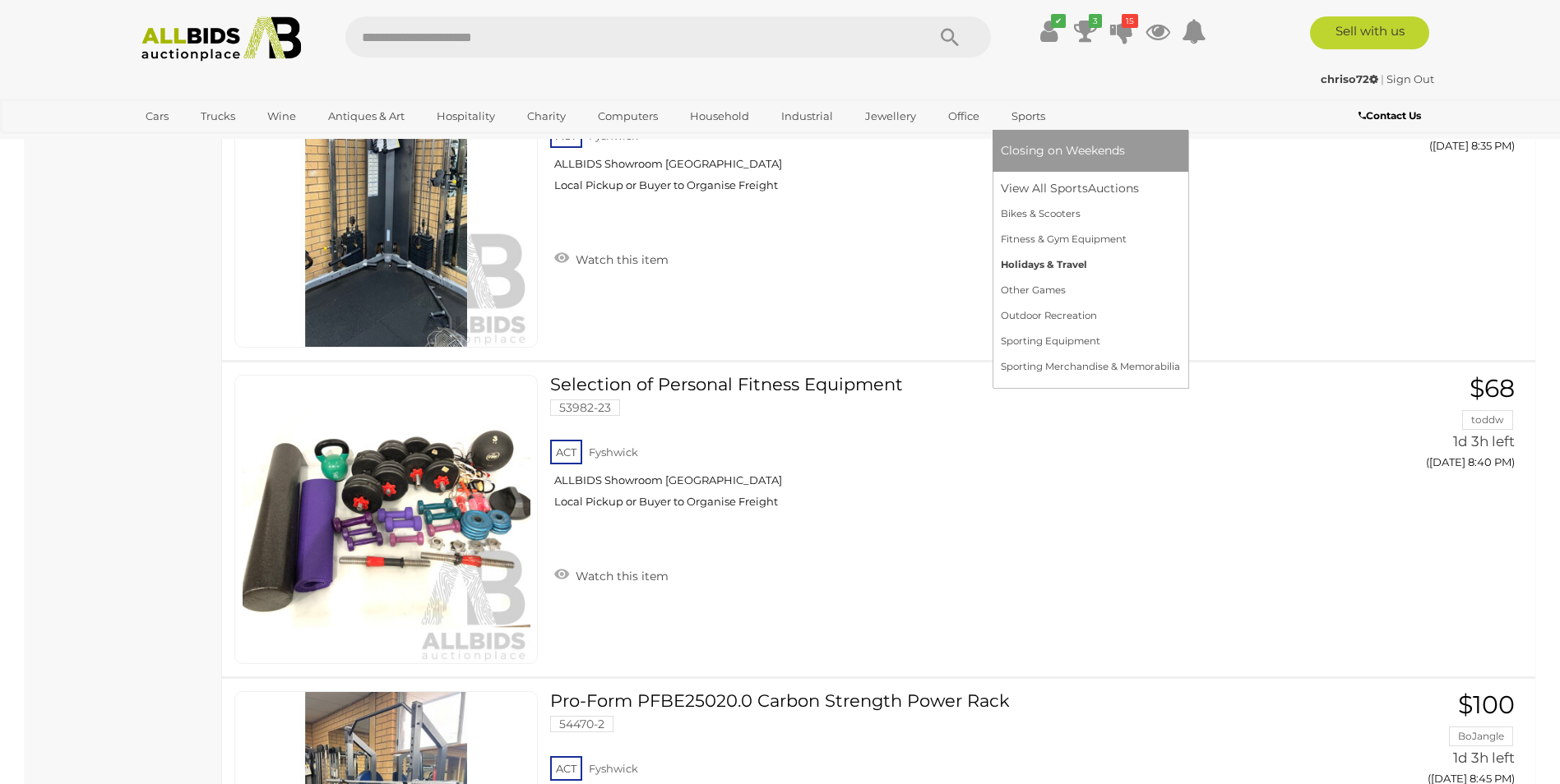
click at [1035, 261] on link "Holidays & Travel" at bounding box center [1090, 265] width 179 height 25
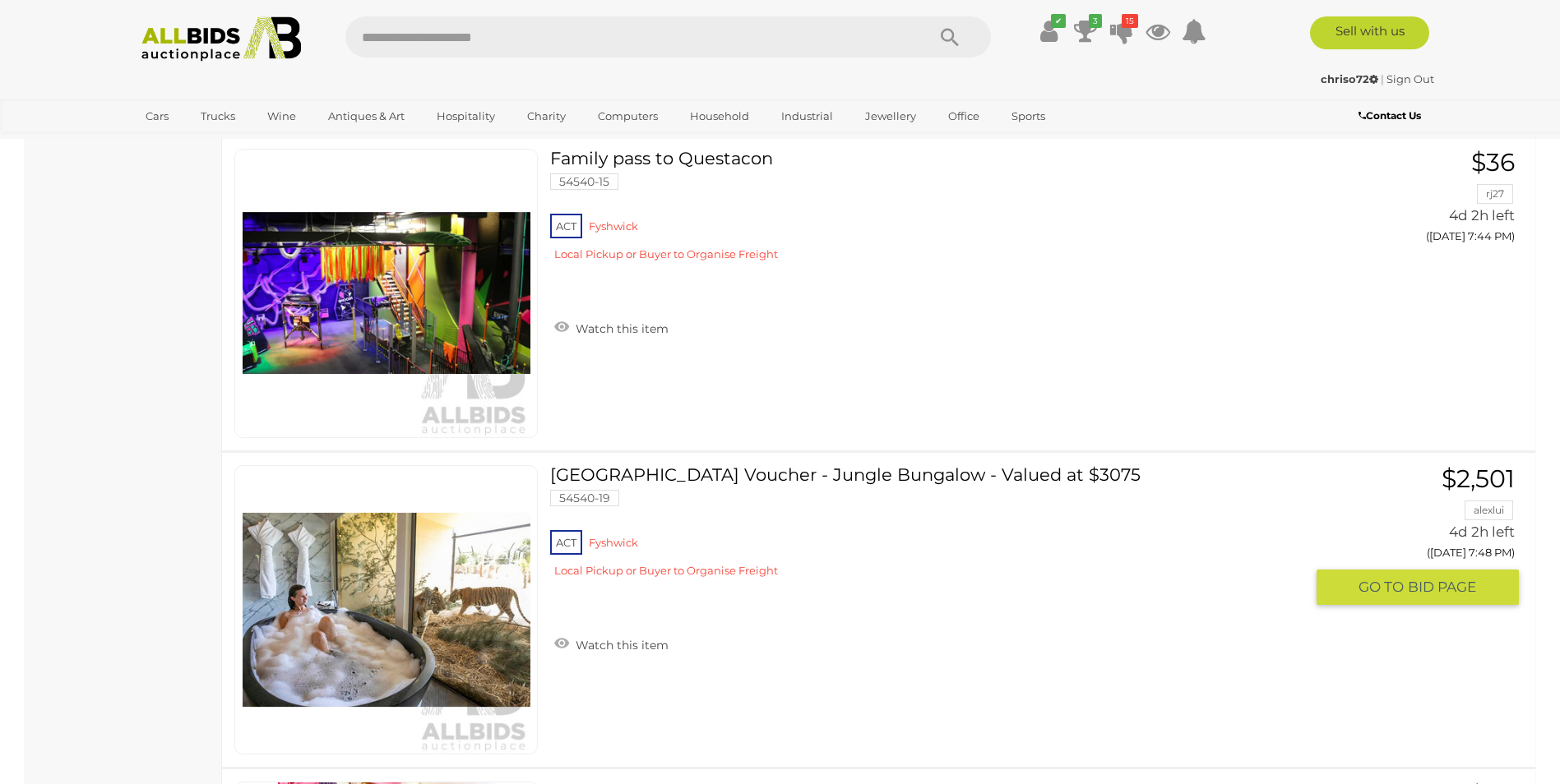
scroll to position [2466, 0]
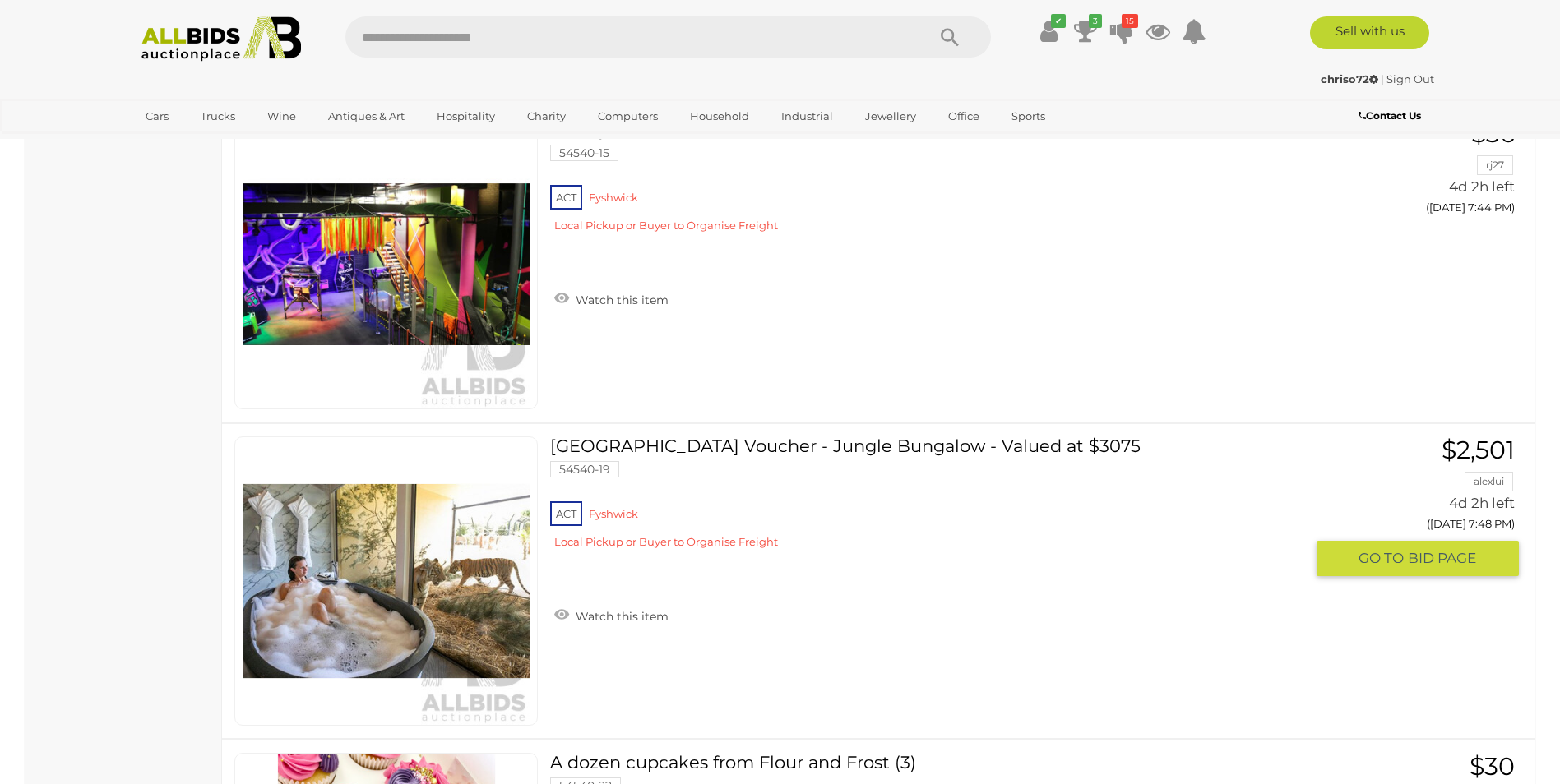
click at [621, 446] on link "Jamala Wildlife Lodge Voucher - Jungle Bungalow - Valued at $3075 54540-19 ACT …" at bounding box center [933, 499] width 742 height 125
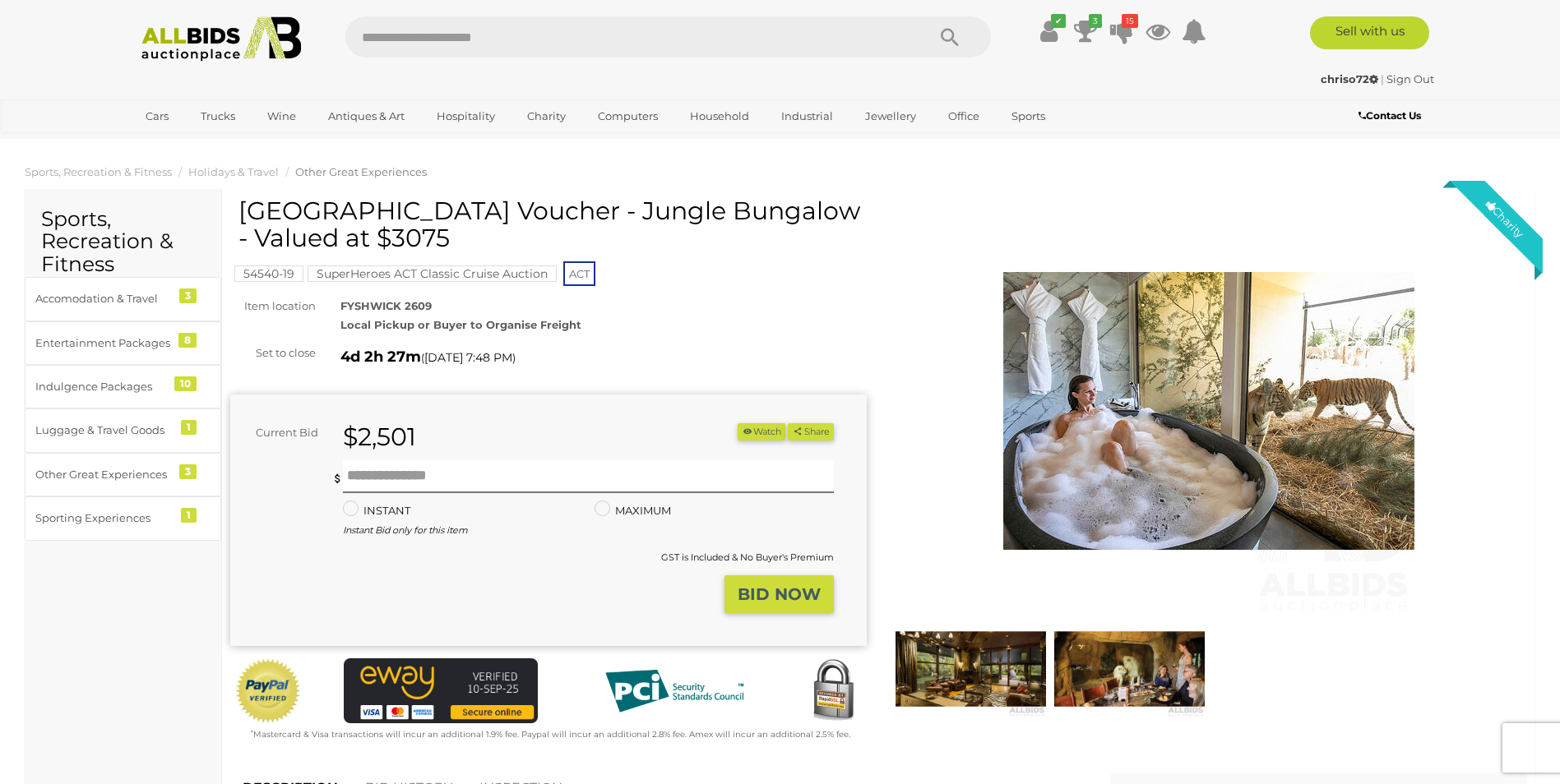
click at [989, 673] on img at bounding box center [970, 670] width 150 height 97
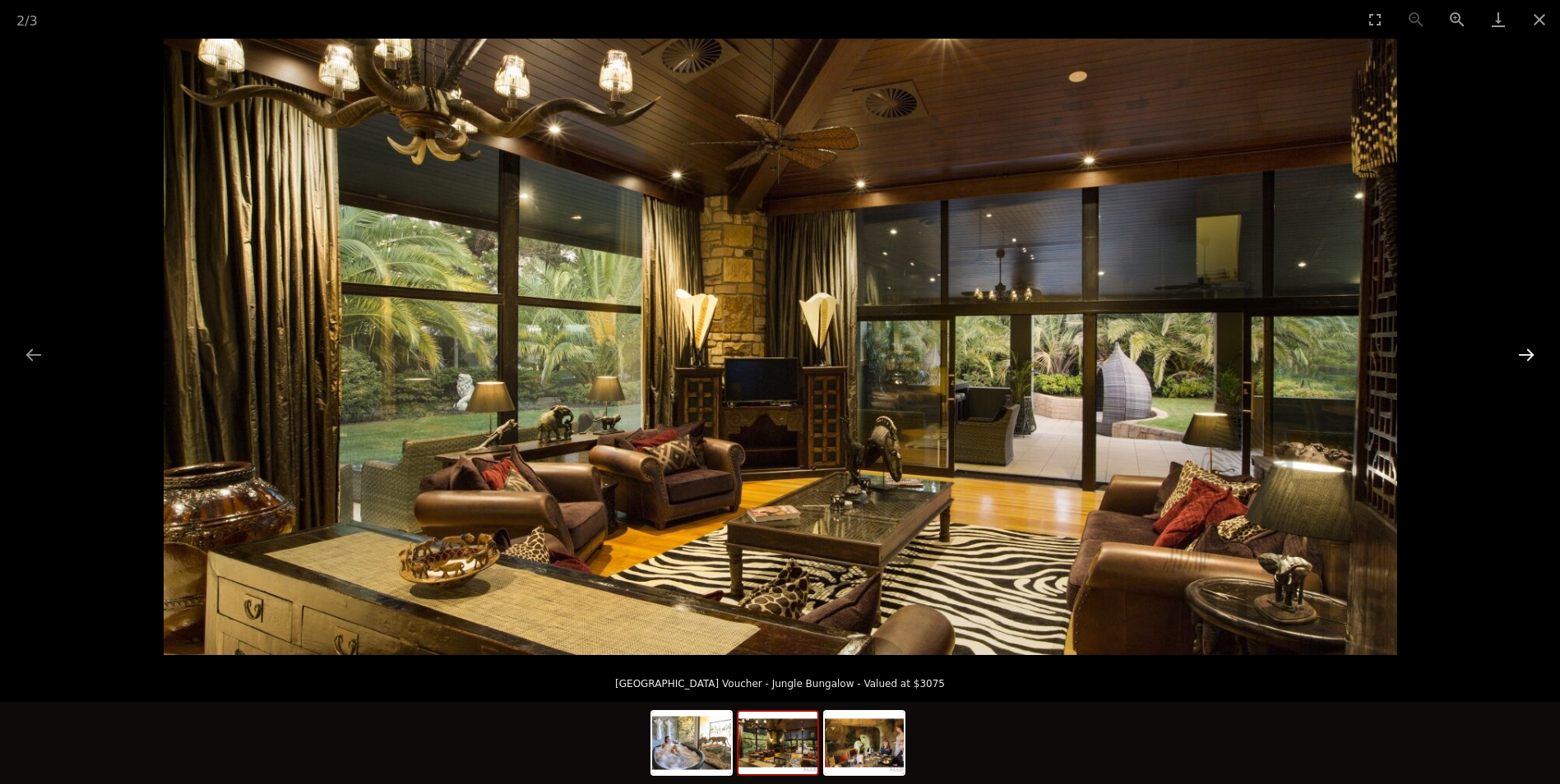
click at [1524, 351] on button "Next slide" at bounding box center [1526, 355] width 34 height 32
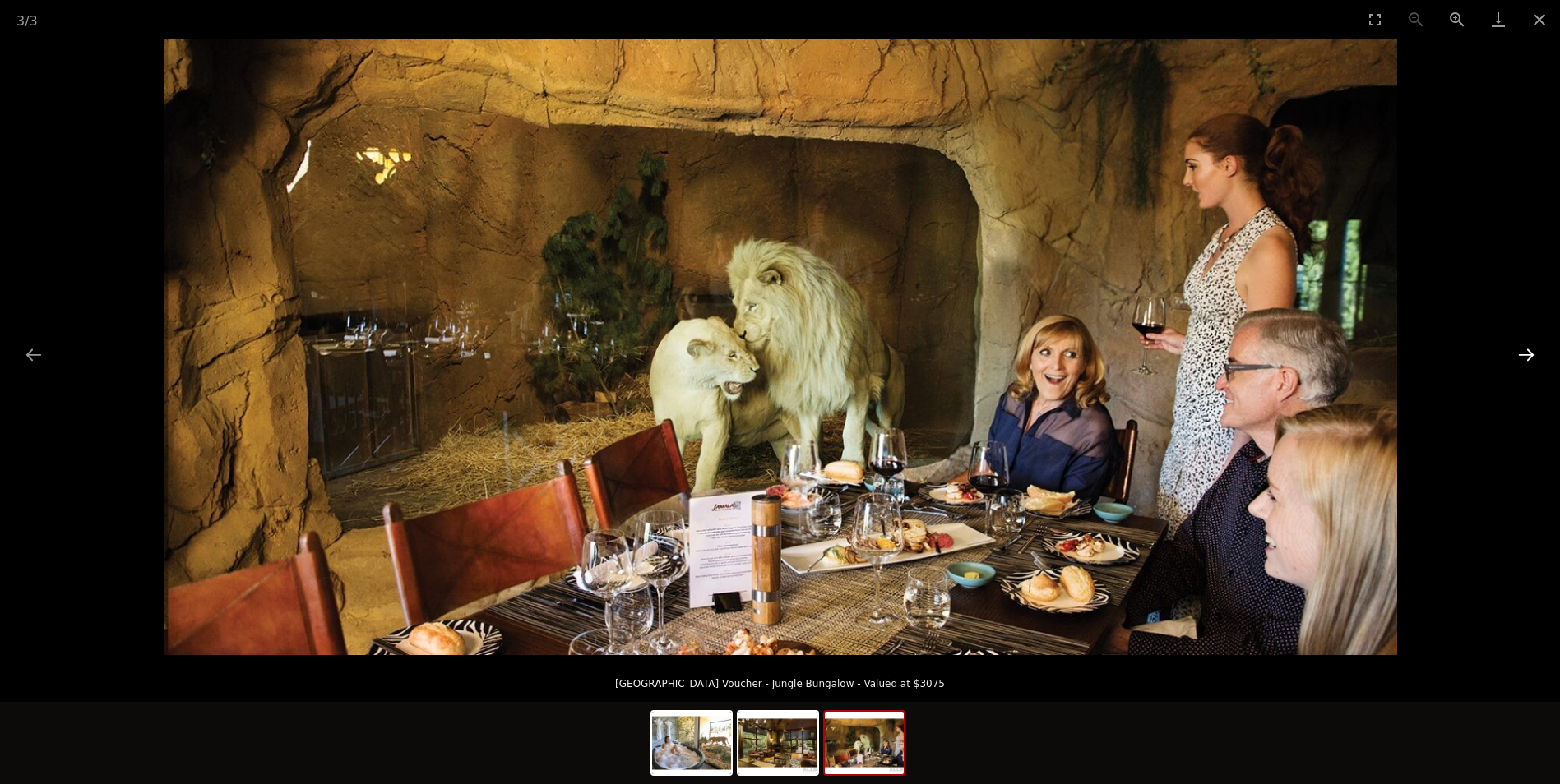
click at [1524, 351] on button "Next slide" at bounding box center [1526, 355] width 34 height 32
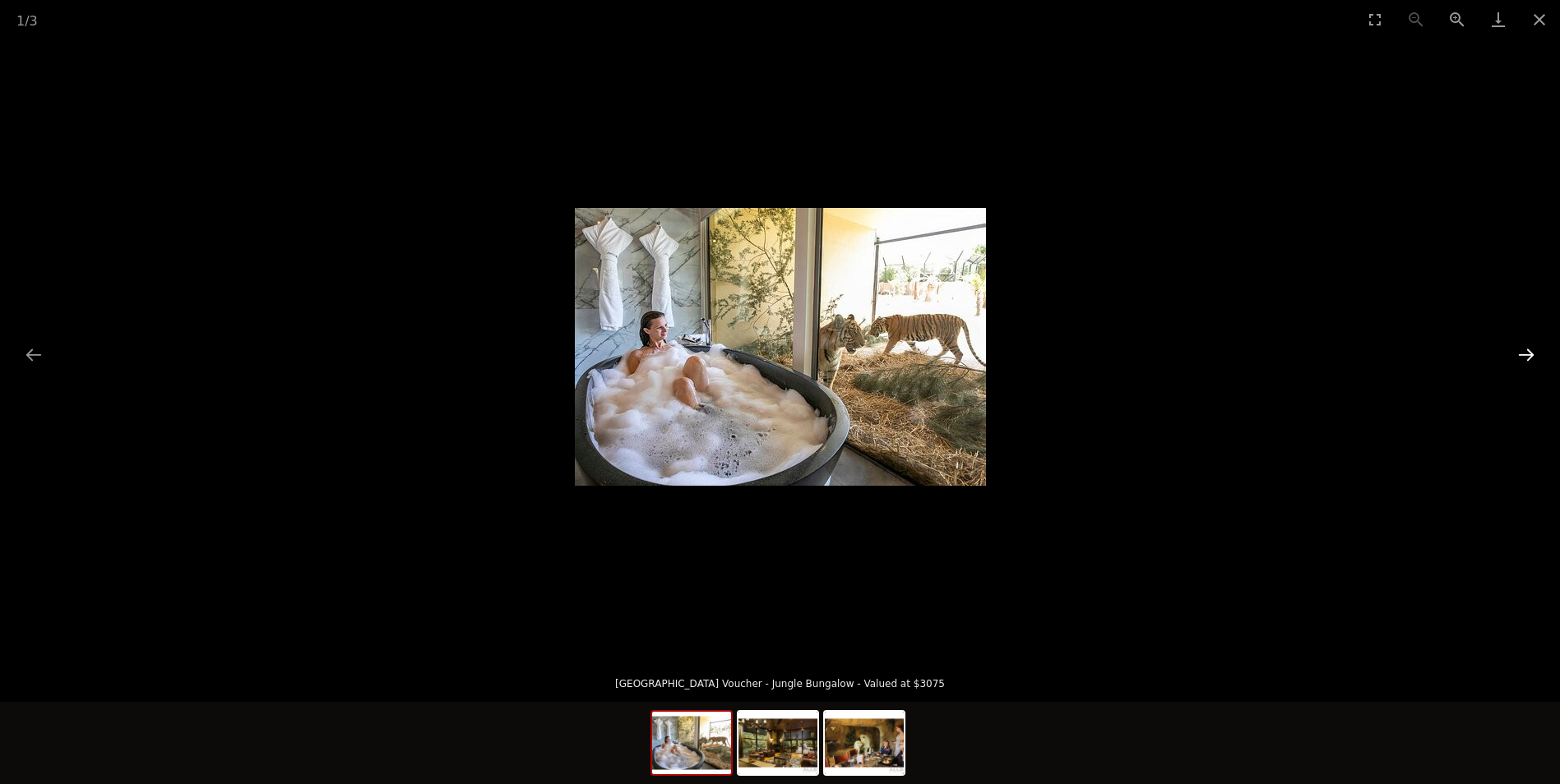
click at [1524, 351] on button "Next slide" at bounding box center [1526, 355] width 34 height 32
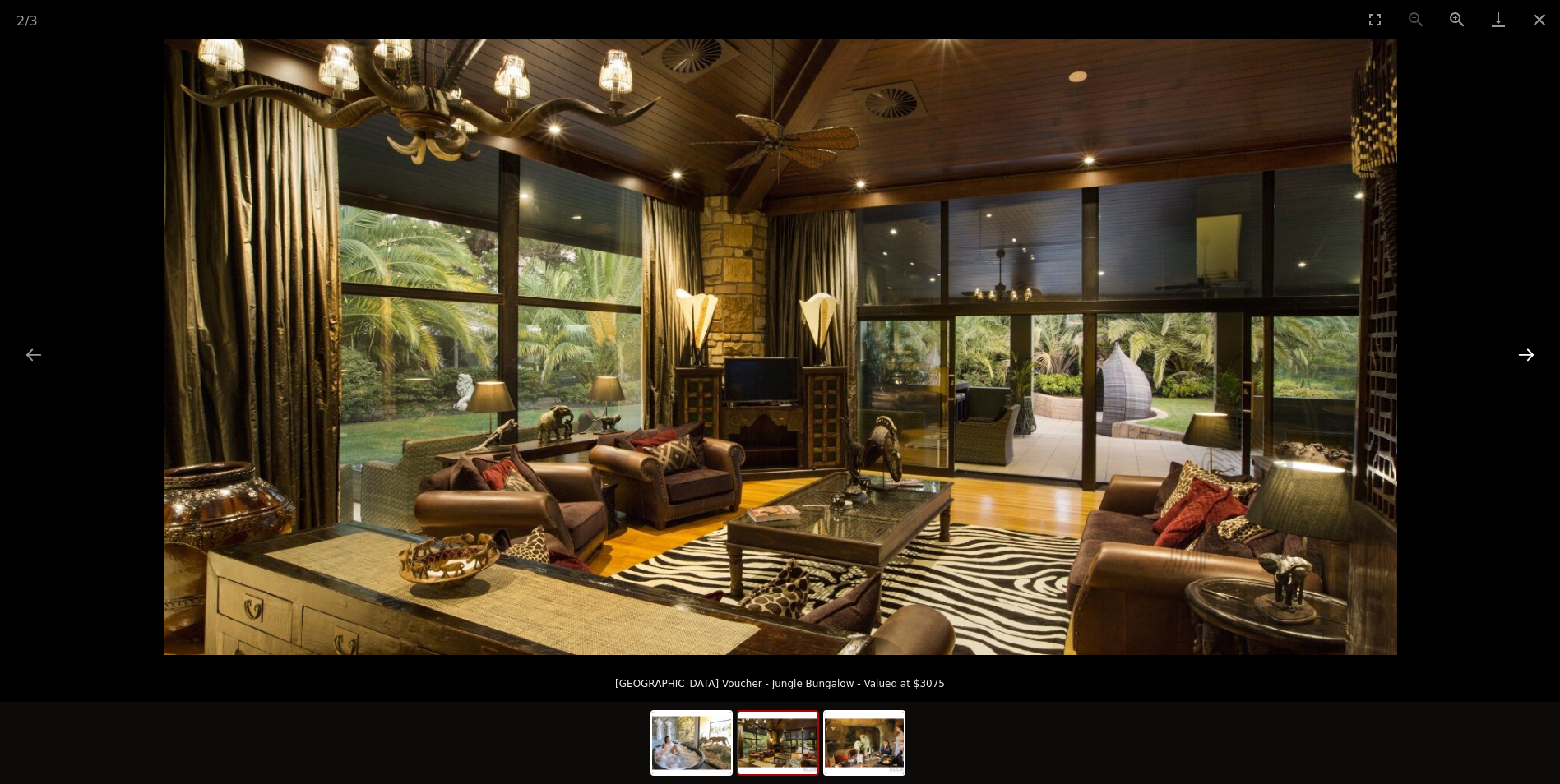
click at [1524, 351] on button "Next slide" at bounding box center [1526, 355] width 34 height 32
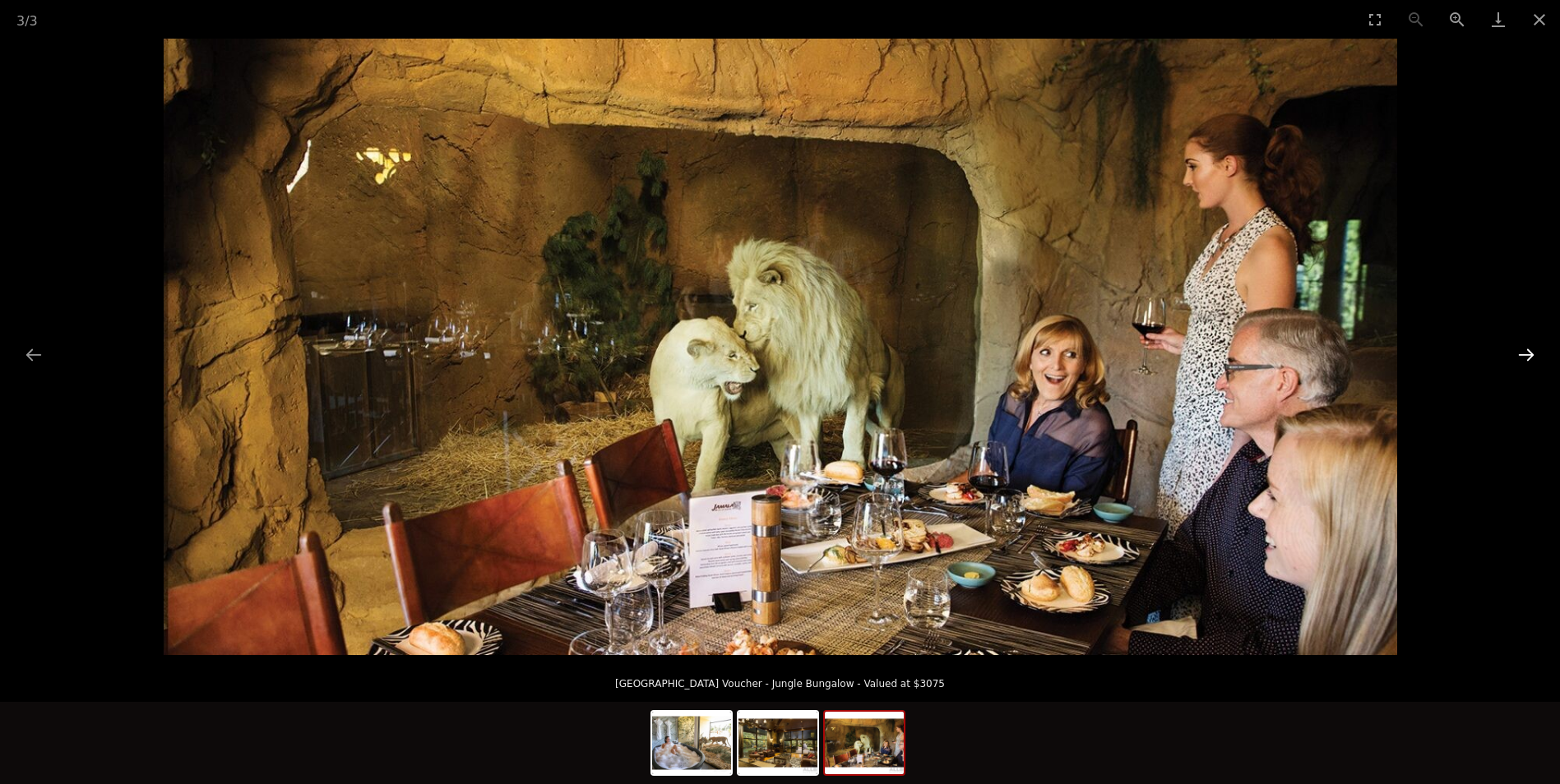
click at [1524, 351] on button "Next slide" at bounding box center [1526, 355] width 34 height 32
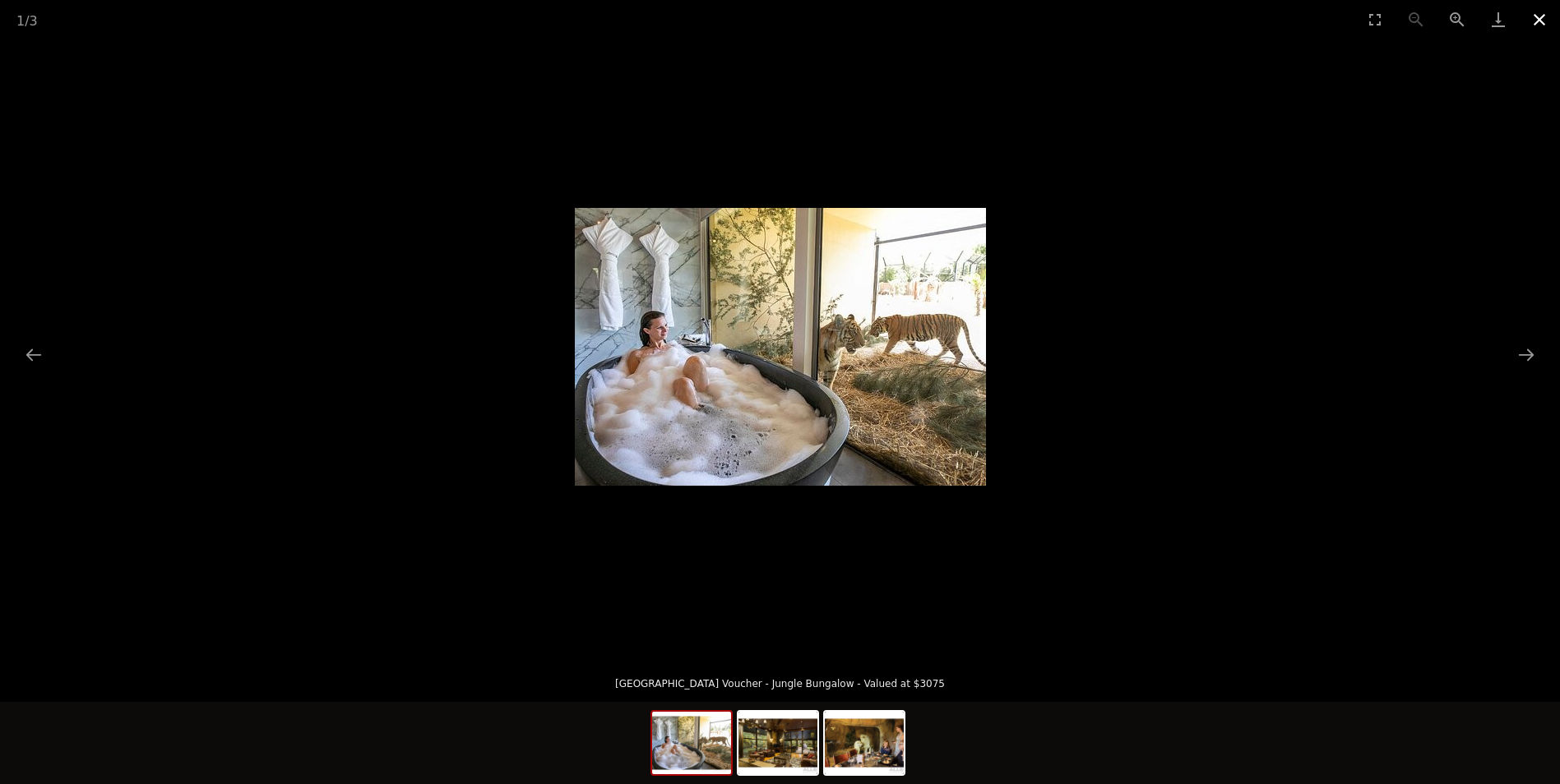
click at [1540, 23] on button "Close gallery" at bounding box center [1539, 19] width 41 height 39
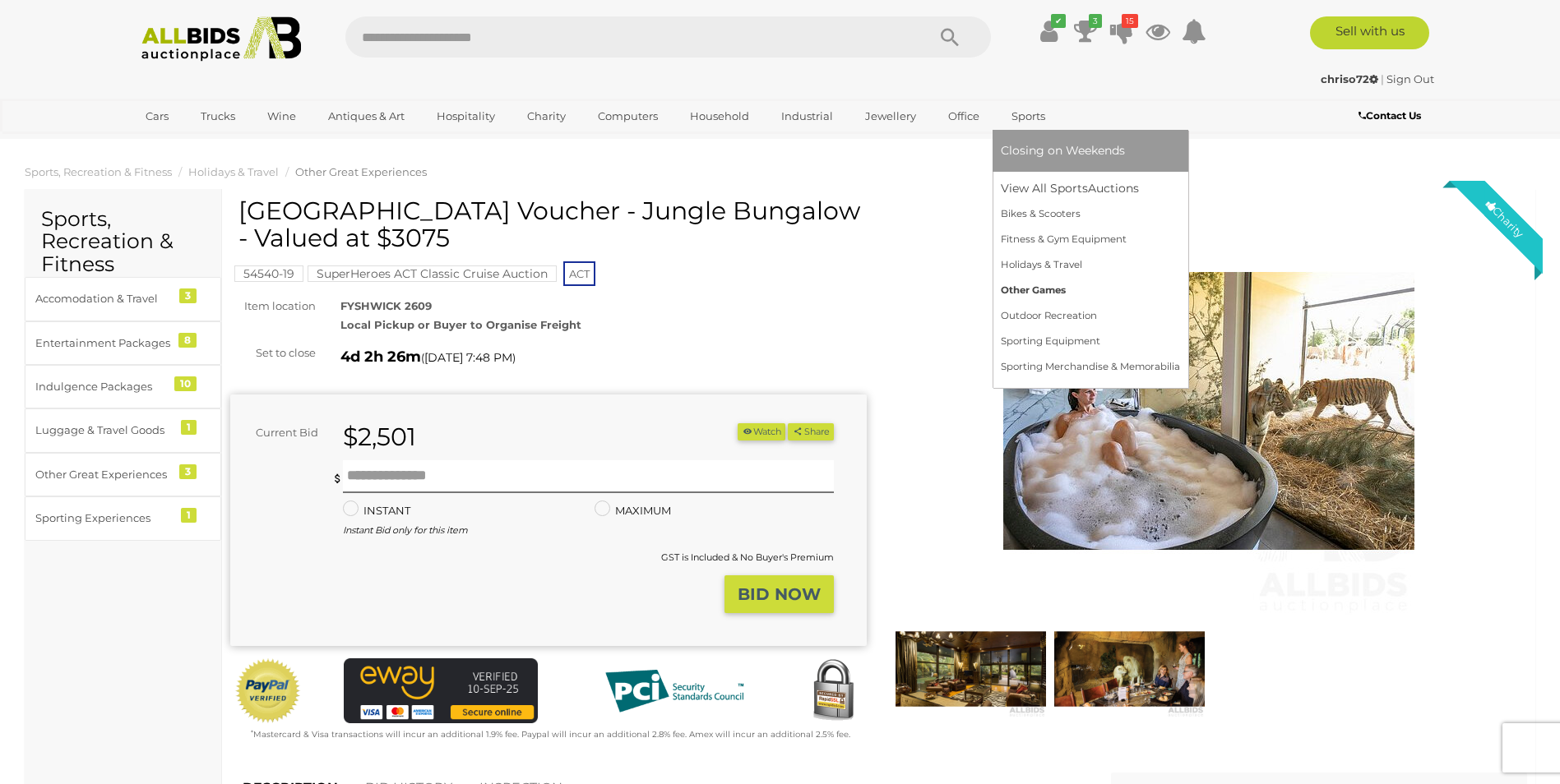
click at [1036, 287] on link "Other Games" at bounding box center [1090, 291] width 179 height 25
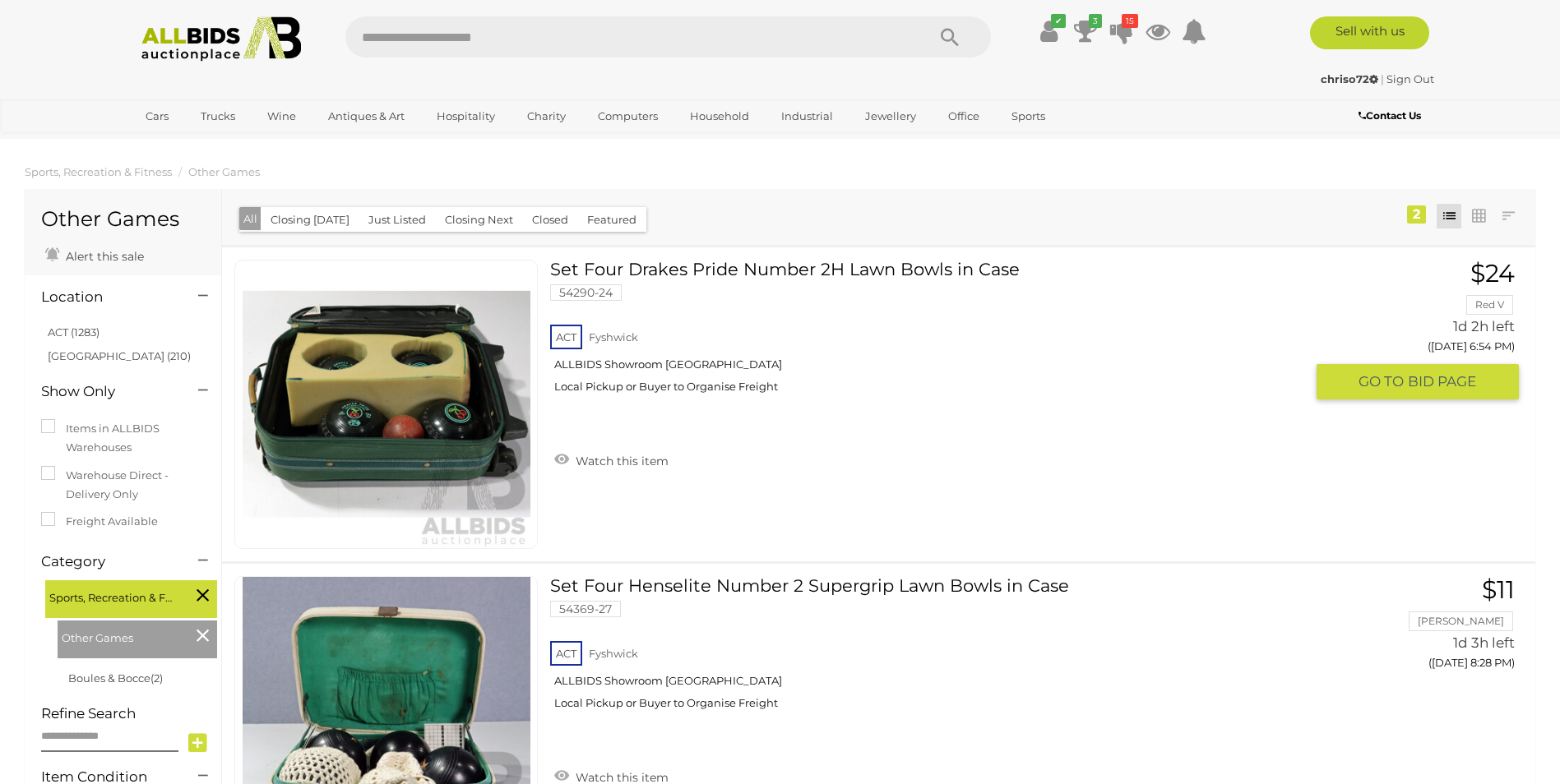
click at [419, 383] on link at bounding box center [385, 405] width 303 height 290
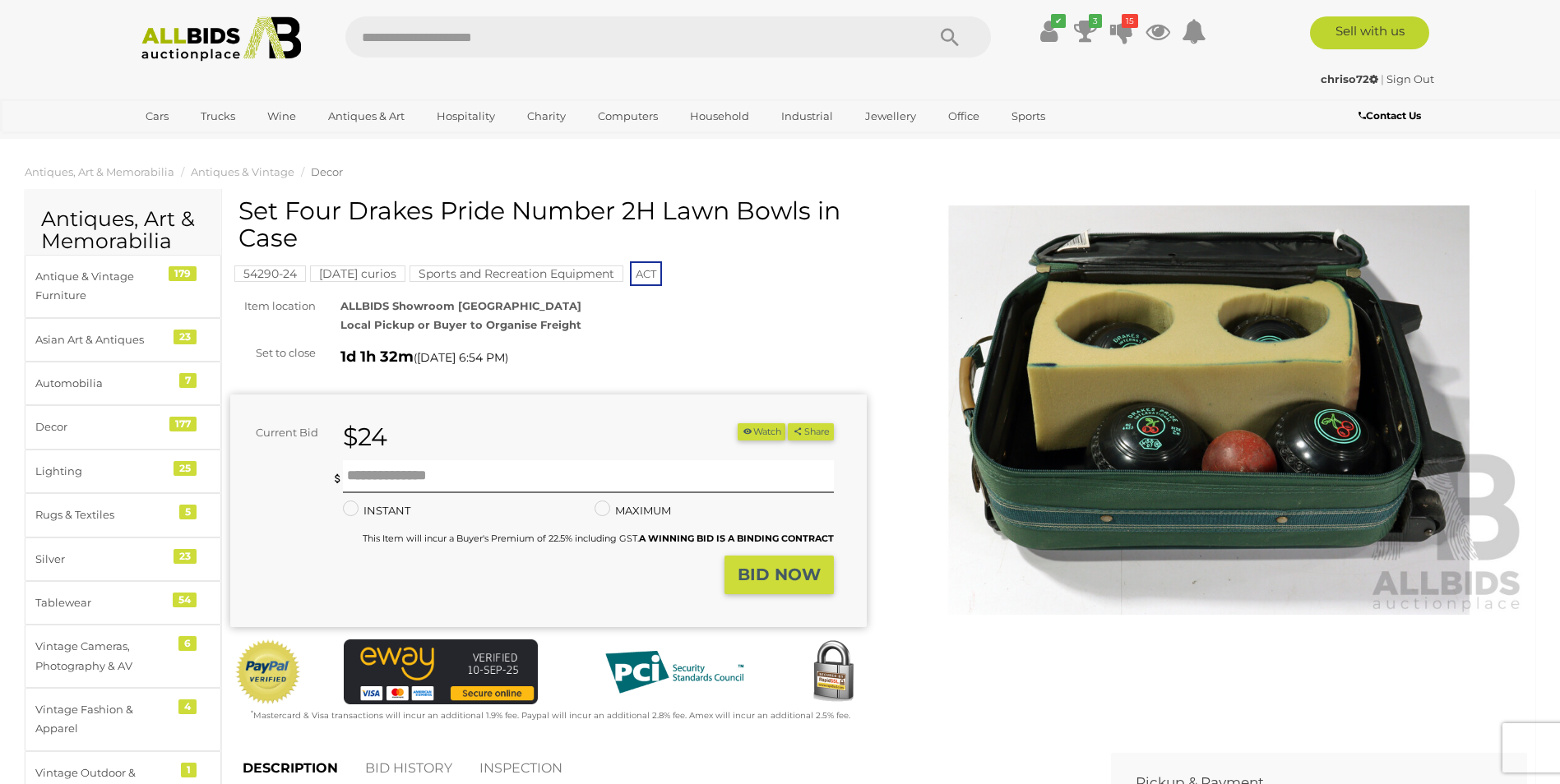
click at [1150, 423] on img at bounding box center [1209, 410] width 636 height 410
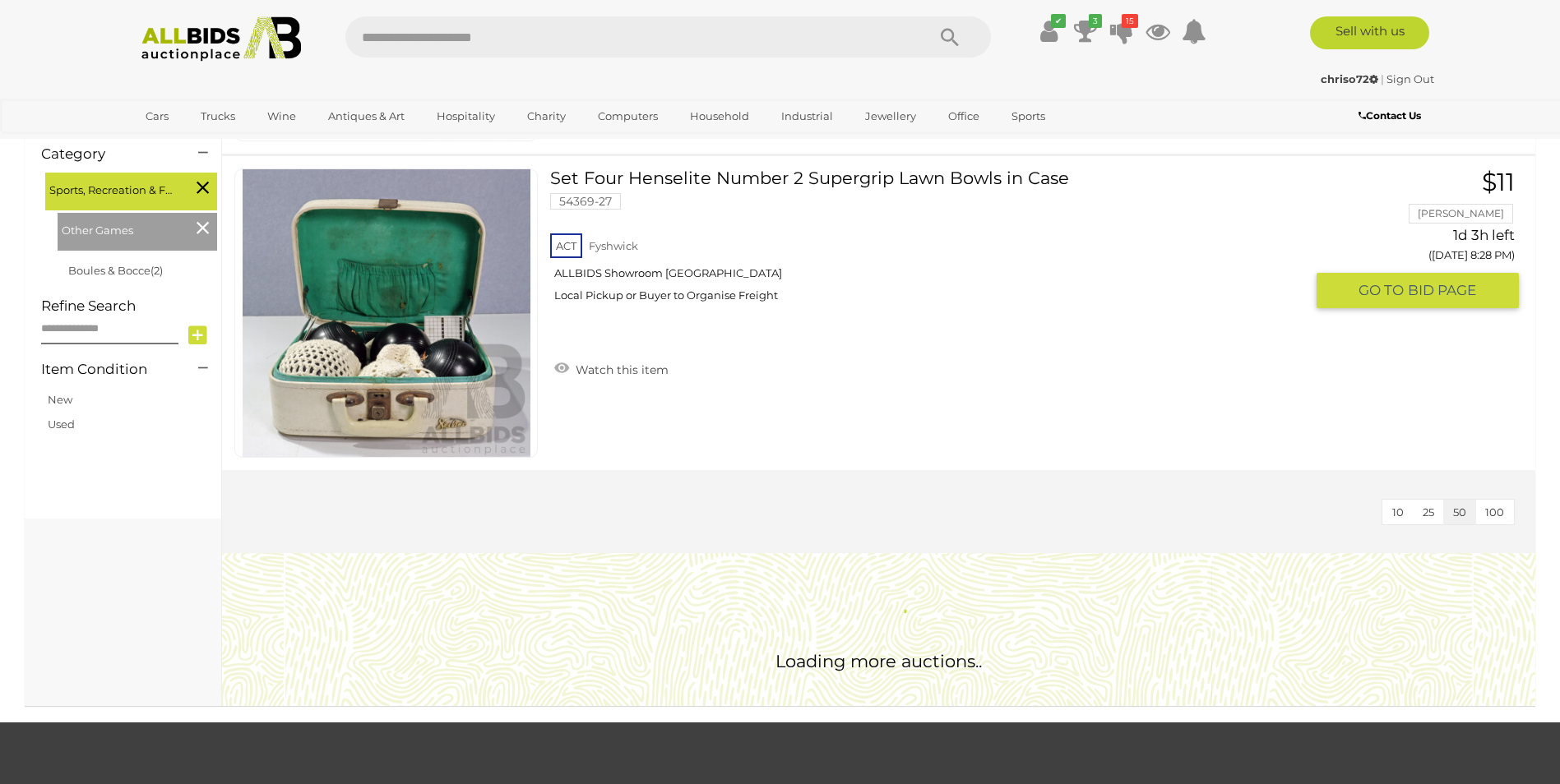
scroll to position [161, 0]
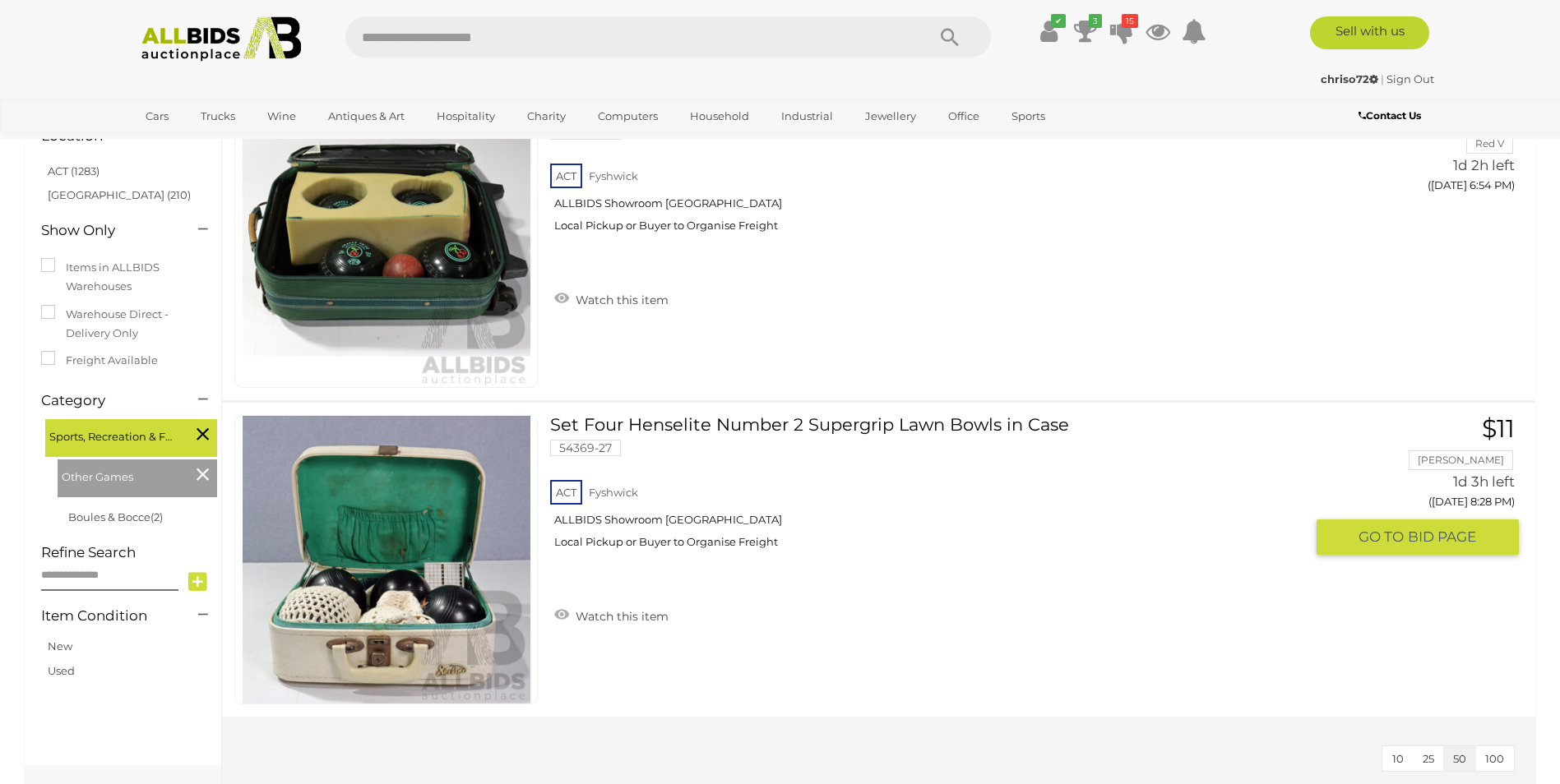
click at [849, 428] on link "Set Four Henselite Number 2 Supergrip Lawn Bowls in Case 54369-27 ACT Fyshwick" at bounding box center [933, 488] width 742 height 147
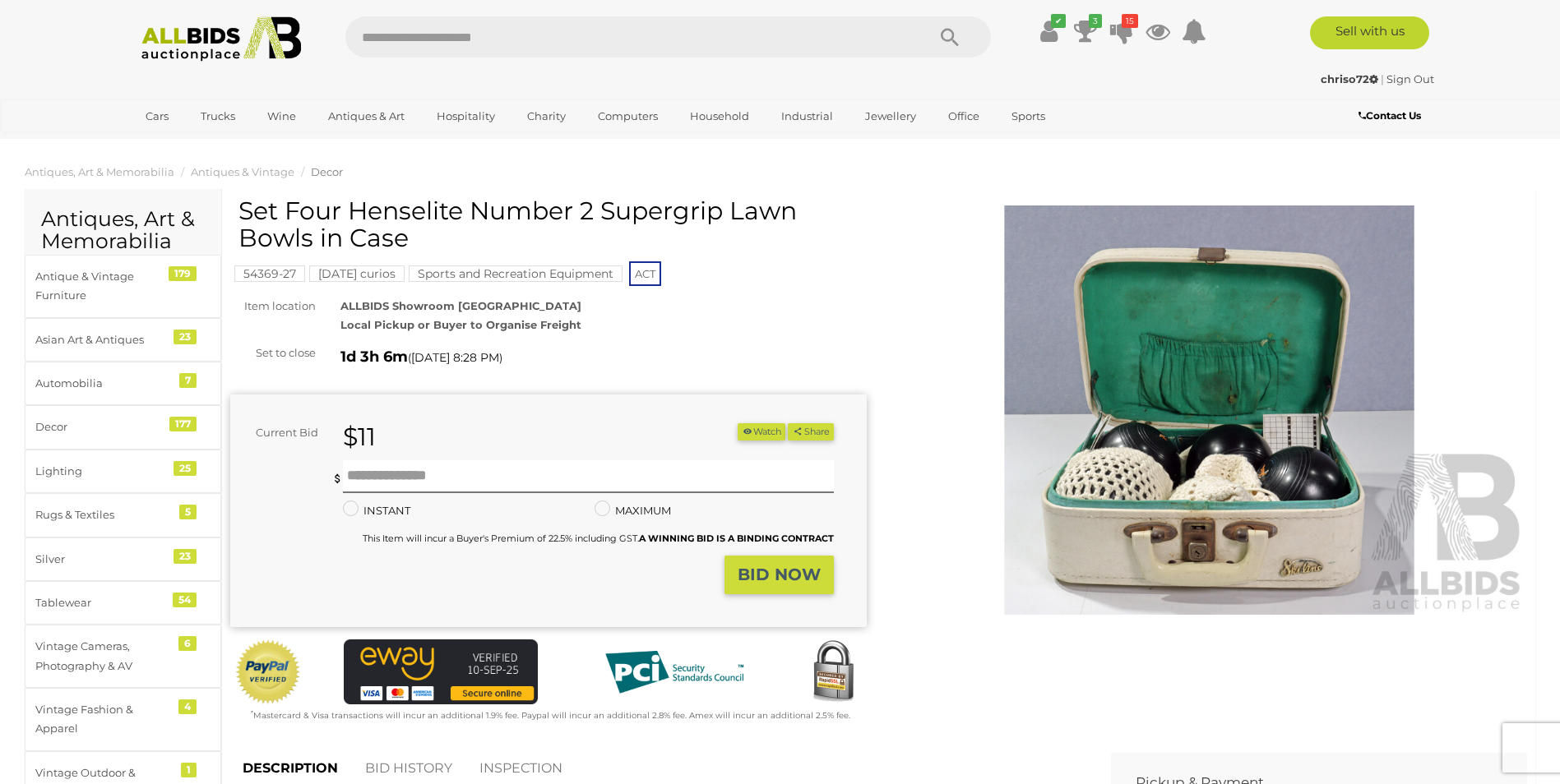
click at [1224, 475] on img at bounding box center [1209, 410] width 636 height 410
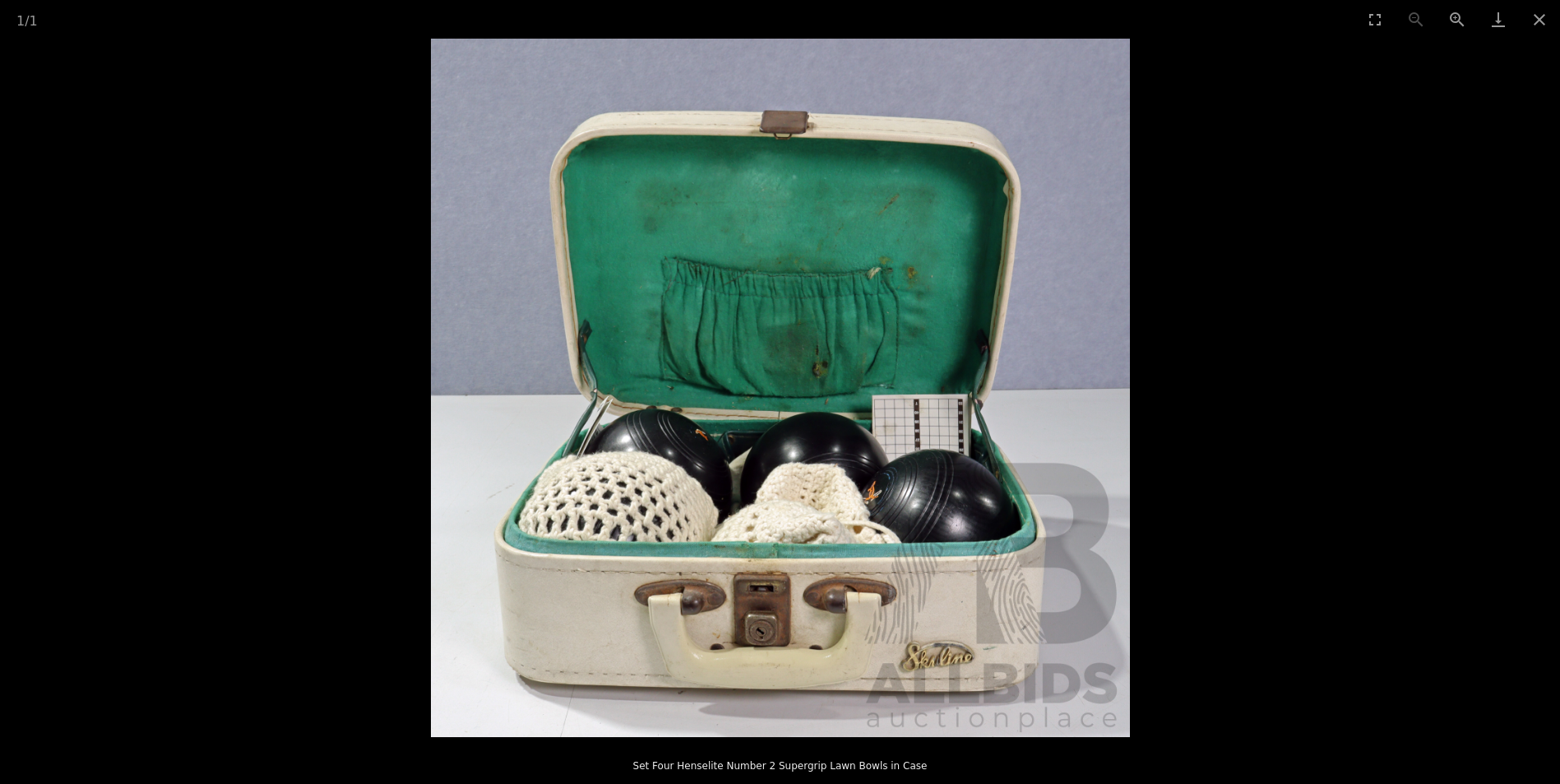
scroll to position [82, 0]
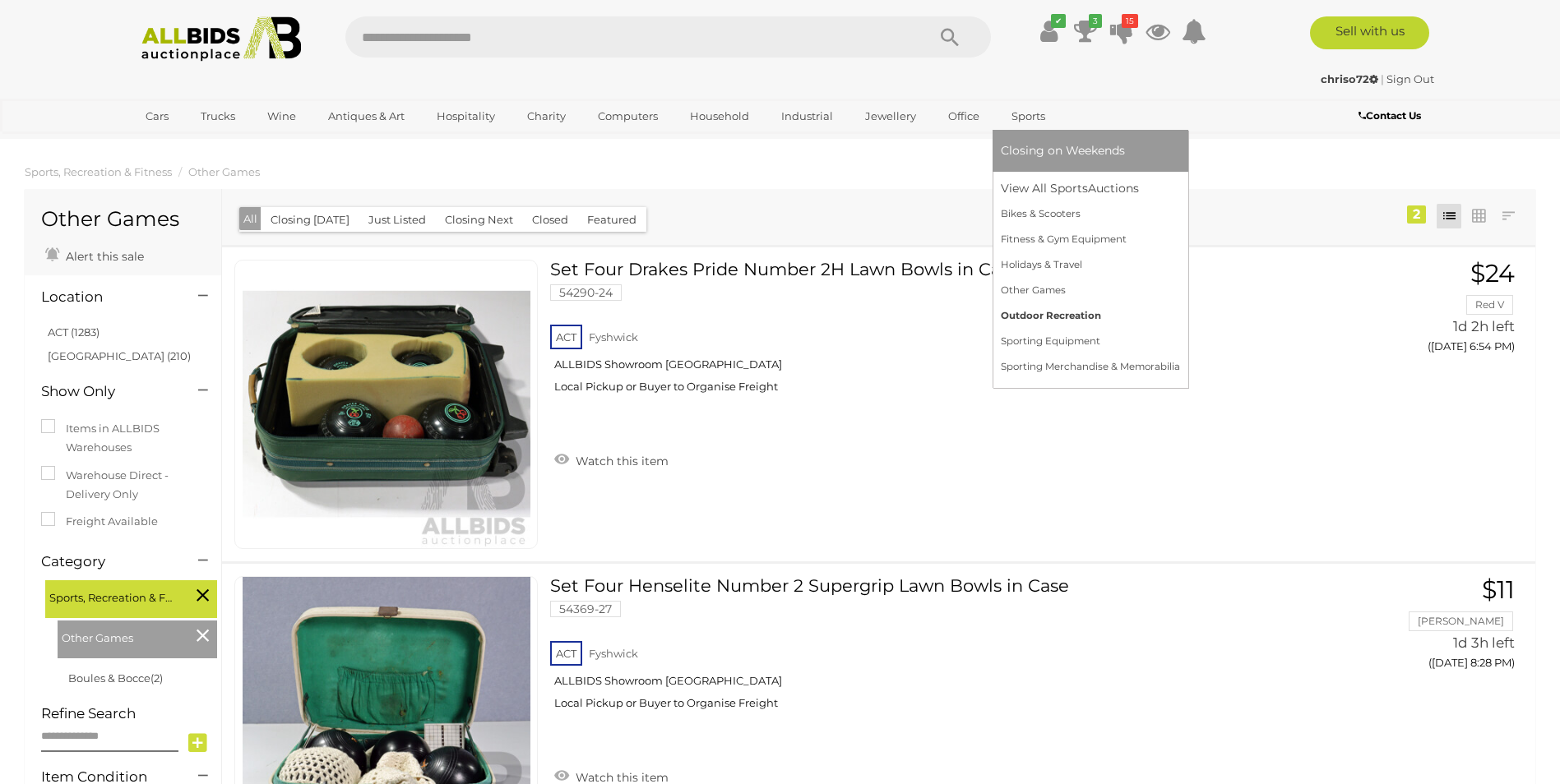
click at [1032, 310] on link "Outdoor Recreation" at bounding box center [1090, 316] width 179 height 25
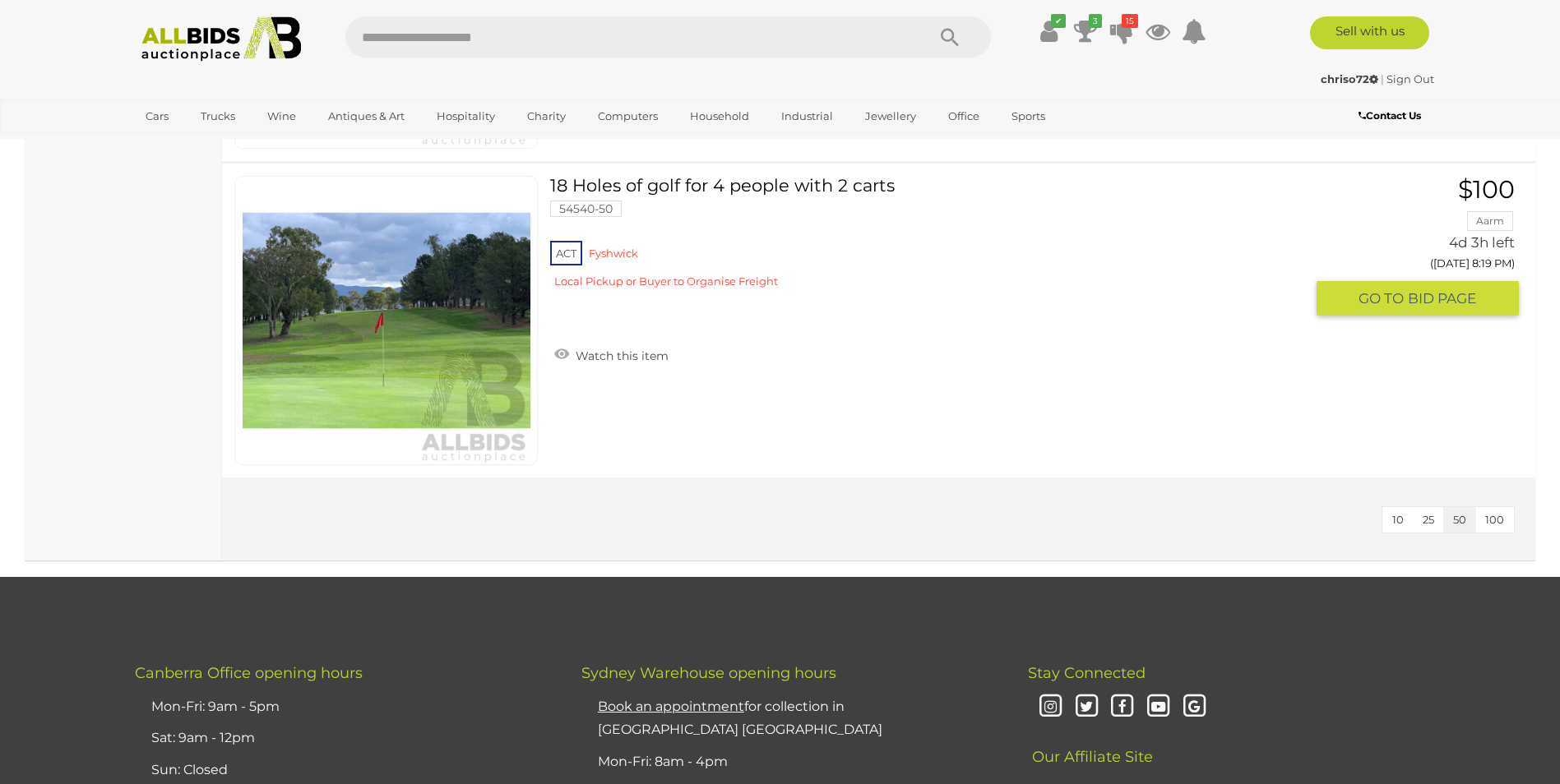
scroll to position [1398, 0]
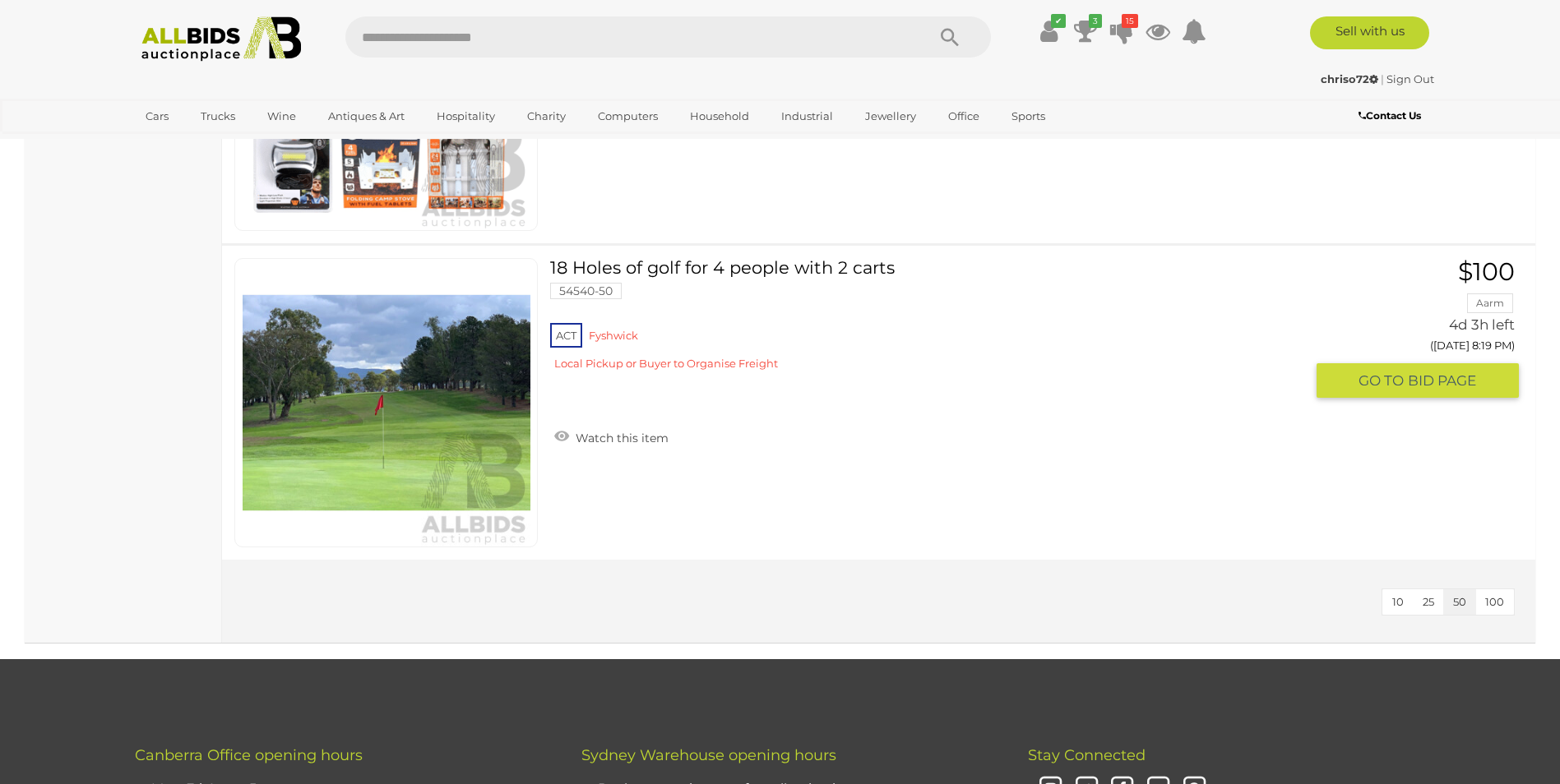
click at [686, 267] on link "18 Holes of golf for 4 people with 2 carts 54540-50 ACT [GEOGRAPHIC_DATA]" at bounding box center [933, 320] width 742 height 125
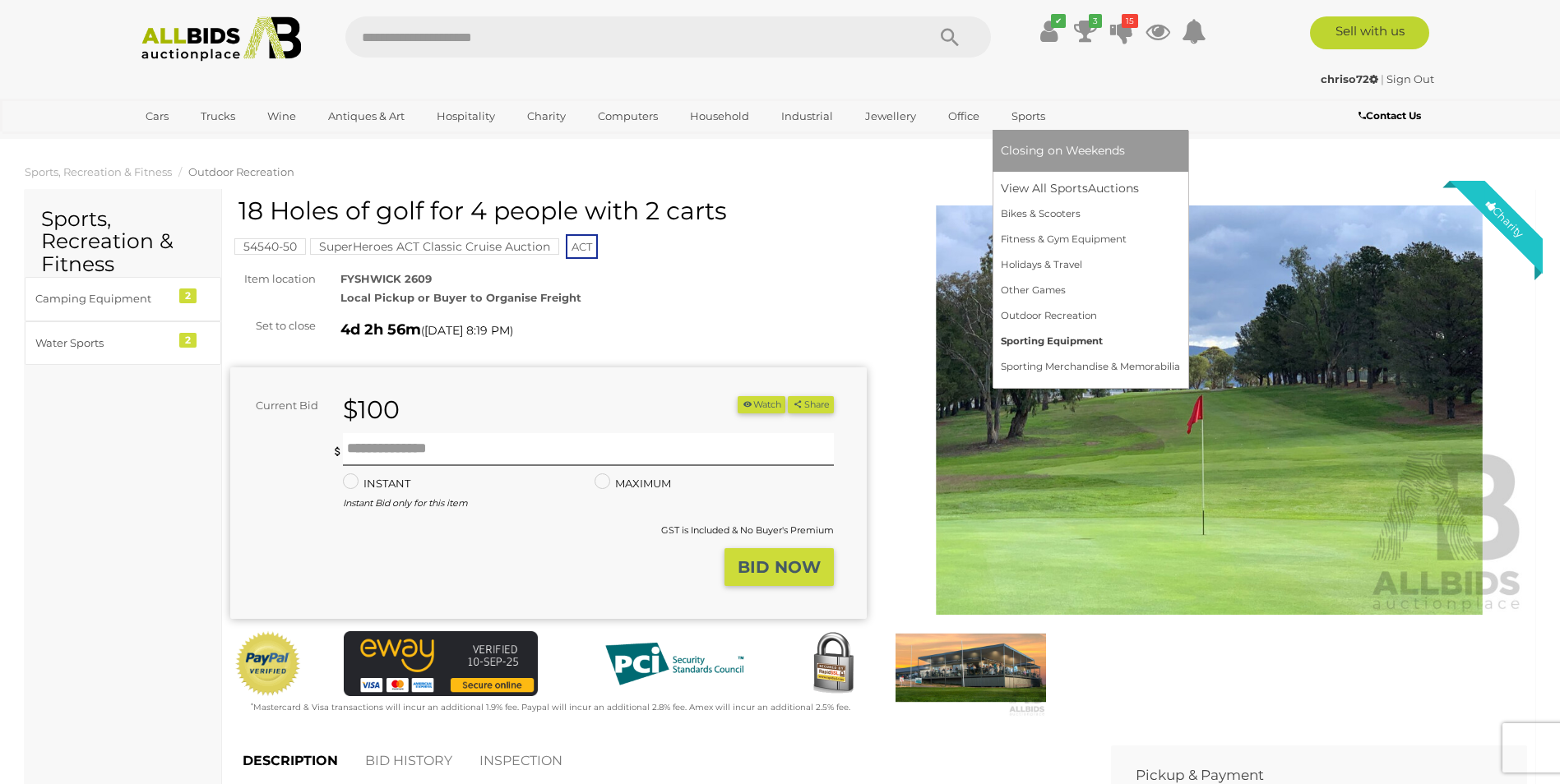
click at [1022, 337] on link "Sporting Equipment" at bounding box center [1090, 341] width 179 height 25
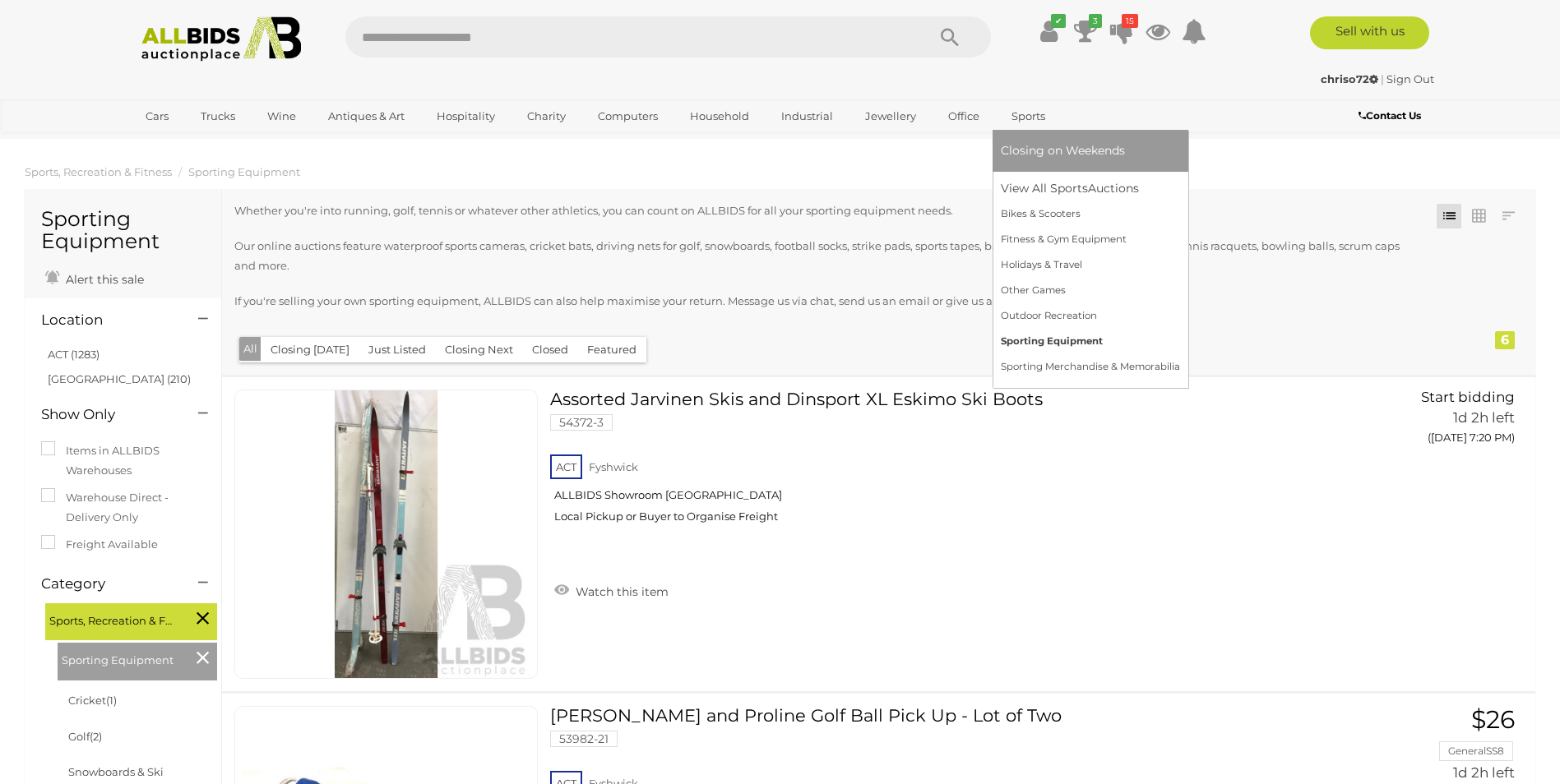
click at [1045, 339] on link "Sporting Equipment" at bounding box center [1090, 341] width 179 height 25
click at [1048, 364] on link "Sporting Merchandise & Memorabilia" at bounding box center [1094, 367] width 185 height 25
